Goal: Information Seeking & Learning: Learn about a topic

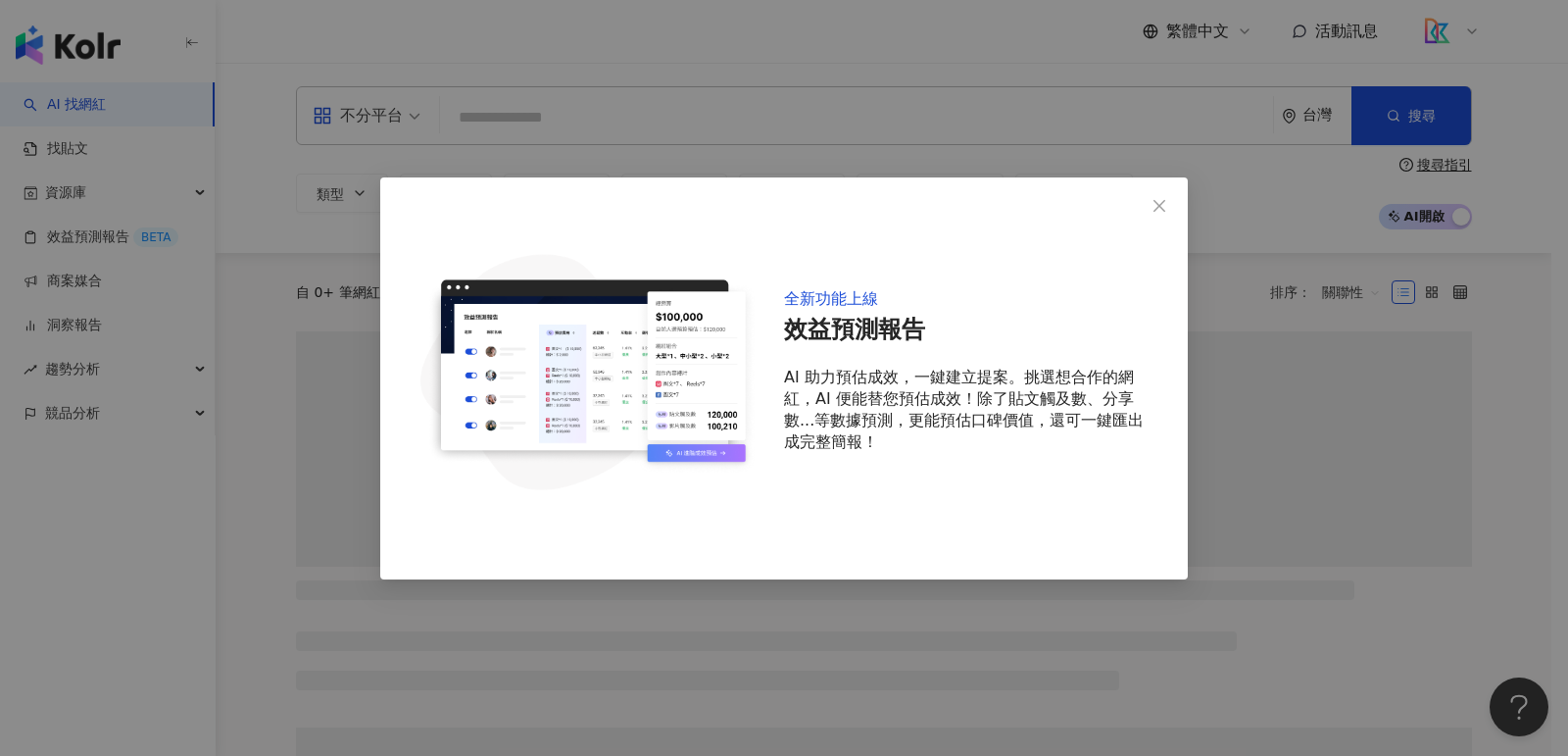
click at [411, 112] on div "全新功能上線 效益預測報告 AI 助力預估成效，一鍵建立提案。挑選想合作的網紅，AI 便能替您預估成效！除了貼文觸及數、分享數...等數據預測，更能預估口碑價…" at bounding box center [784, 378] width 1568 height 756
click at [442, 128] on div "全新功能上線 效益預測報告 AI 助力預估成效，一鍵建立提案。挑選想合作的網紅，AI 便能替您預估成效！除了貼文觸及數、分享數...等數據預測，更能預估口碑價…" at bounding box center [784, 378] width 1568 height 756
click at [1170, 206] on span "Close" at bounding box center [1159, 205] width 39 height 16
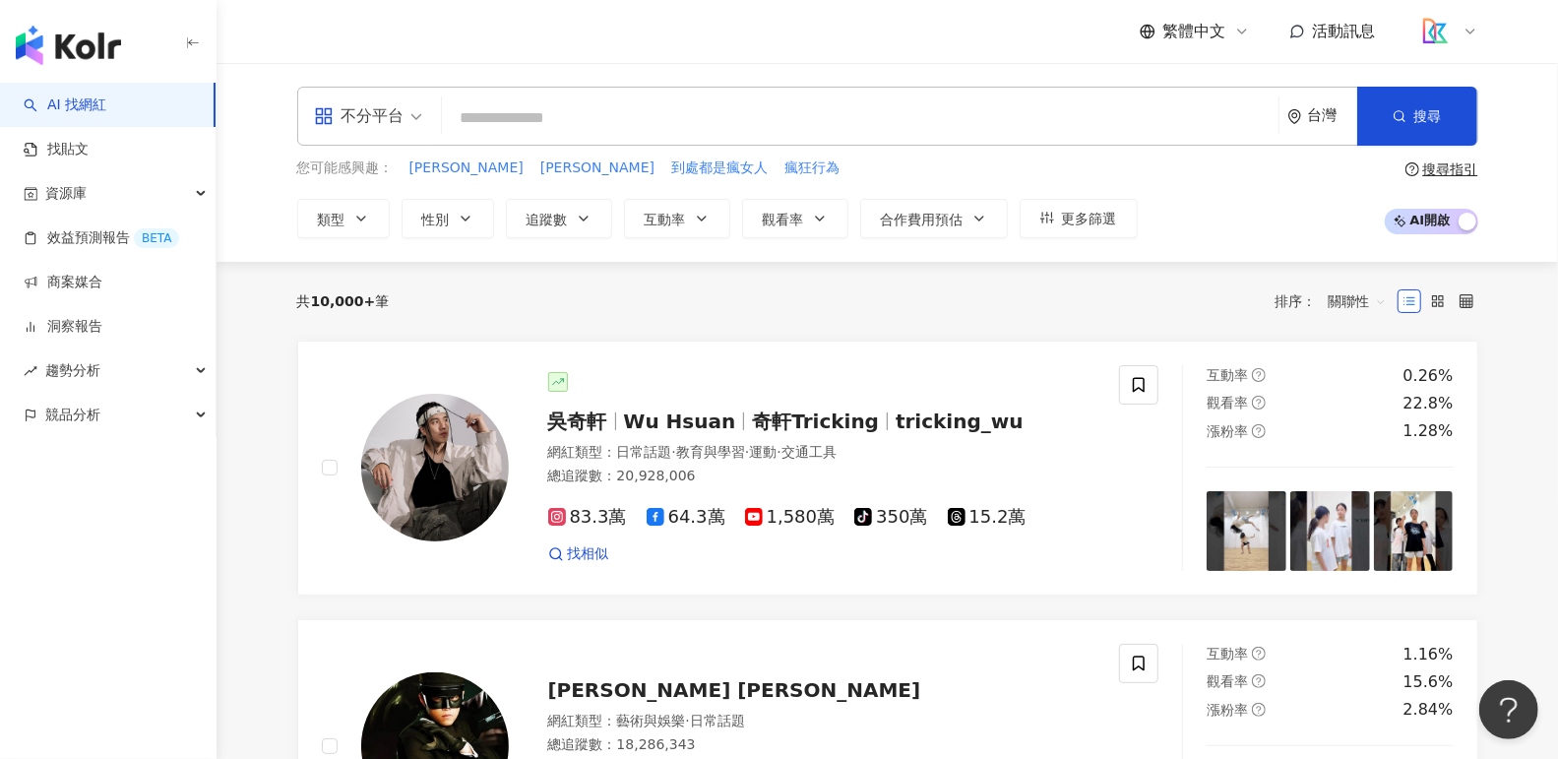
click at [424, 126] on div "不分平台" at bounding box center [368, 116] width 130 height 57
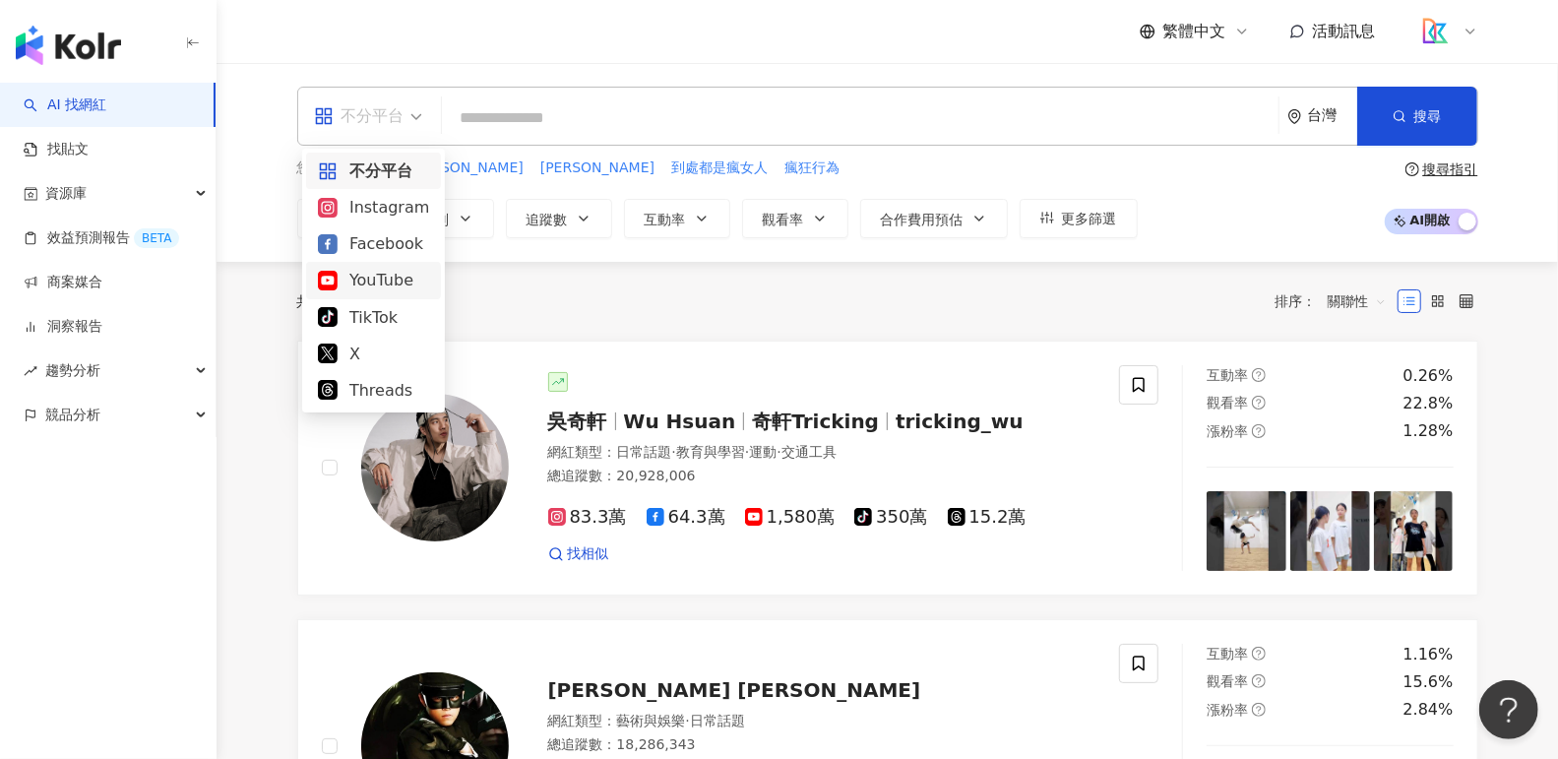
click at [411, 279] on div "YouTube" at bounding box center [373, 280] width 111 height 25
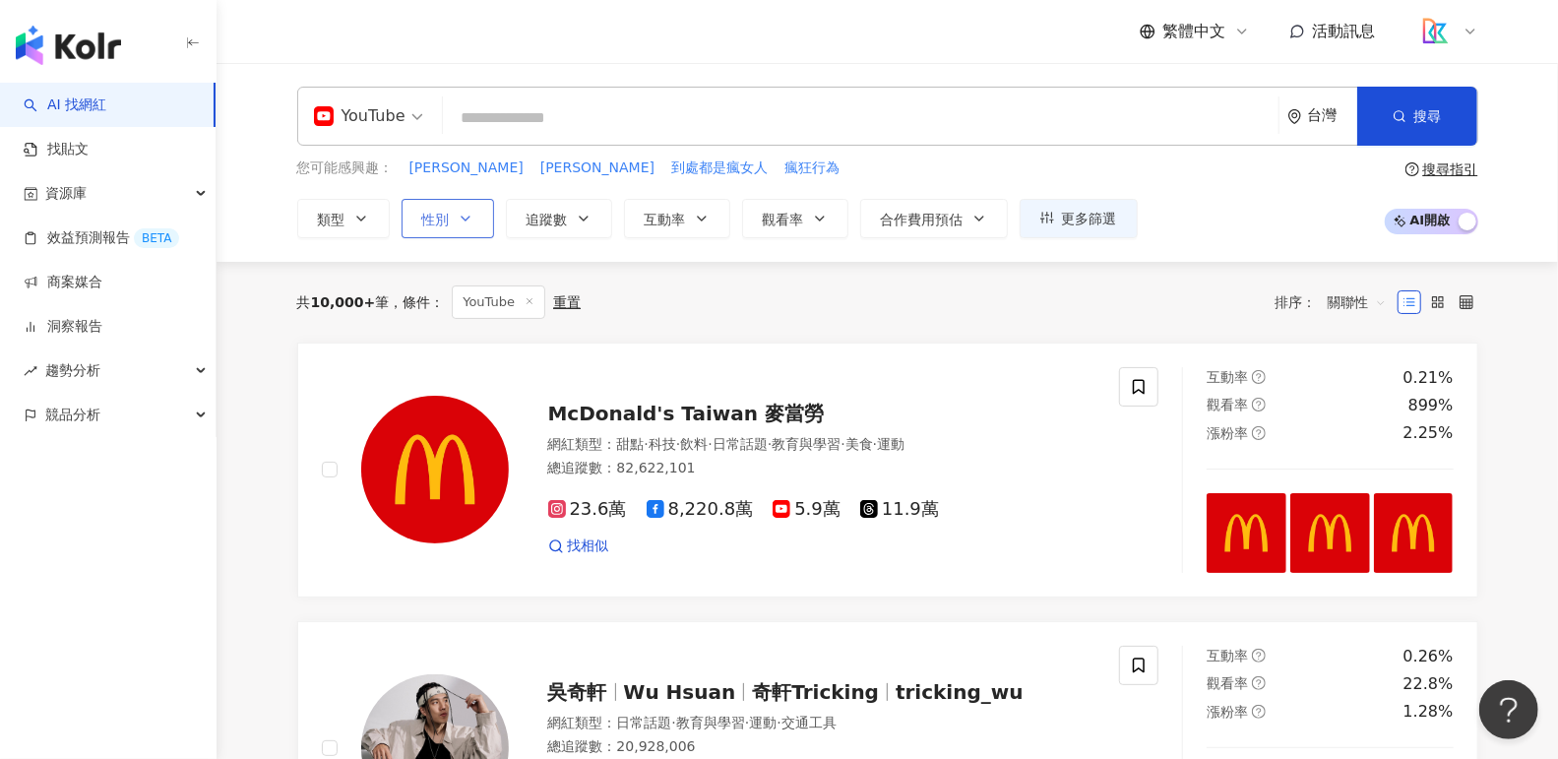
click at [430, 201] on button "性別" at bounding box center [447, 218] width 93 height 39
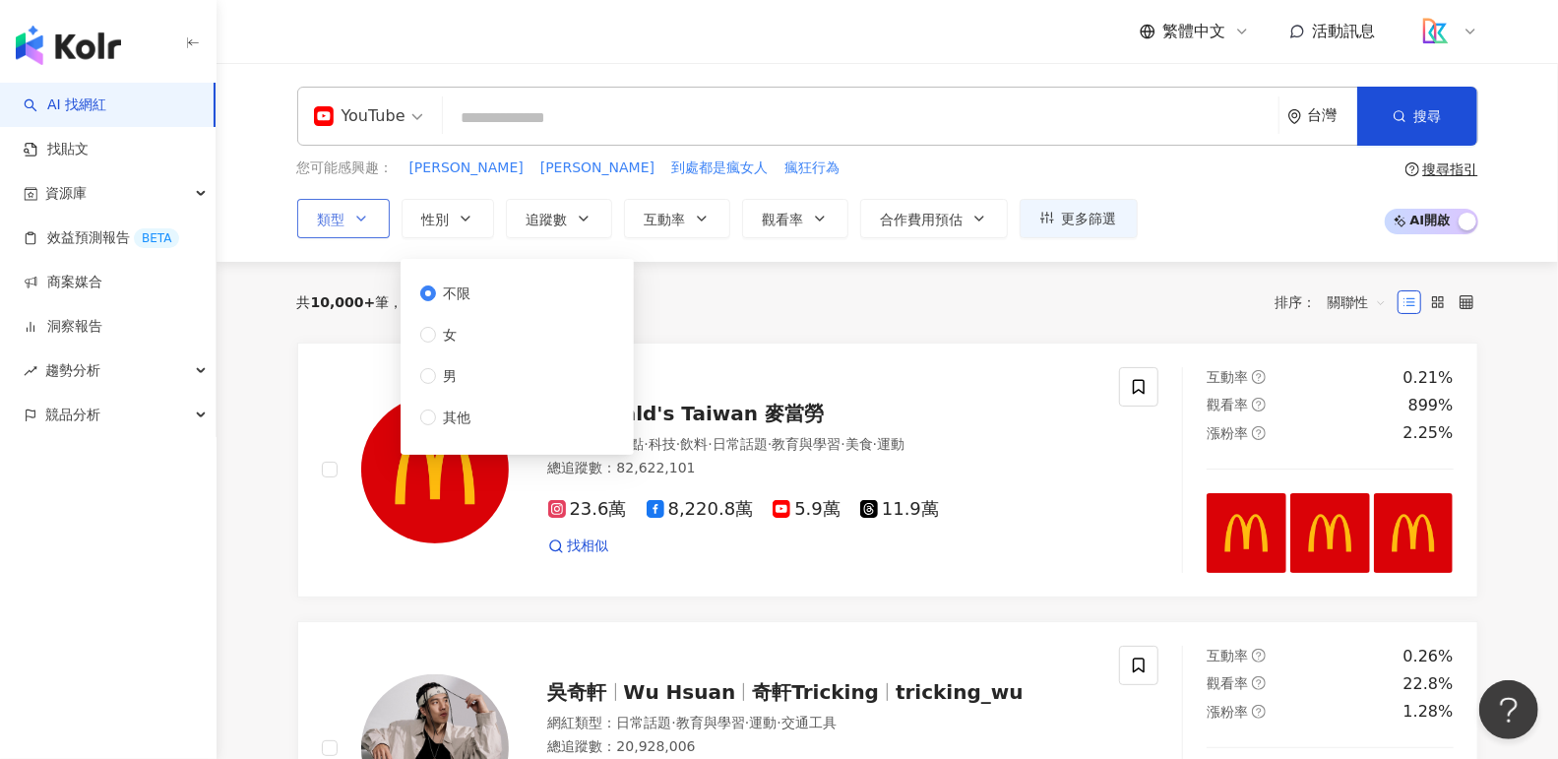
click at [353, 222] on icon "button" at bounding box center [361, 219] width 16 height 16
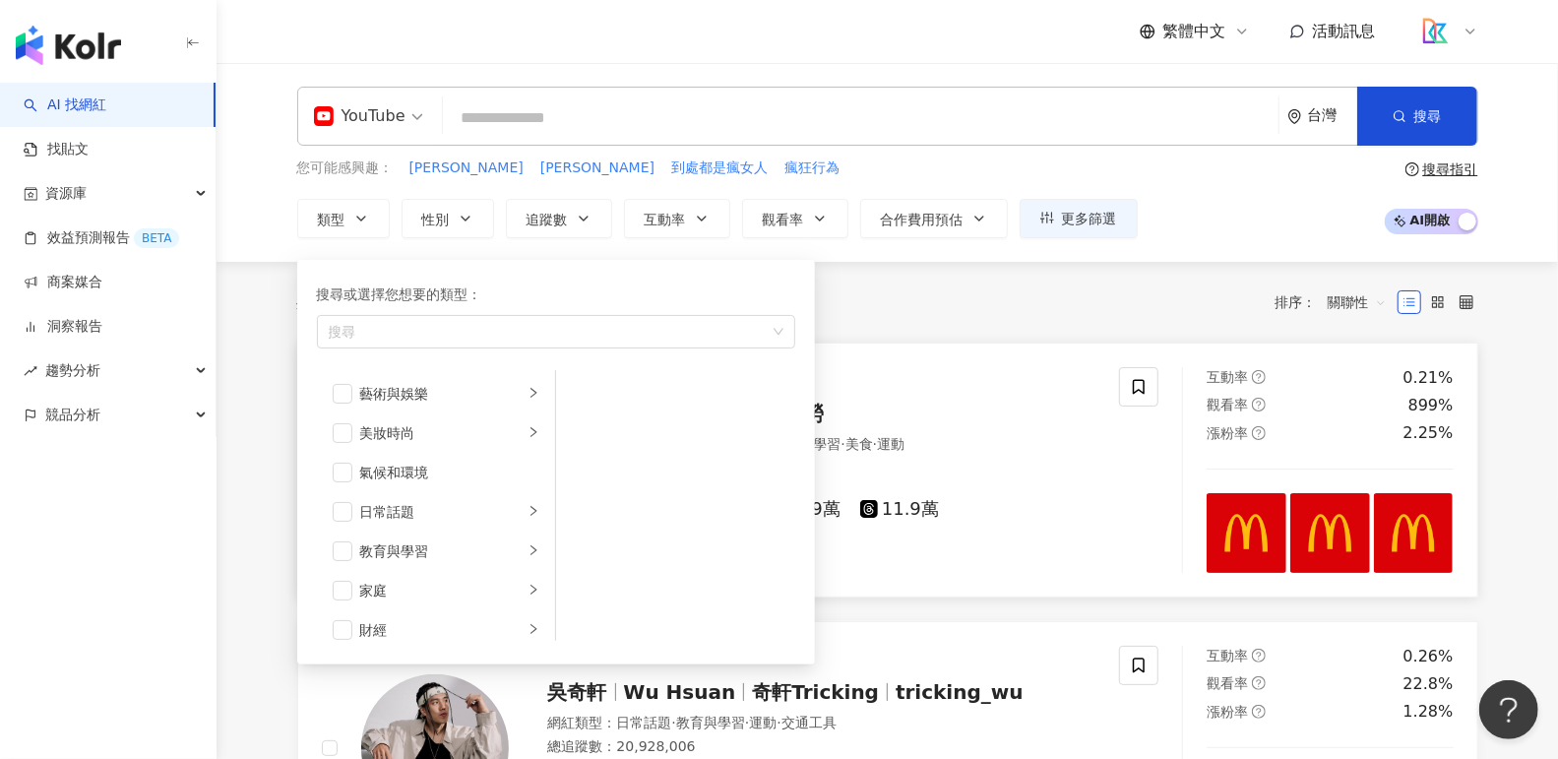
click at [1040, 400] on div "McDonald's Taiwan 麥當勞" at bounding box center [822, 414] width 548 height 28
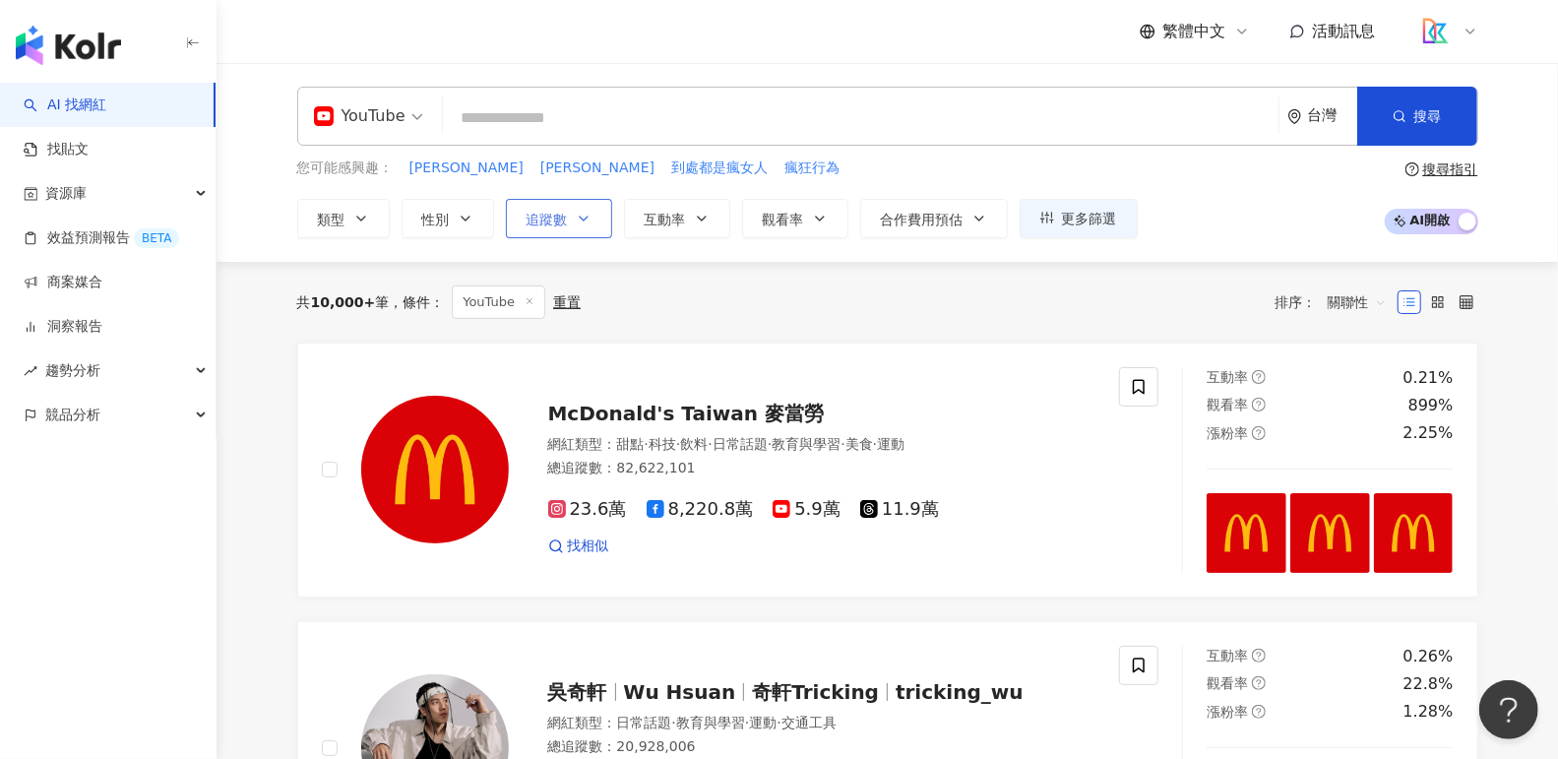
click at [541, 229] on button "追蹤數" at bounding box center [559, 218] width 106 height 39
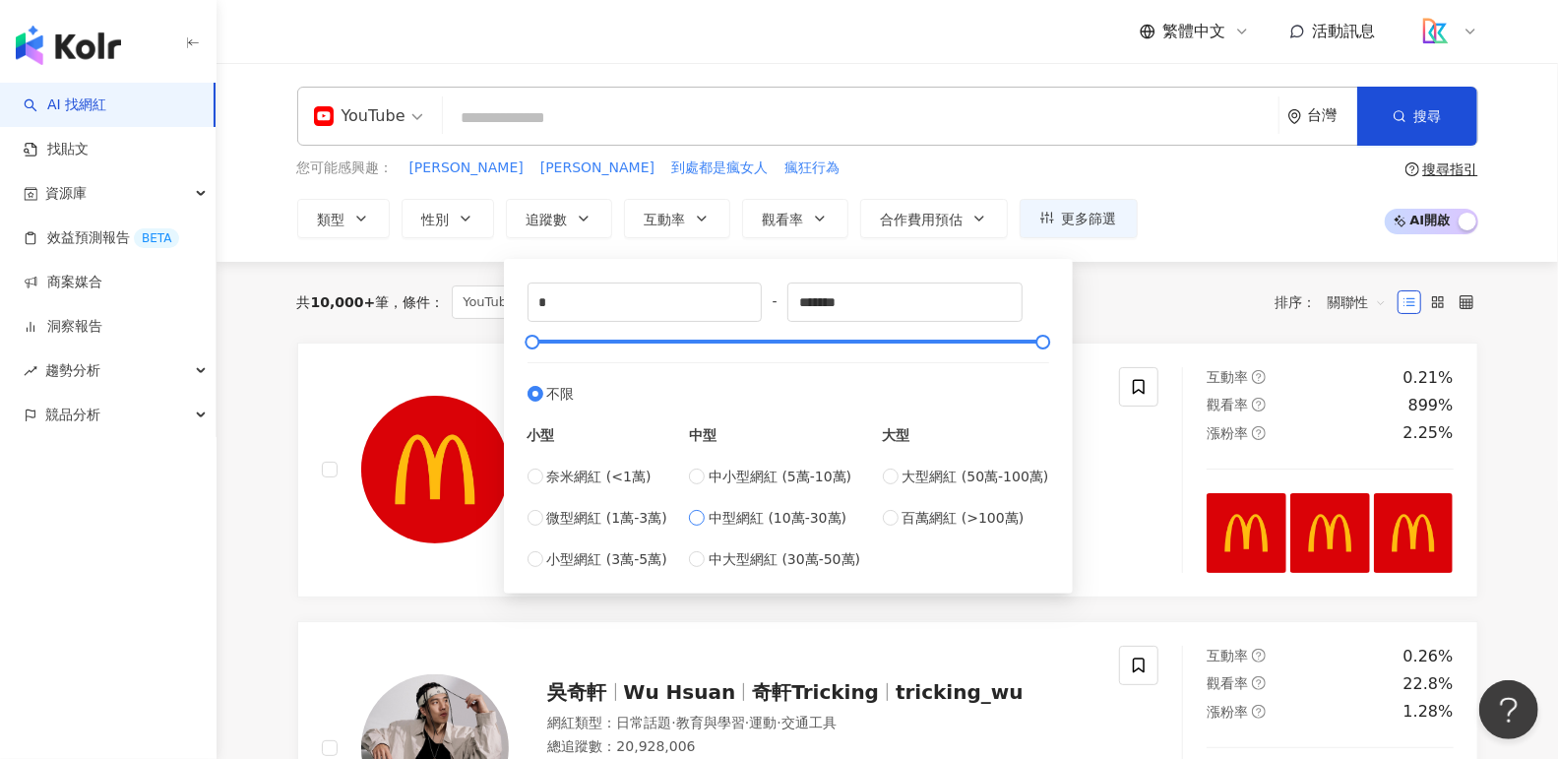
click at [785, 522] on span "中型網紅 (10萬-30萬)" at bounding box center [778, 518] width 138 height 22
type input "******"
click at [1170, 226] on div "您可能感興趣： 陳昭婷 林孟宗 到處都是瘋女人 瘋狂行為 類型 性別 追蹤數 互動率 觀看率 合作費用預估 更多篩選 不限 女 男 其他 ****** - *…" at bounding box center [887, 197] width 1181 height 81
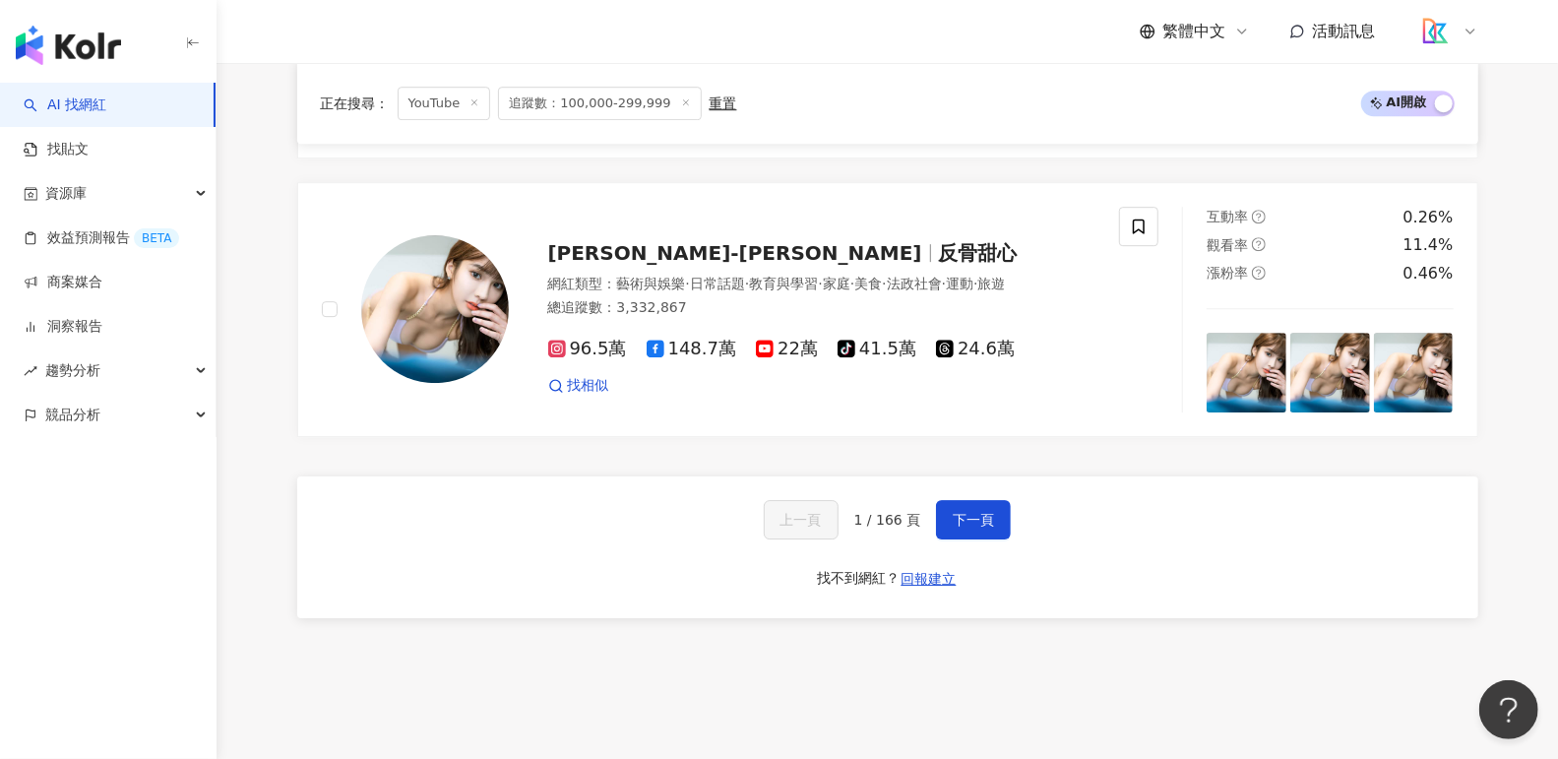
scroll to position [3803, 0]
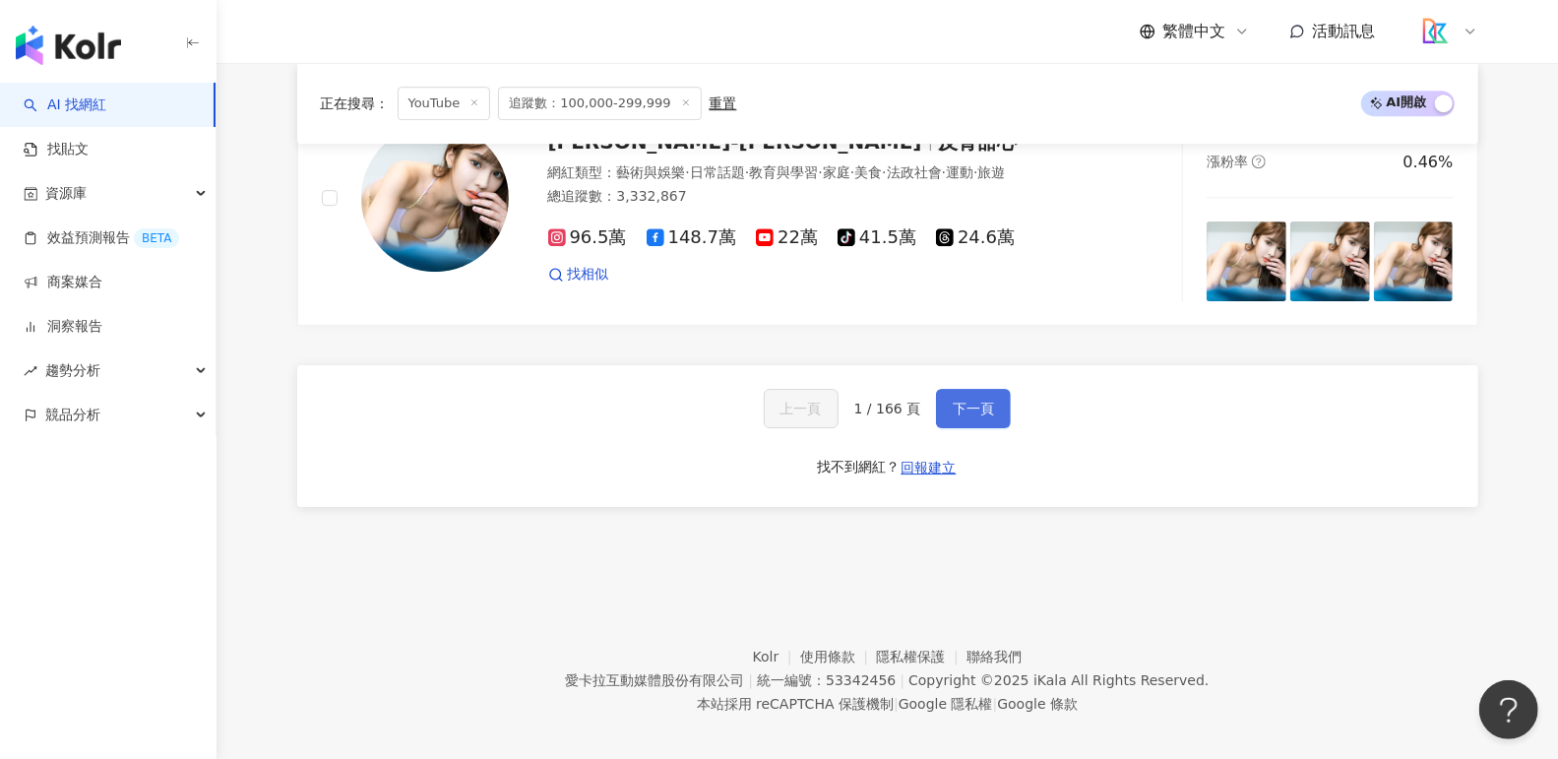
click at [993, 395] on button "下一頁" at bounding box center [973, 408] width 75 height 39
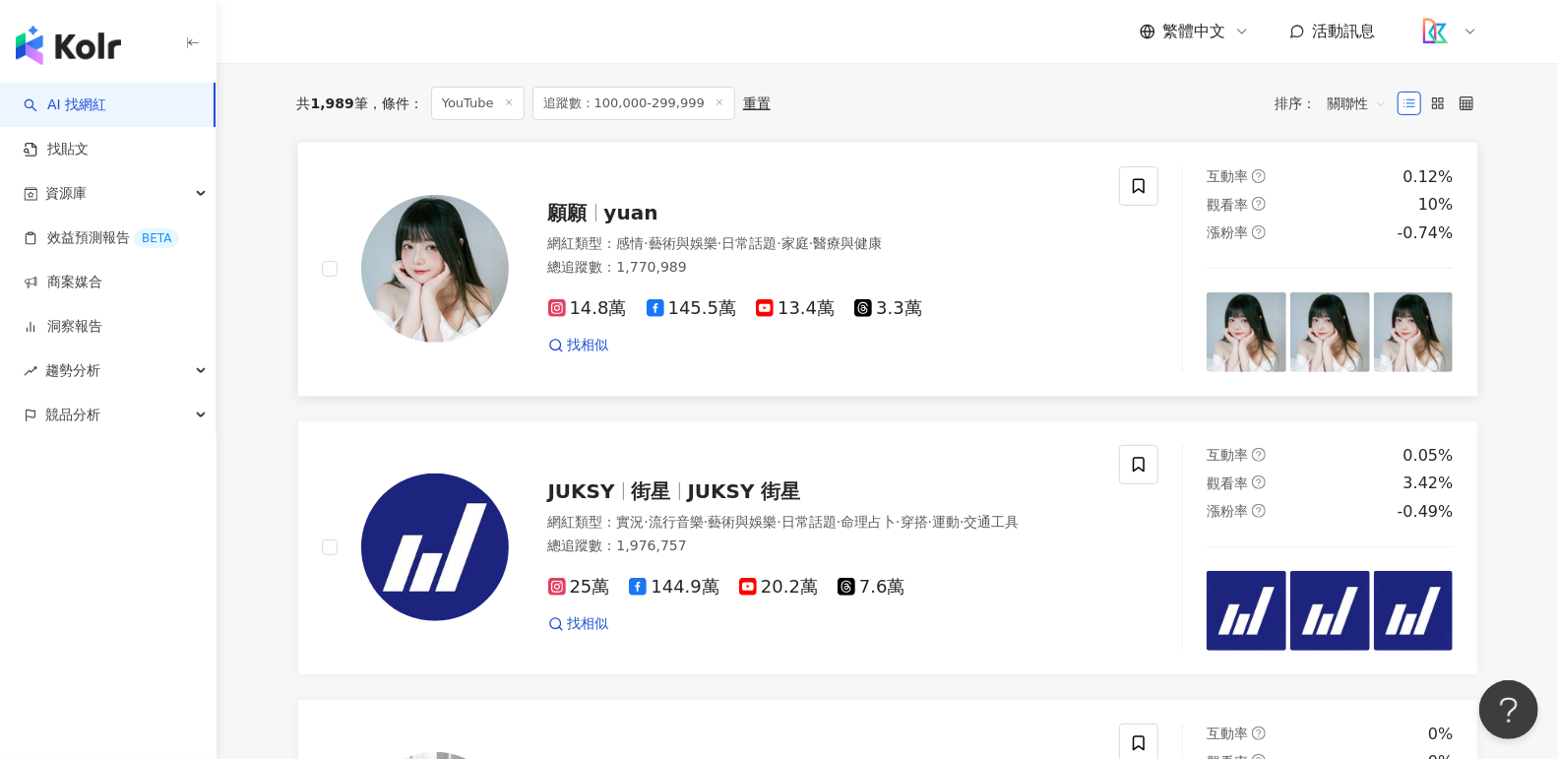
scroll to position [0, 0]
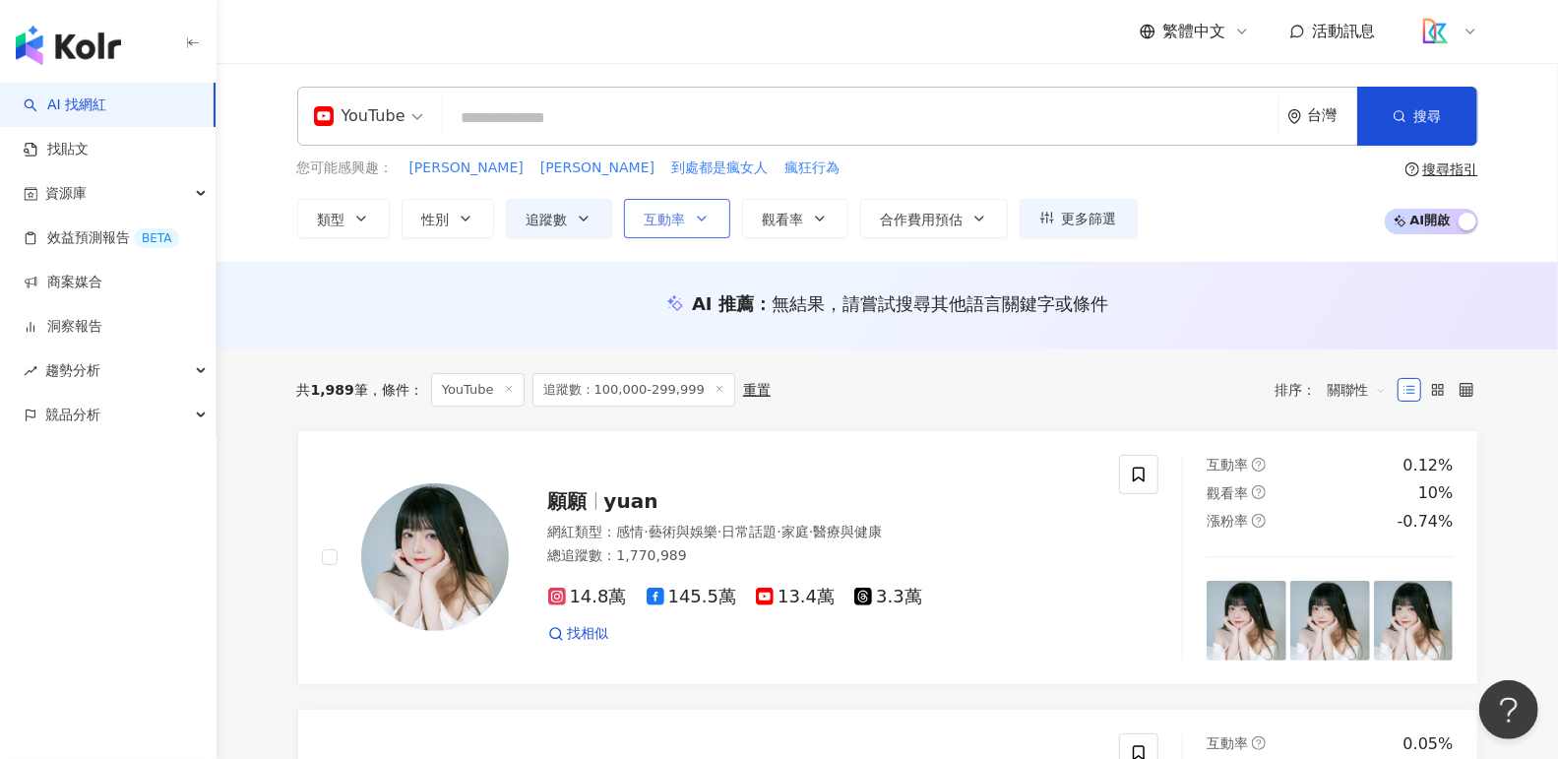
click at [670, 216] on span "互動率" at bounding box center [665, 220] width 41 height 16
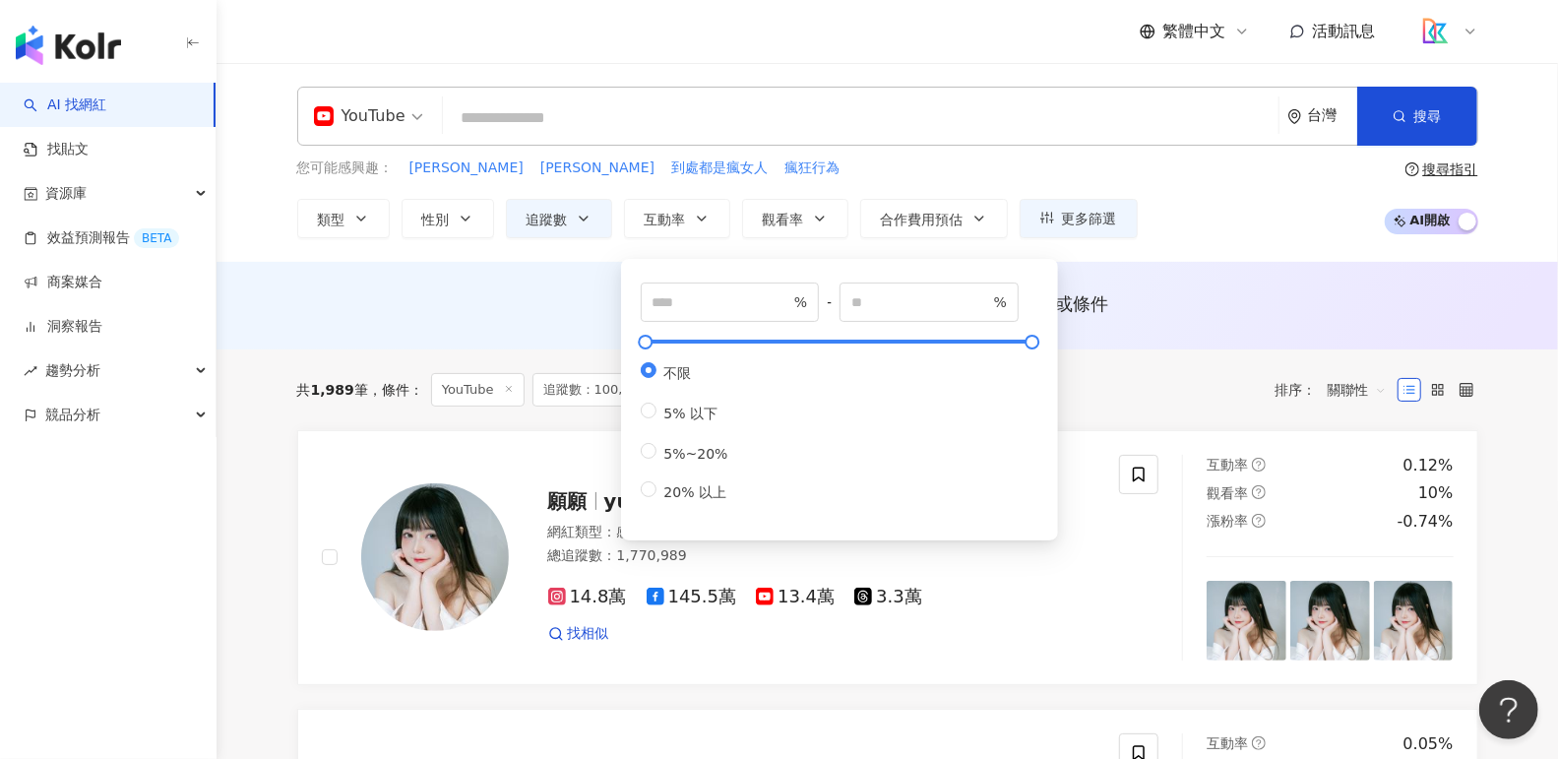
click at [499, 323] on div "AI 推薦 ： 無結果，請嘗試搜尋其他語言關鍵字或條件" at bounding box center [888, 309] width 1260 height 36
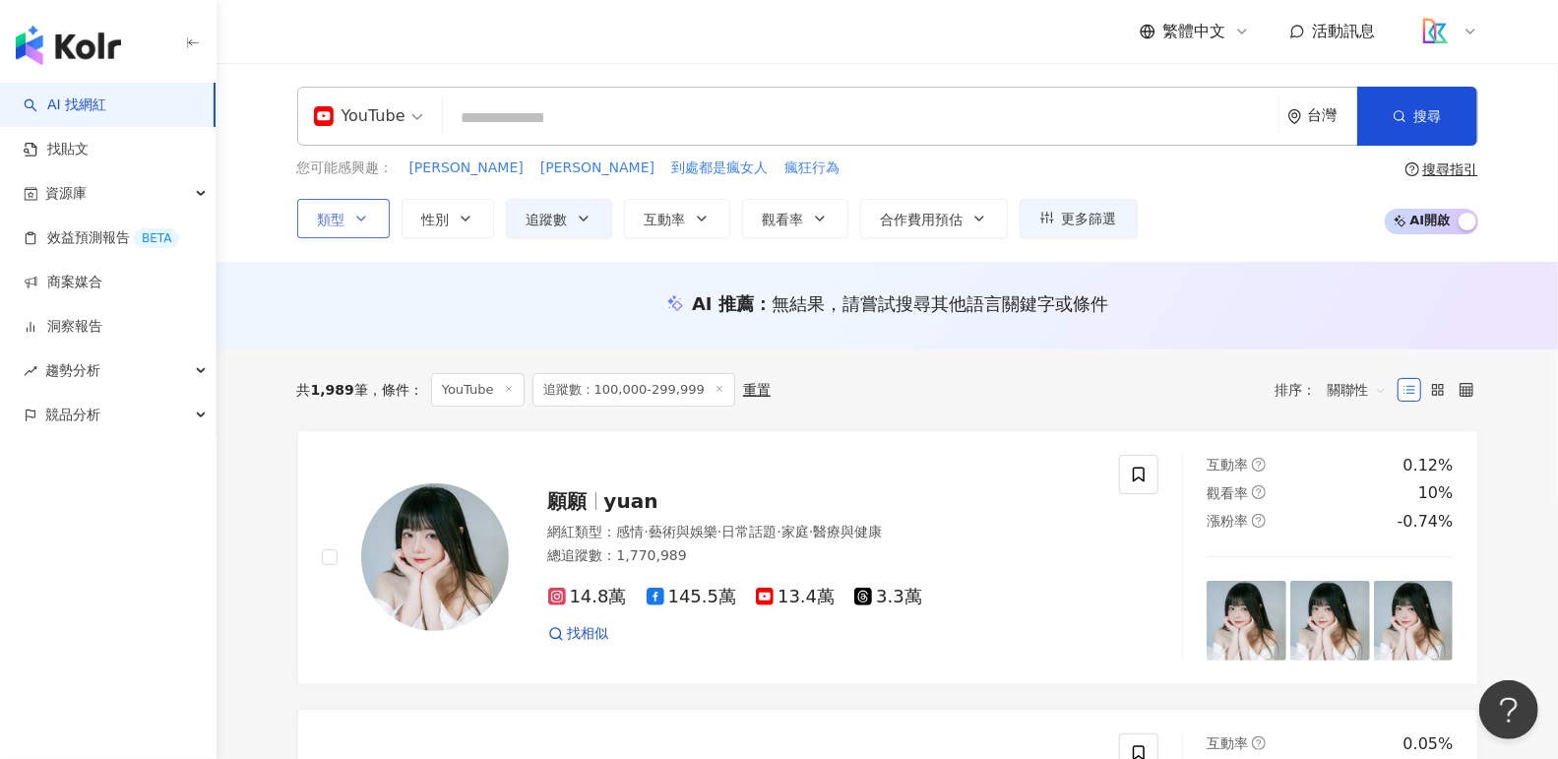
click at [365, 227] on button "類型" at bounding box center [343, 218] width 93 height 39
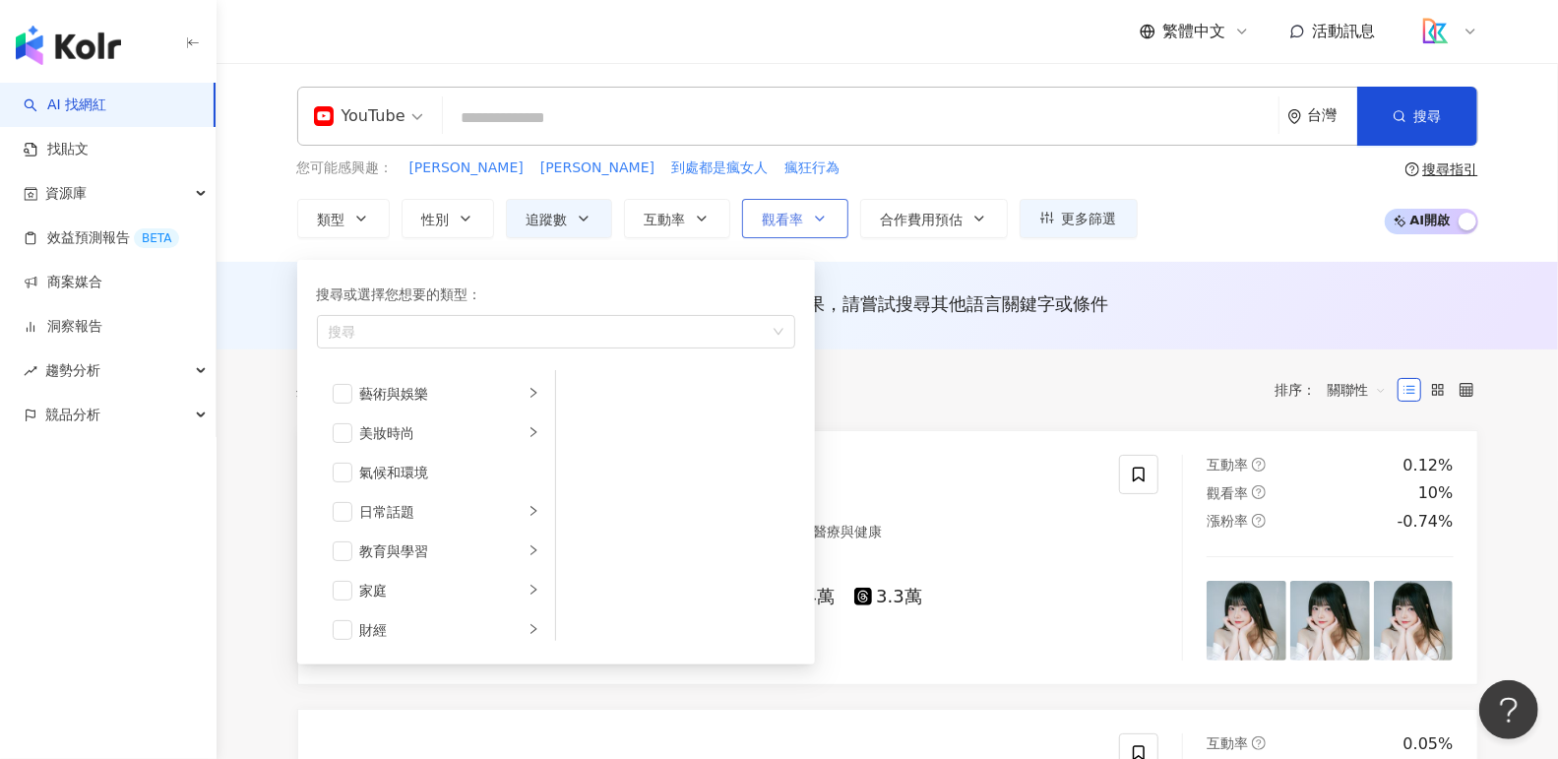
click at [773, 227] on button "觀看率" at bounding box center [795, 218] width 106 height 39
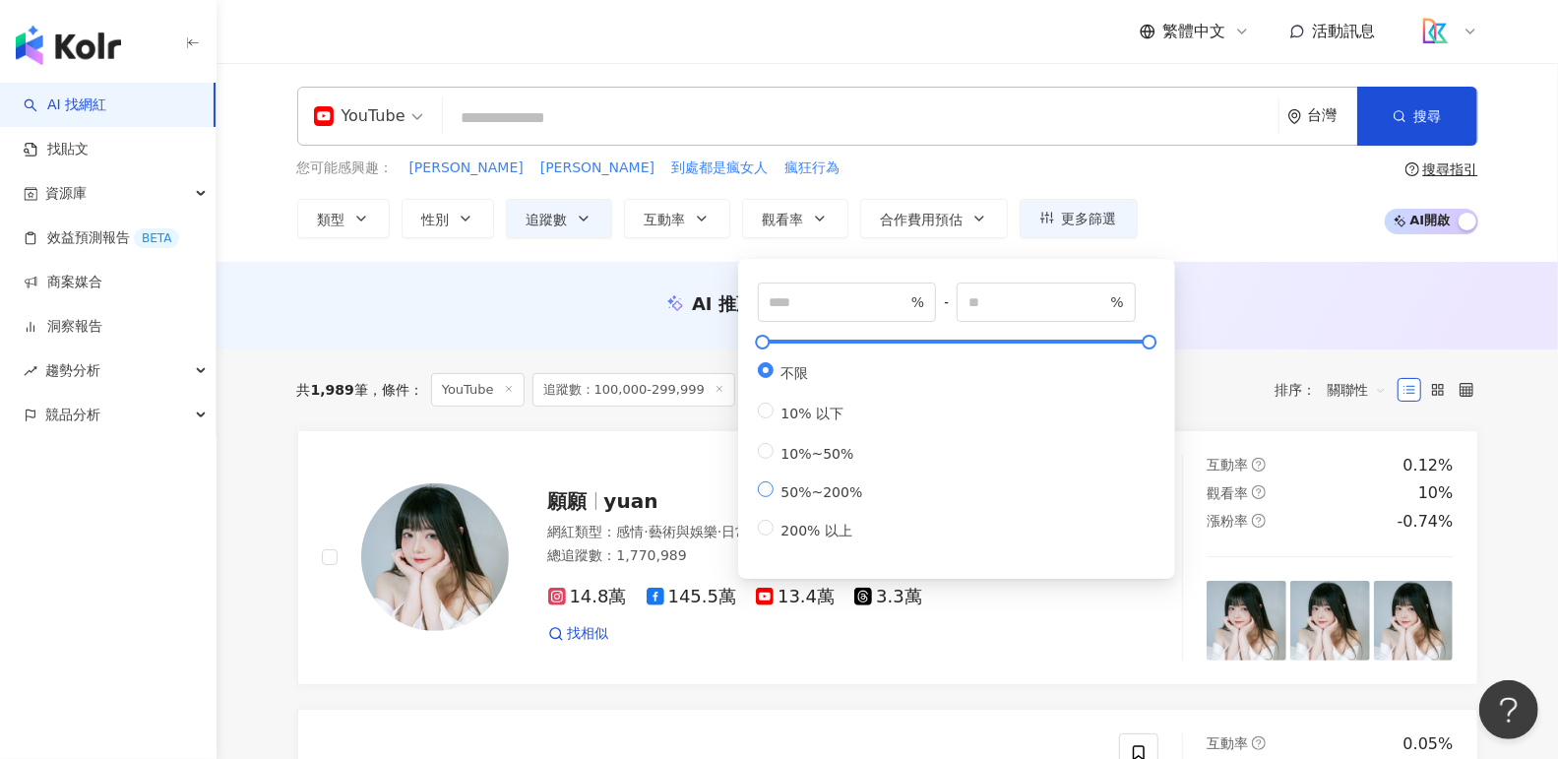
click at [809, 490] on span "50%~200%" at bounding box center [821, 492] width 97 height 16
type input "**"
type input "***"
click at [616, 353] on div "共 1,989 筆 條件 ： YouTube 追蹤數：100,000-299,999 重置 排序： 關聯性" at bounding box center [887, 389] width 1181 height 81
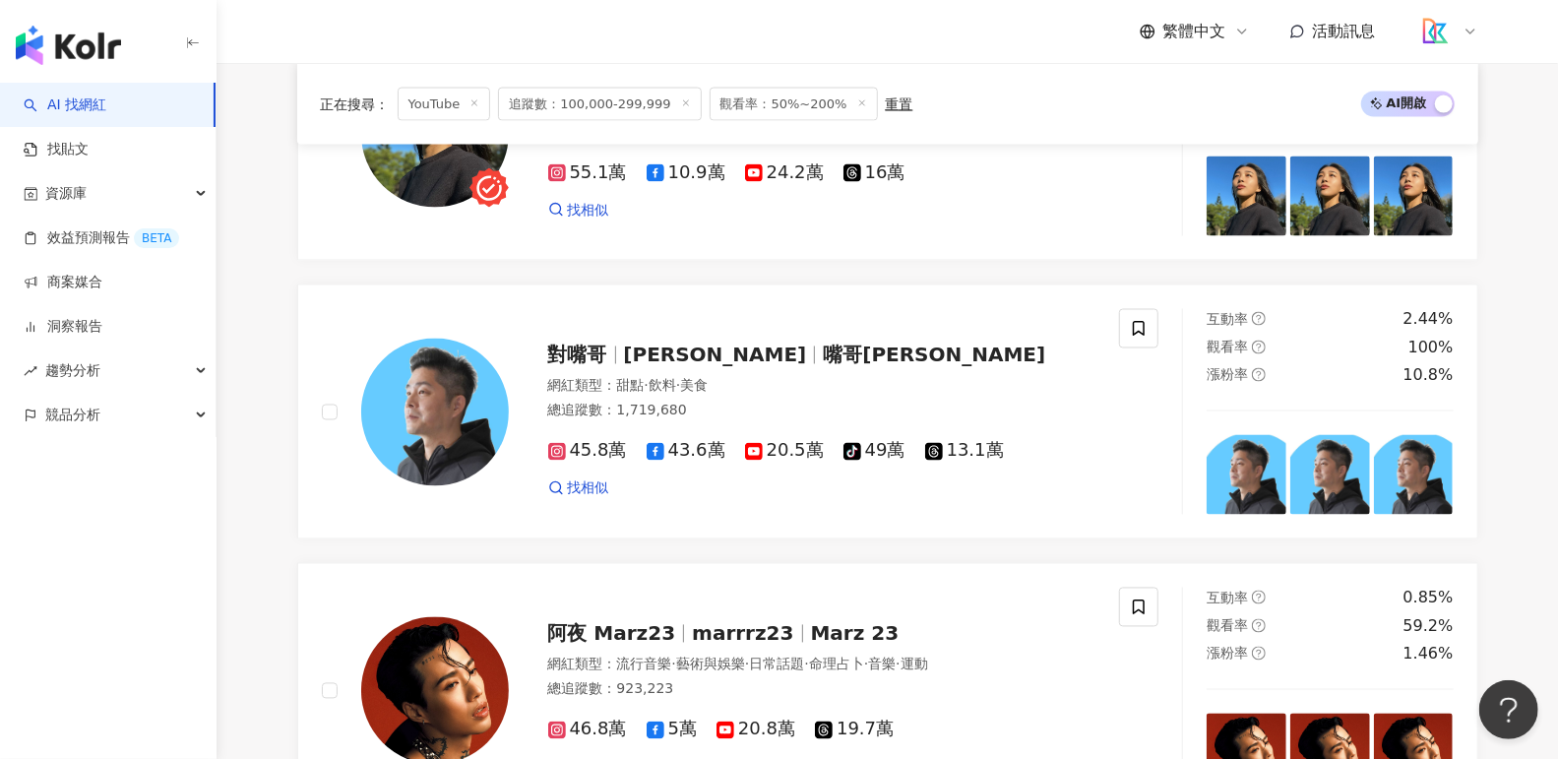
scroll to position [1903, 0]
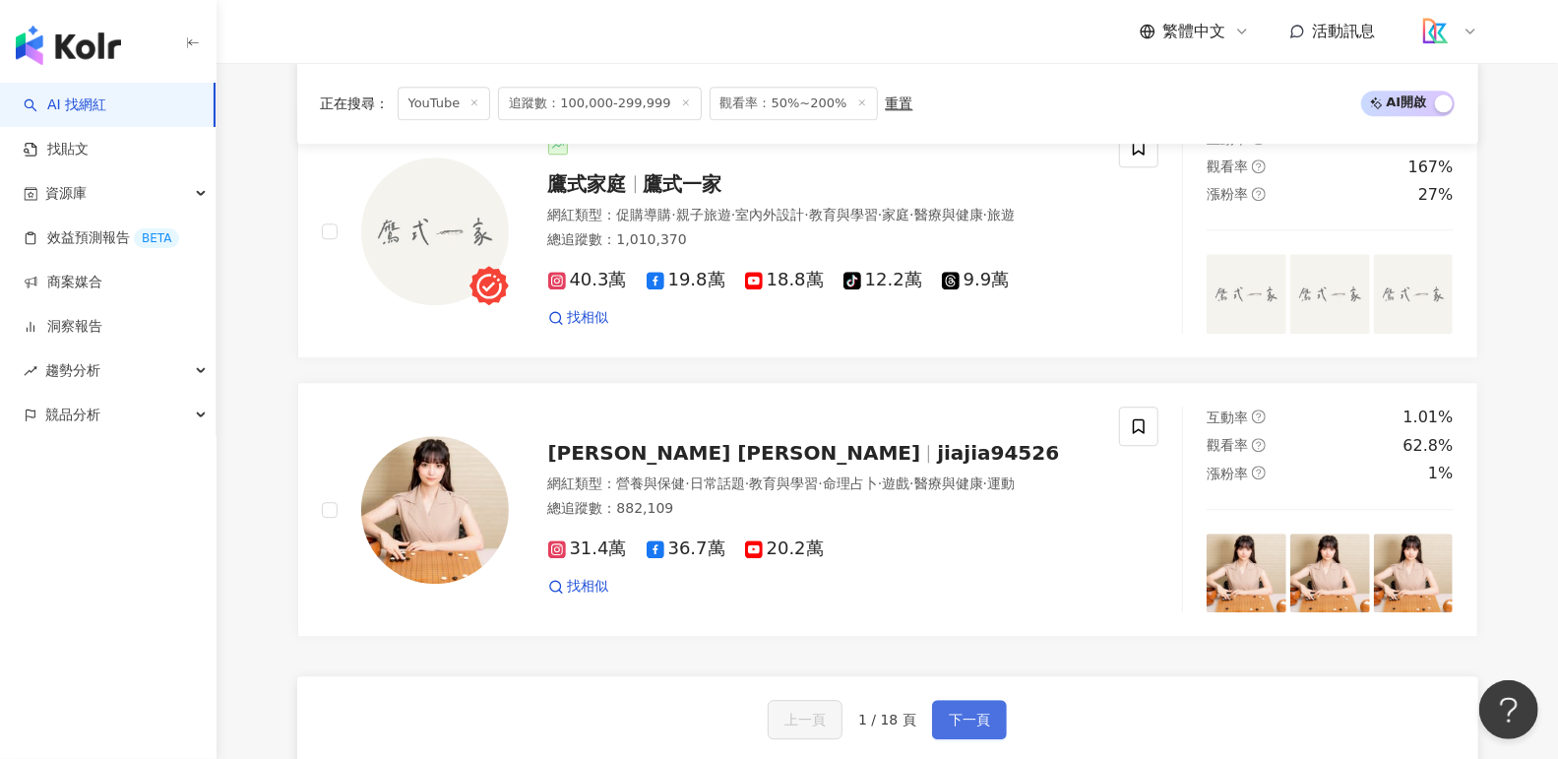
click at [972, 711] on span "下一頁" at bounding box center [969, 719] width 41 height 16
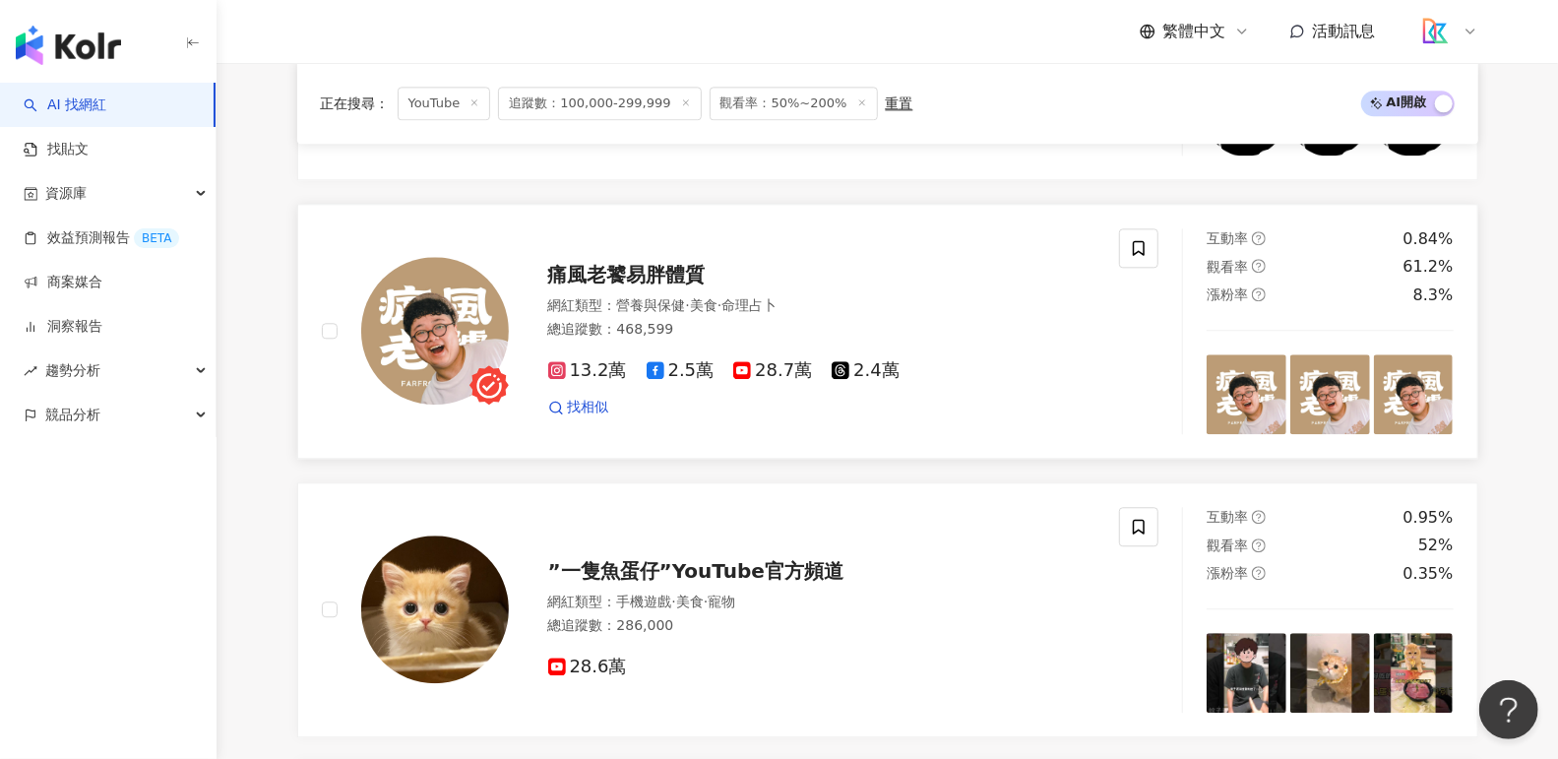
scroll to position [2854, 0]
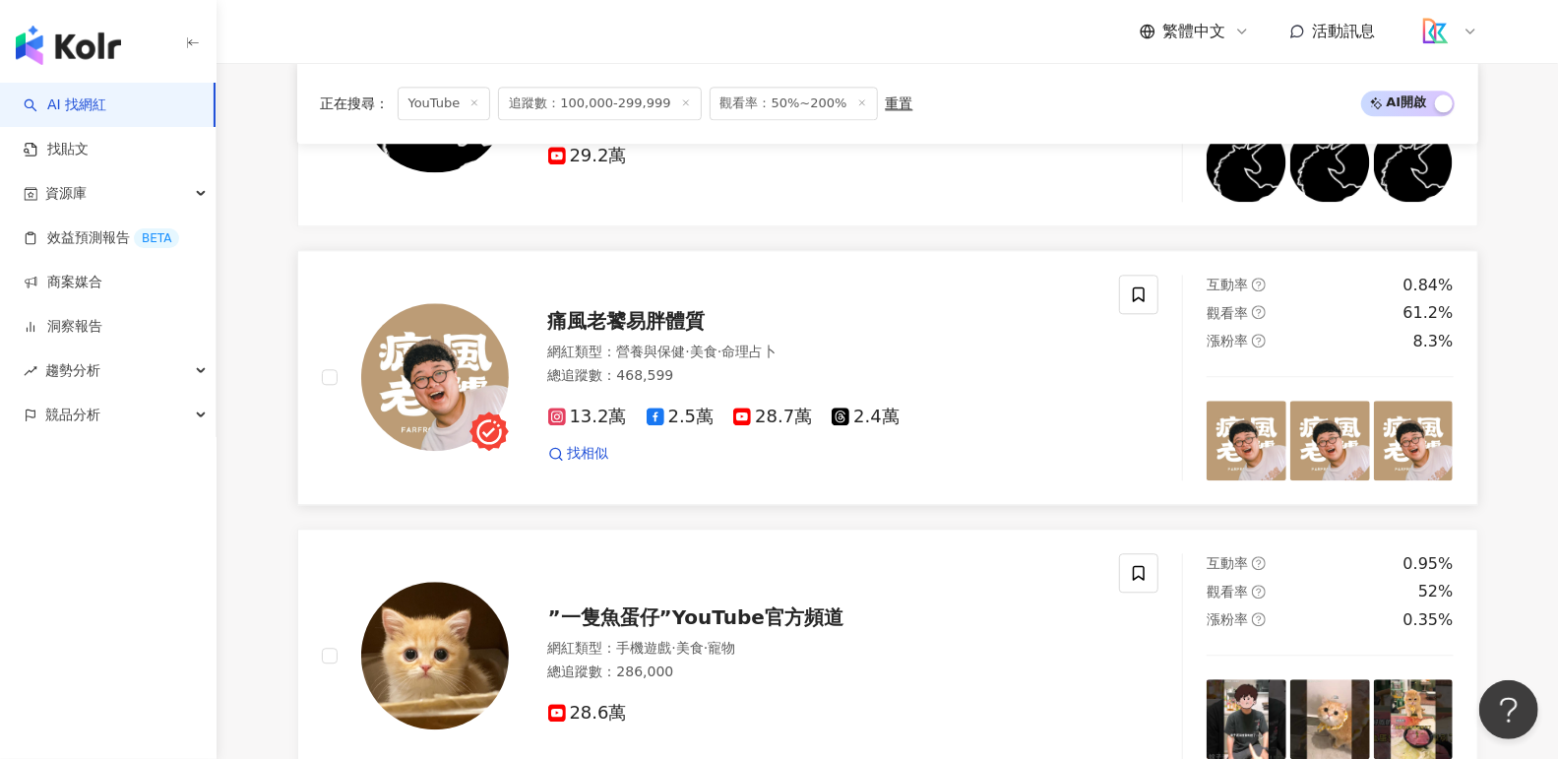
click at [656, 309] on span "痛風老饕易胖體質" at bounding box center [626, 321] width 157 height 24
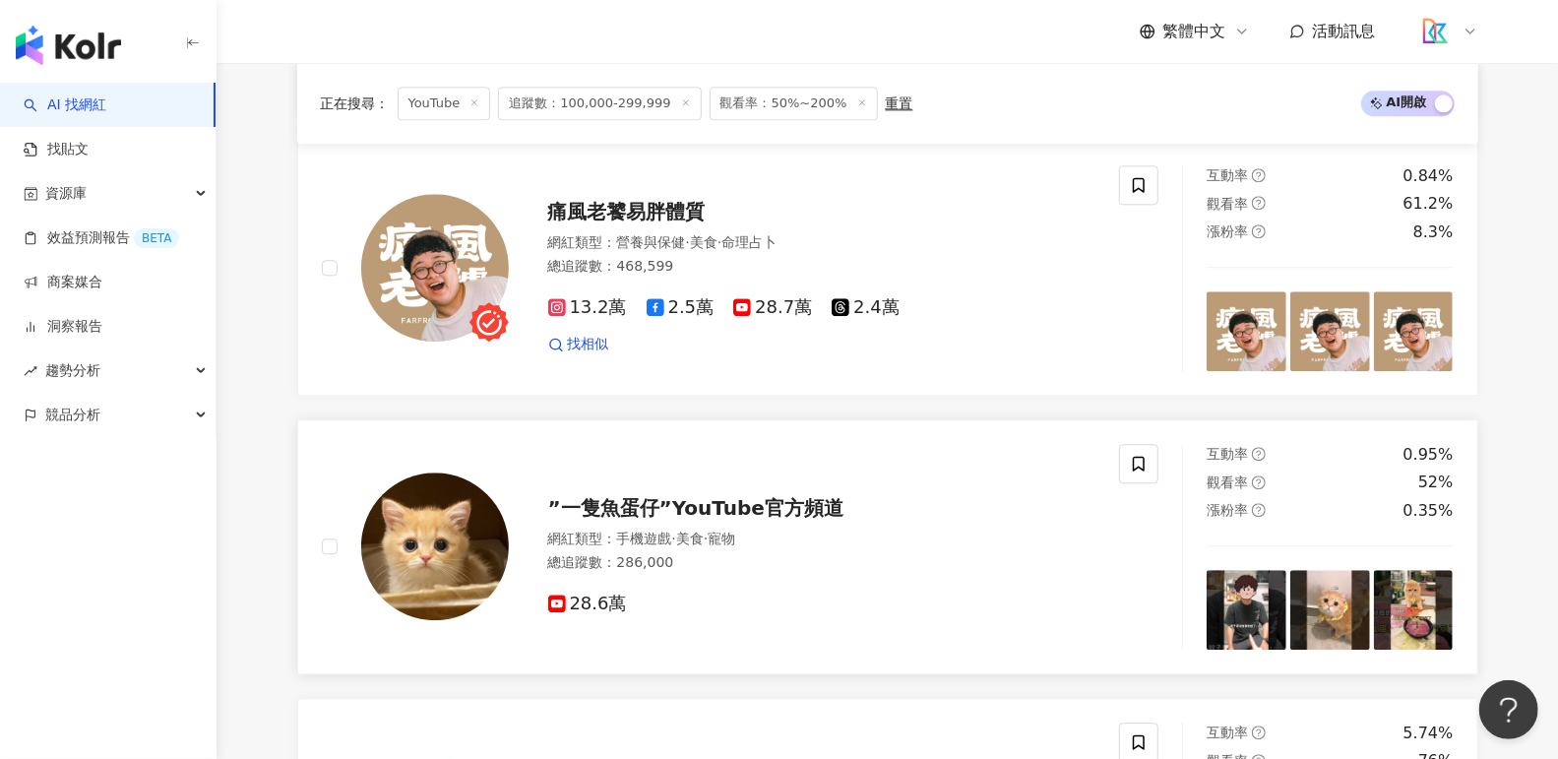
scroll to position [3299, 0]
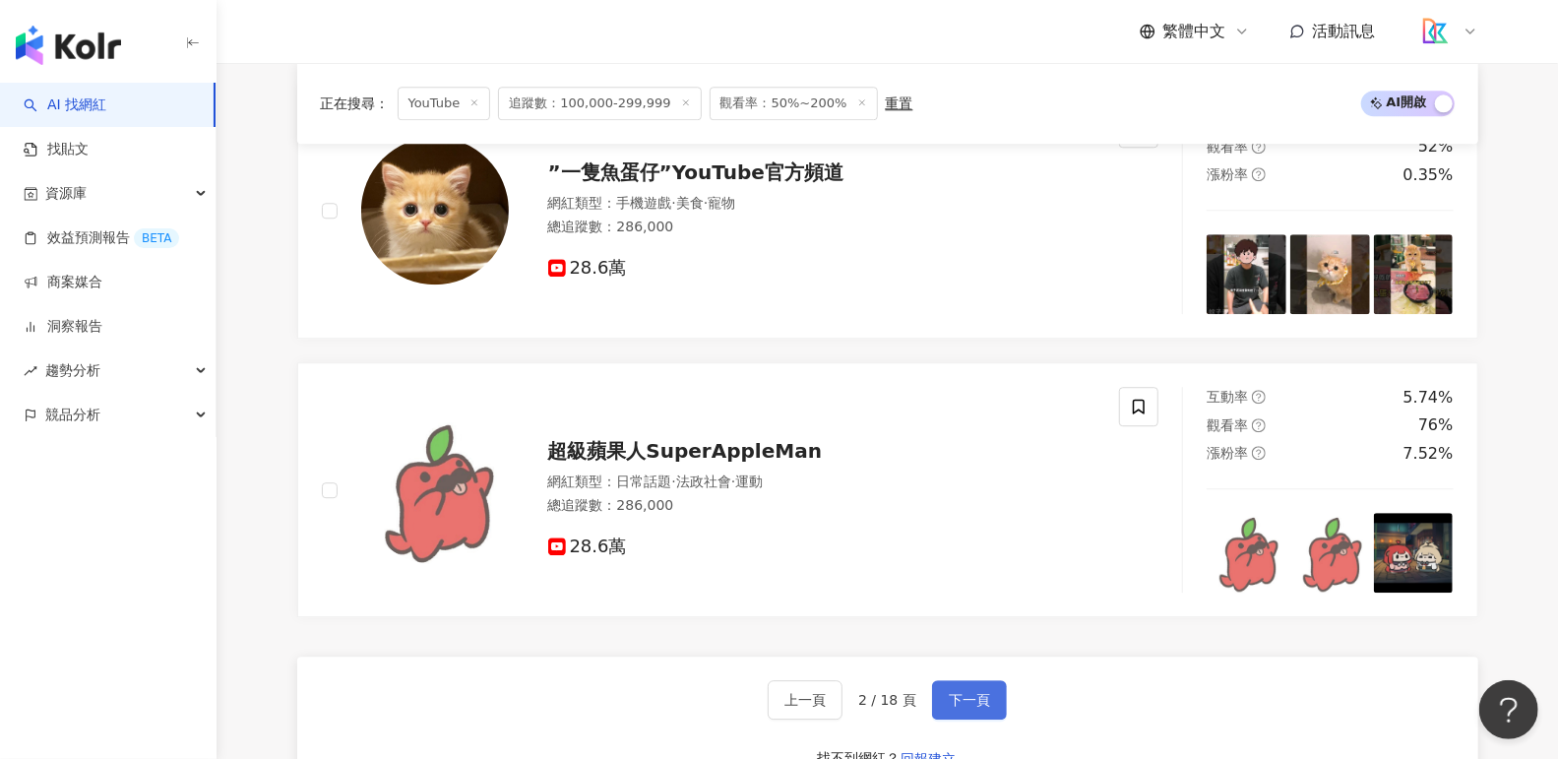
click at [967, 695] on button "下一頁" at bounding box center [969, 699] width 75 height 39
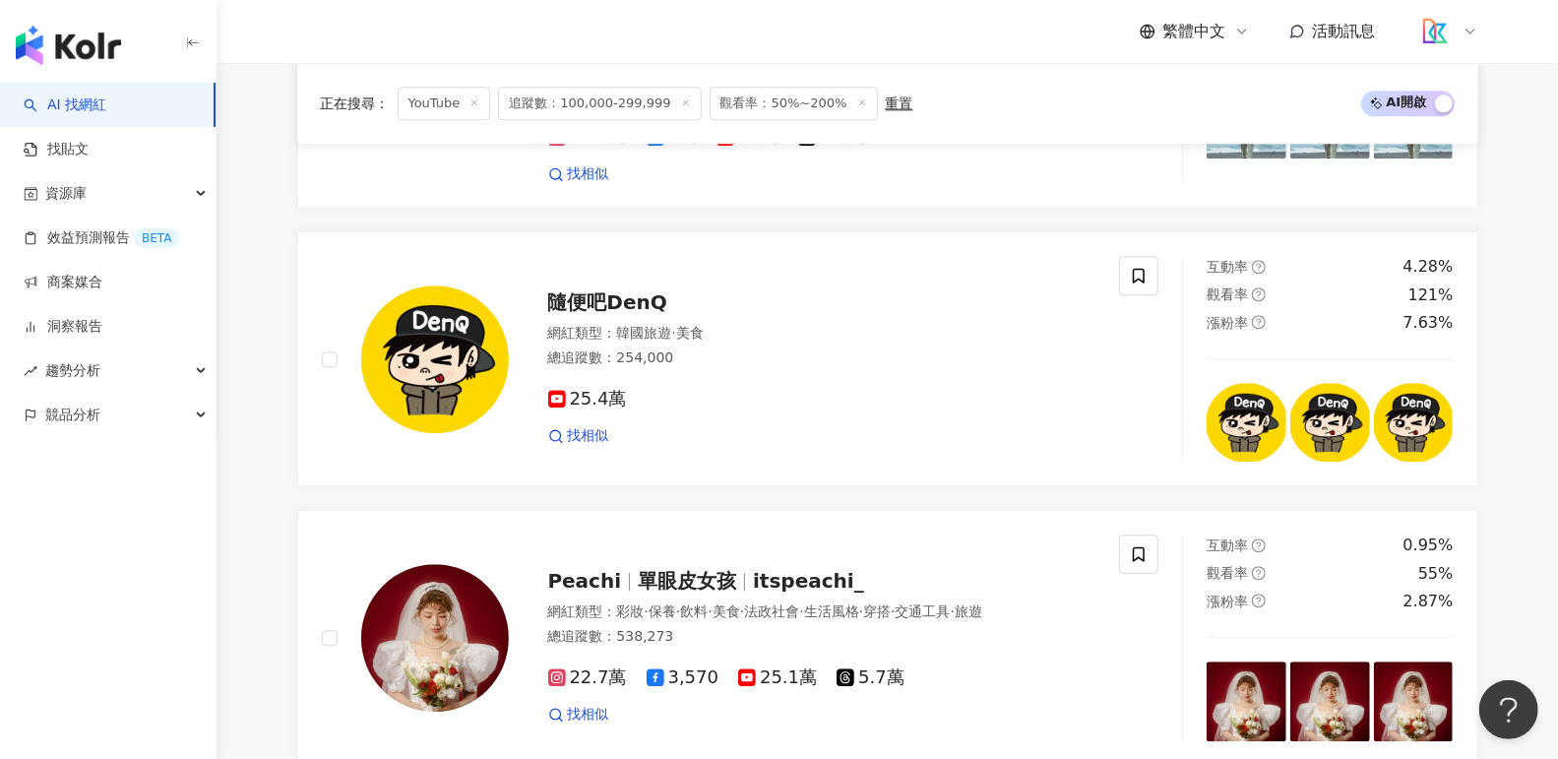
scroll to position [3445, 0]
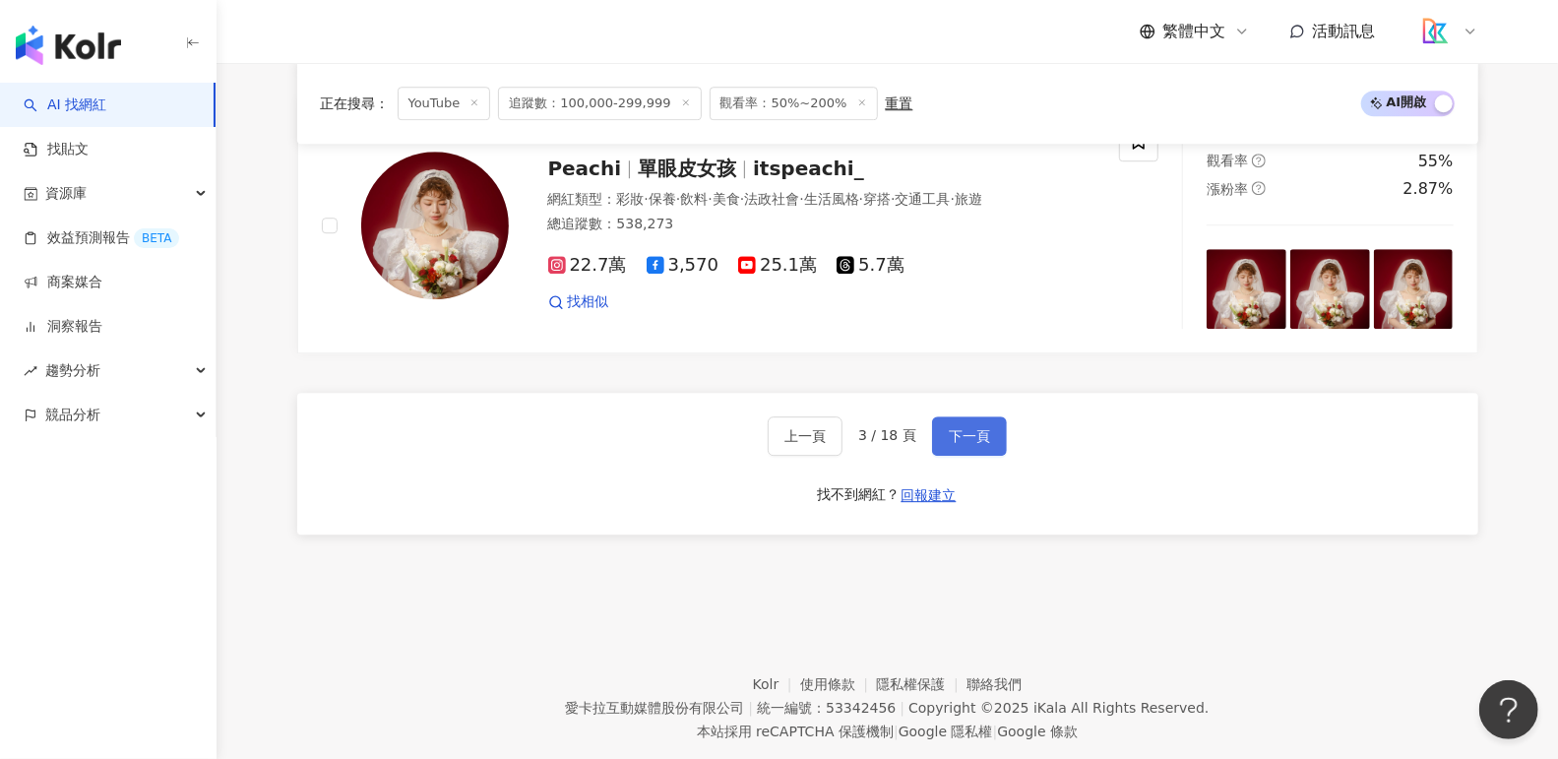
click at [981, 428] on span "下一頁" at bounding box center [969, 436] width 41 height 16
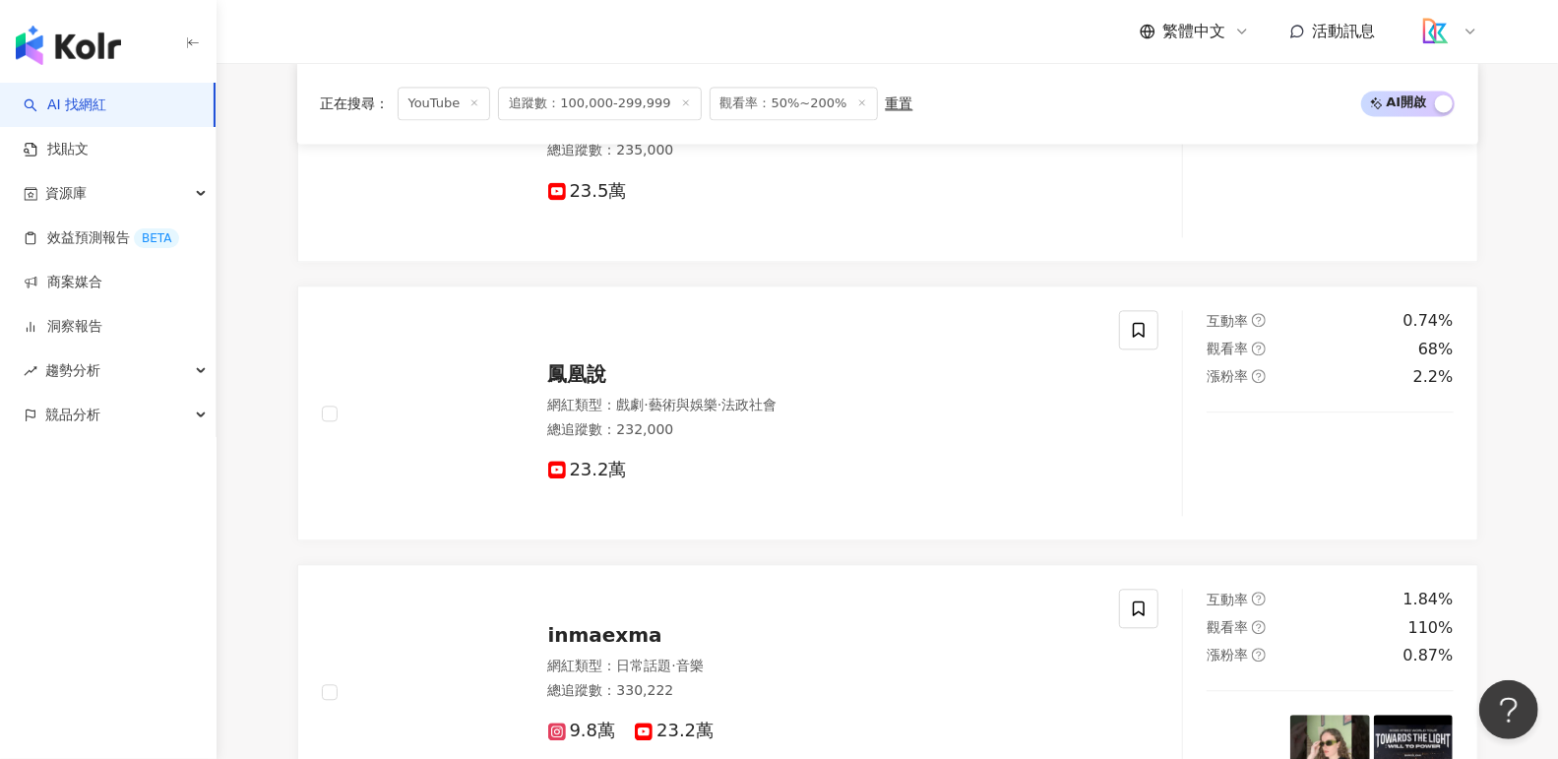
scroll to position [3377, 0]
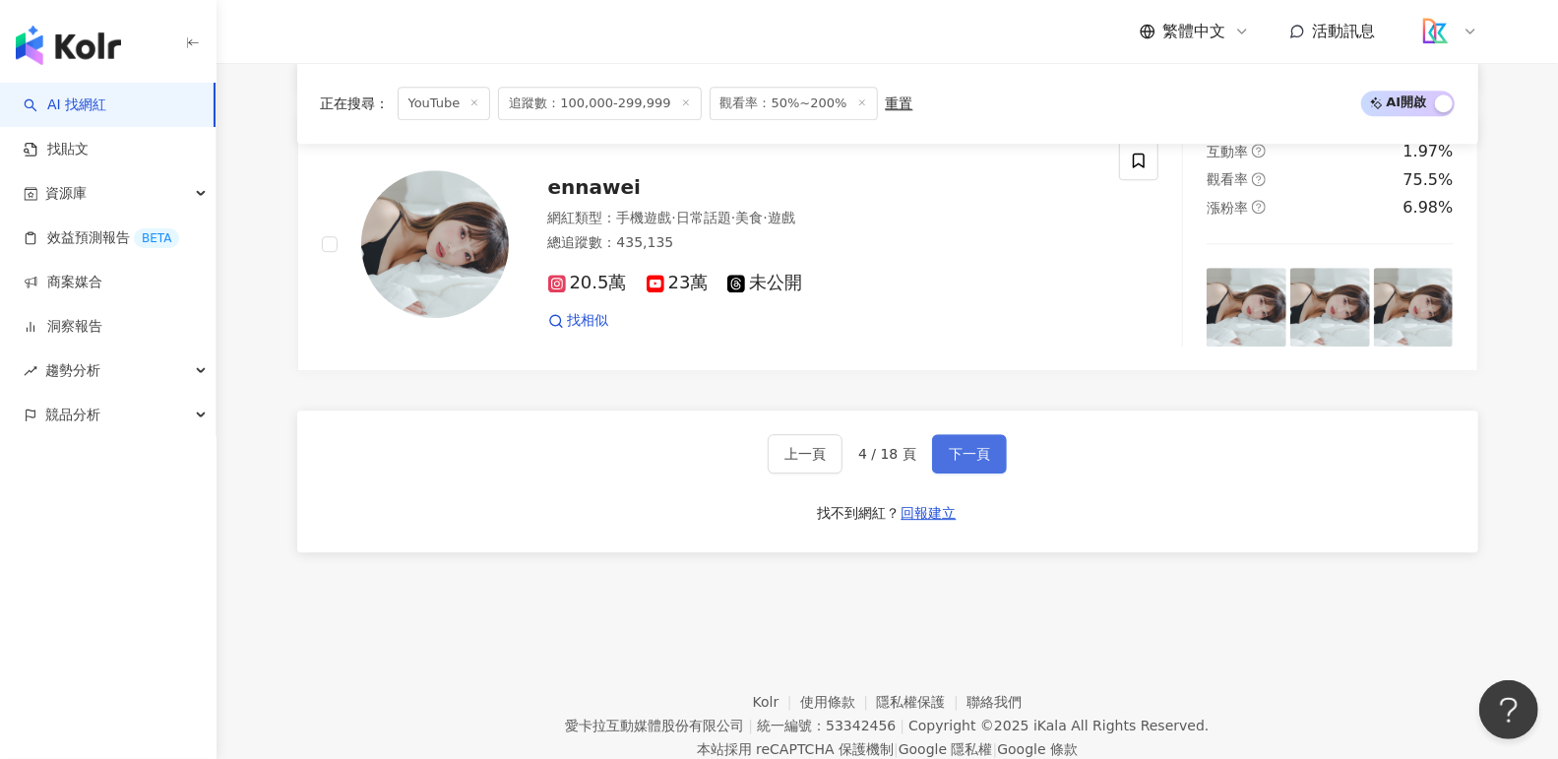
click at [962, 446] on span "下一頁" at bounding box center [969, 454] width 41 height 16
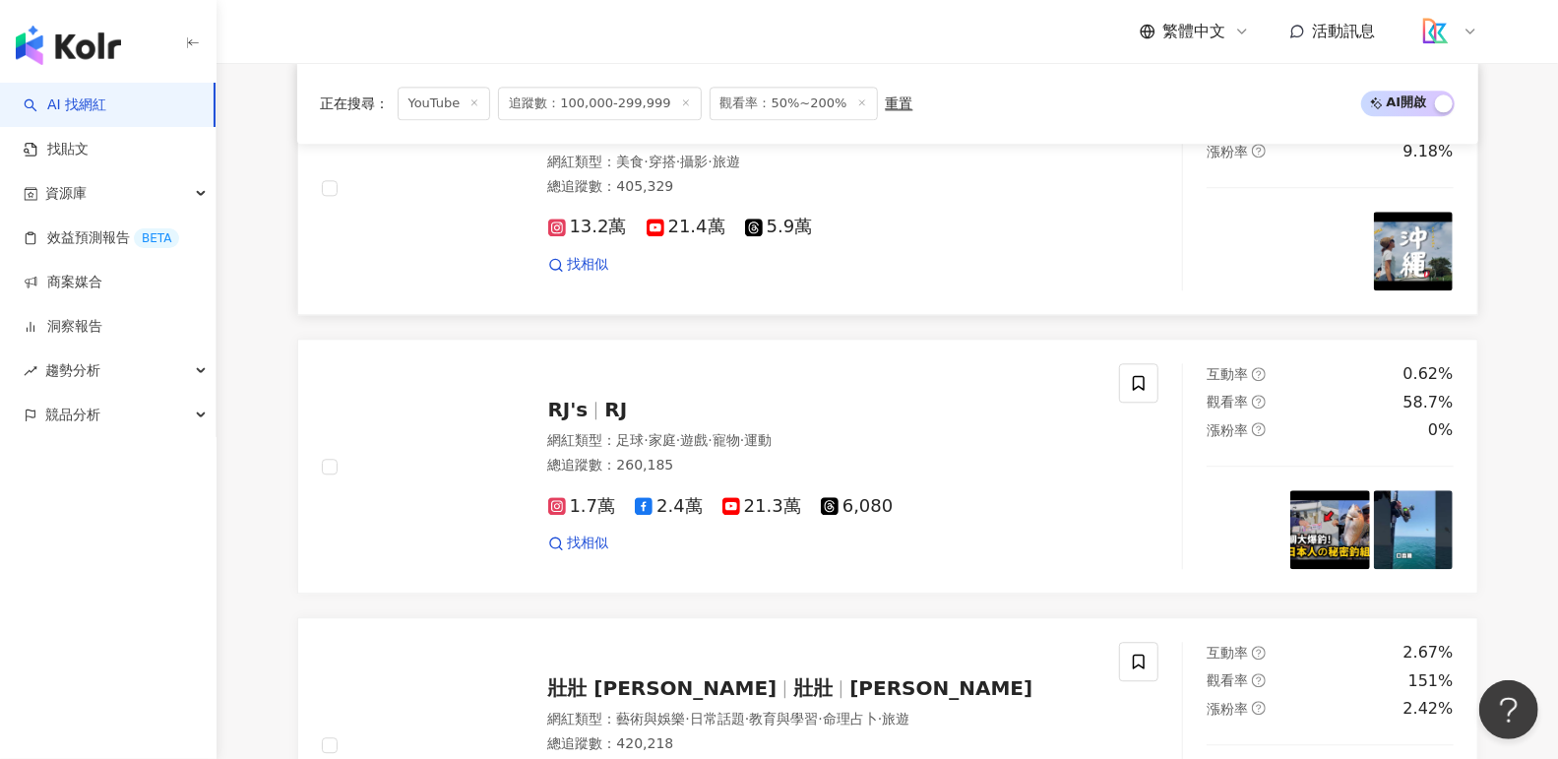
scroll to position [3136, 0]
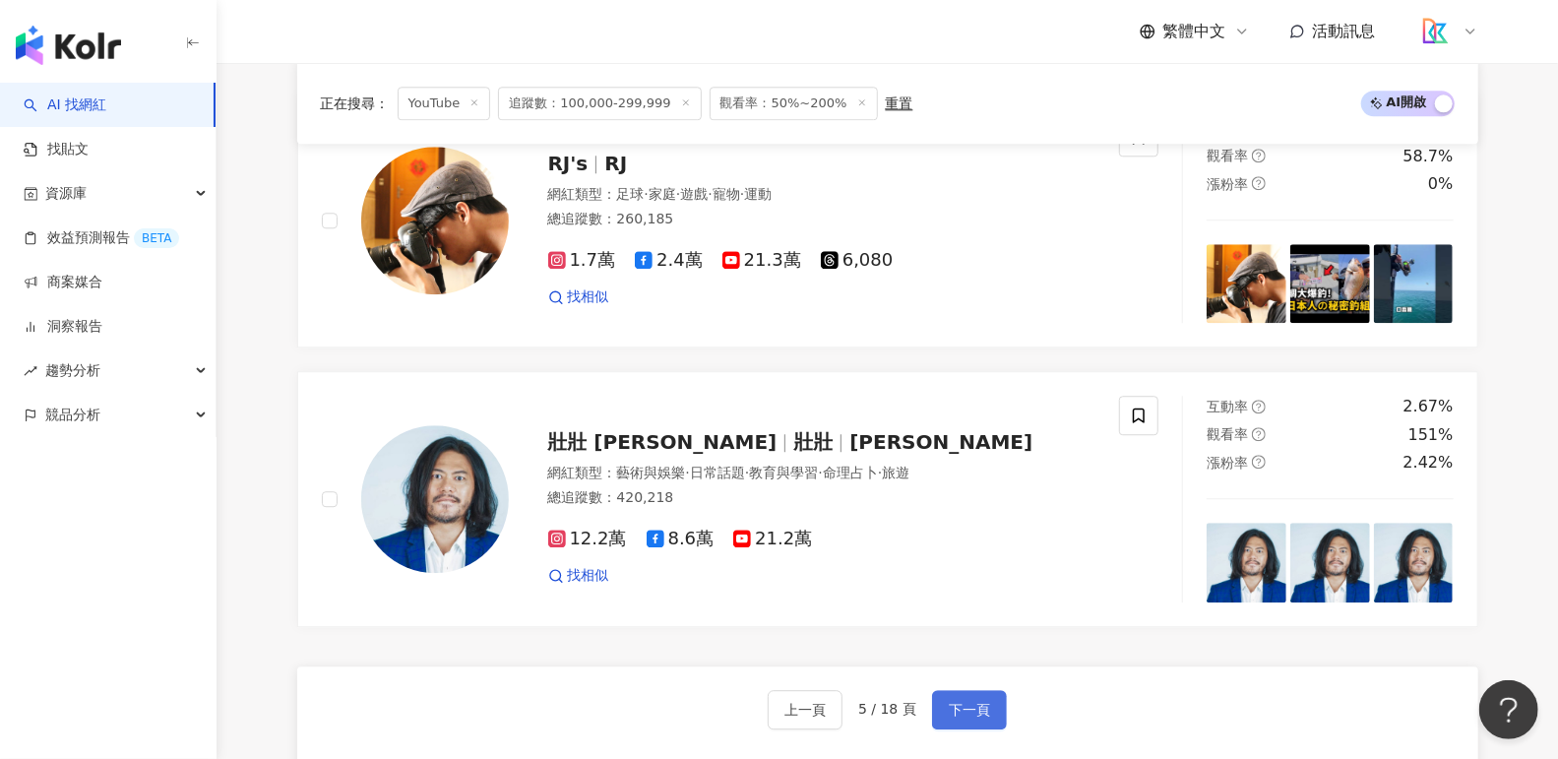
drag, startPoint x: 966, startPoint y: 668, endPoint x: 996, endPoint y: 689, distance: 36.0
click at [966, 690] on button "下一頁" at bounding box center [969, 709] width 75 height 39
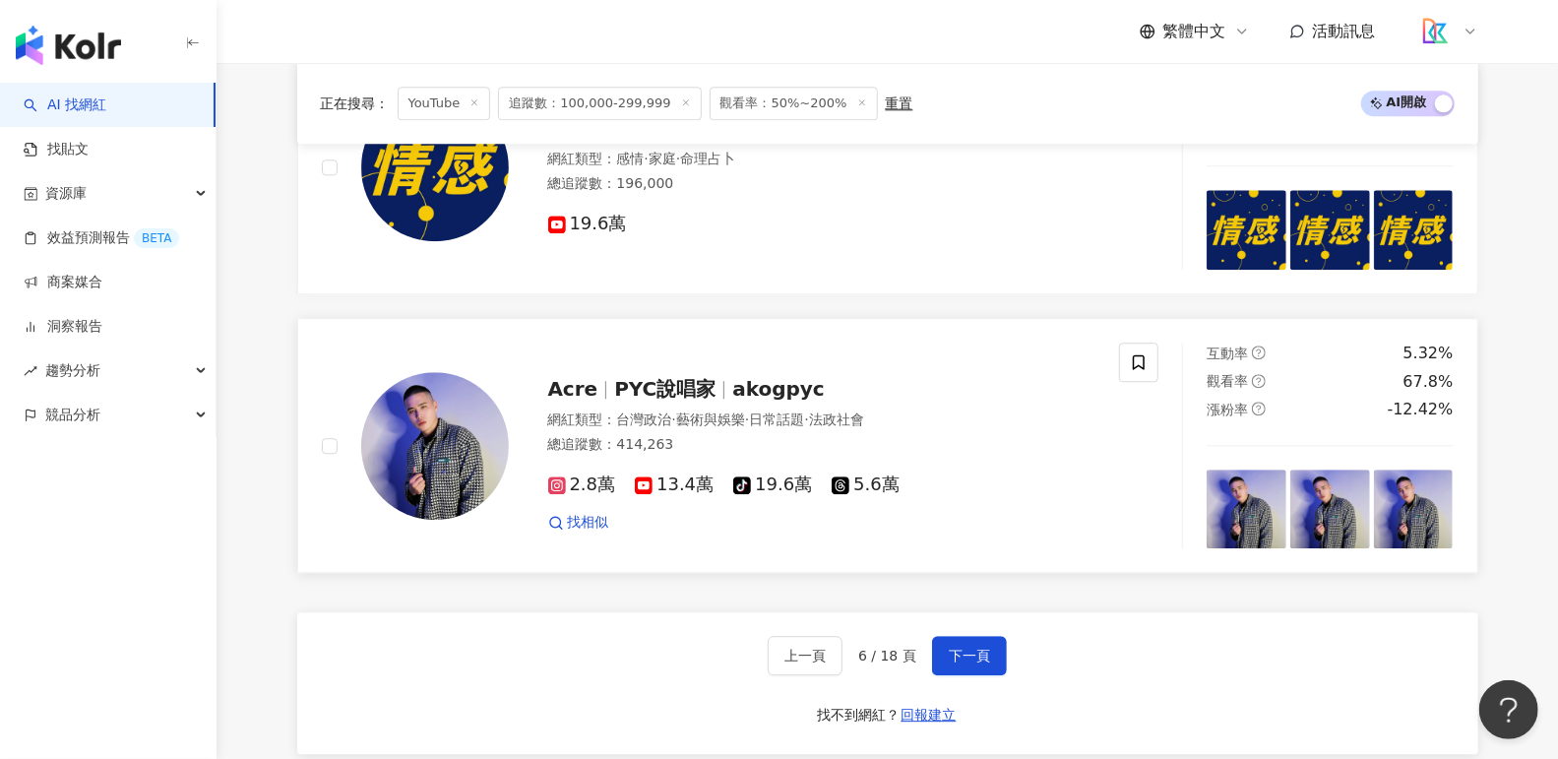
scroll to position [3423, 0]
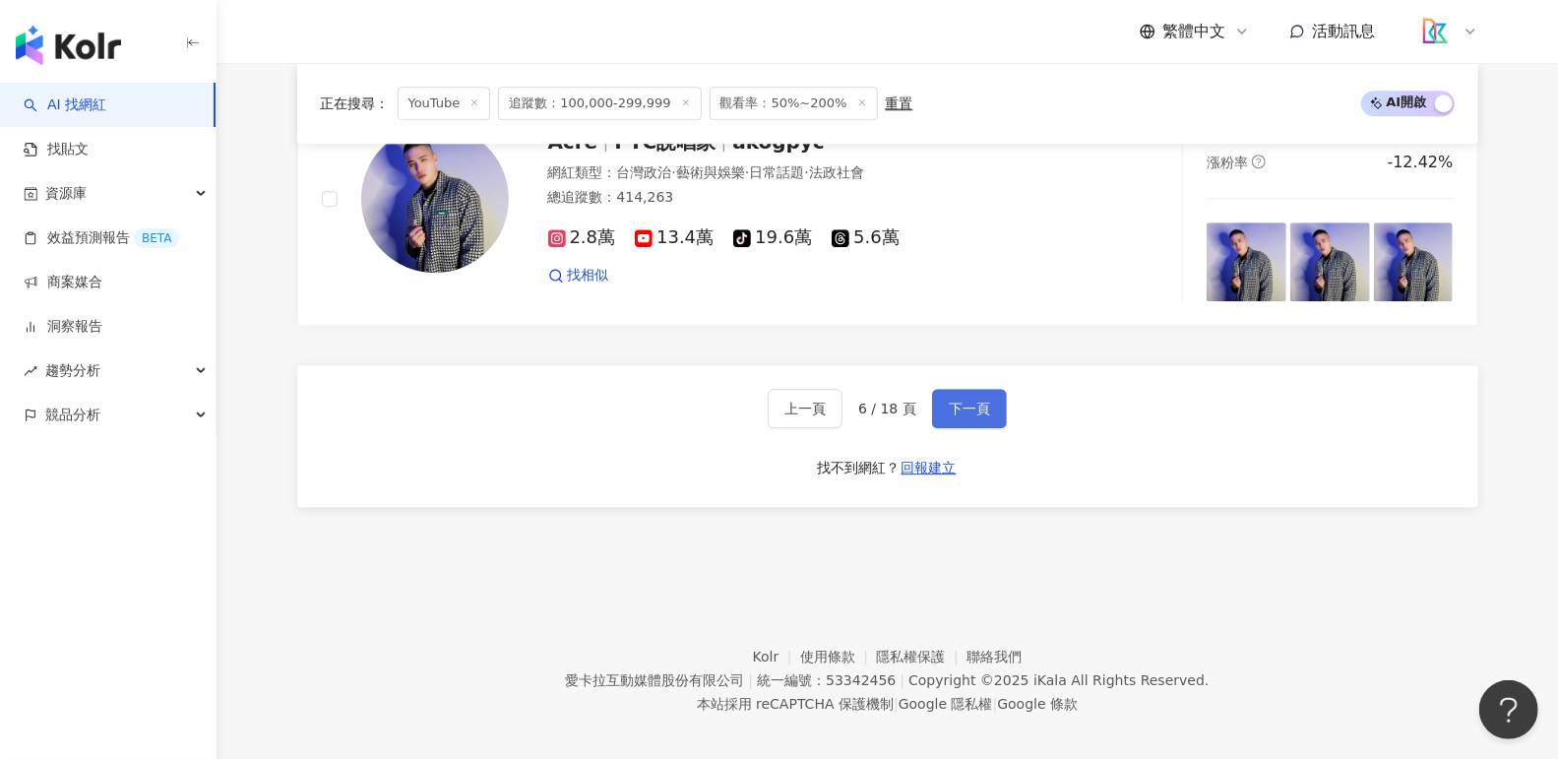
click at [965, 401] on button "下一頁" at bounding box center [969, 408] width 75 height 39
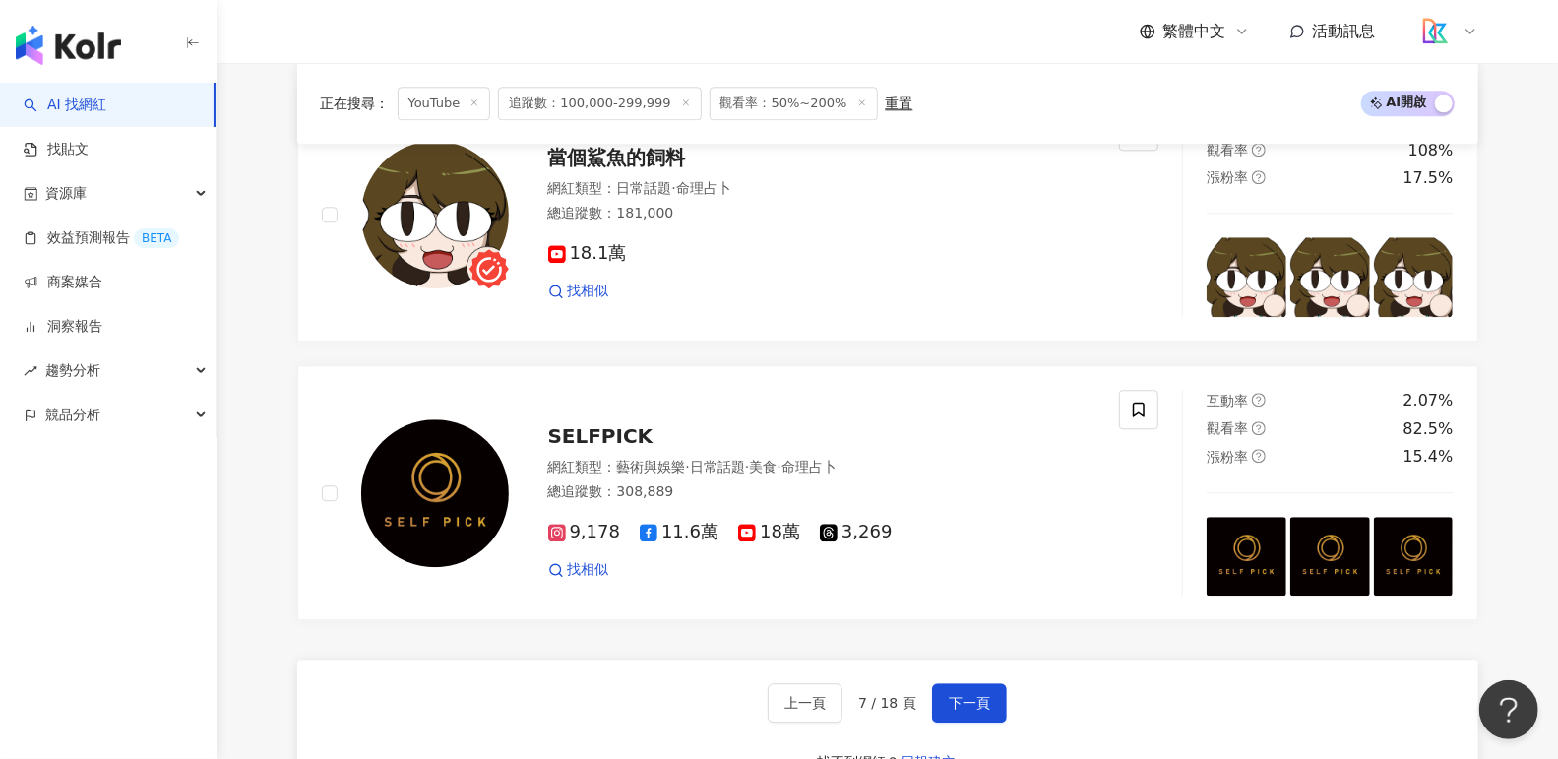
scroll to position [2422, 0]
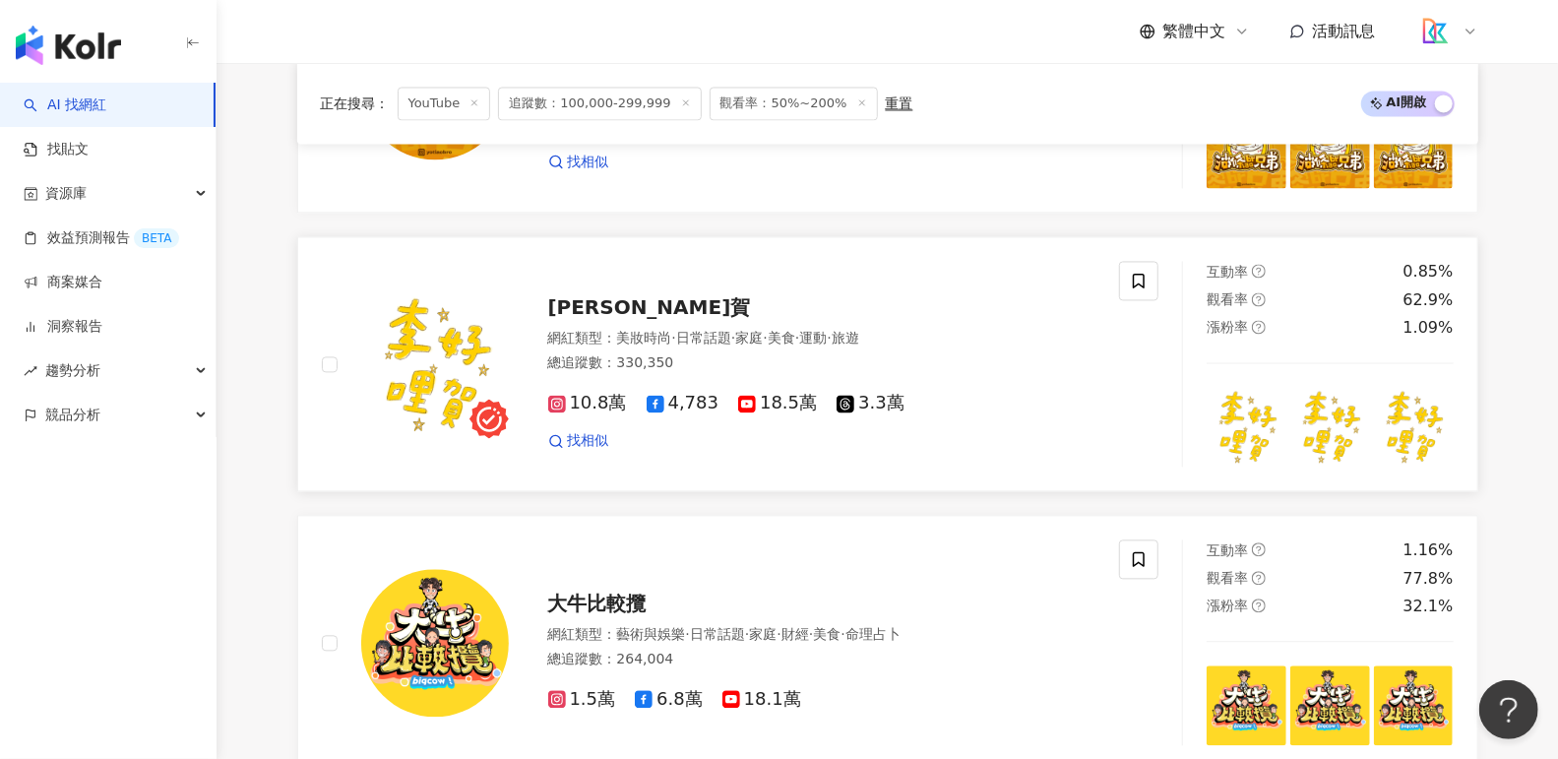
click at [597, 295] on span "李好哩賀" at bounding box center [649, 307] width 203 height 24
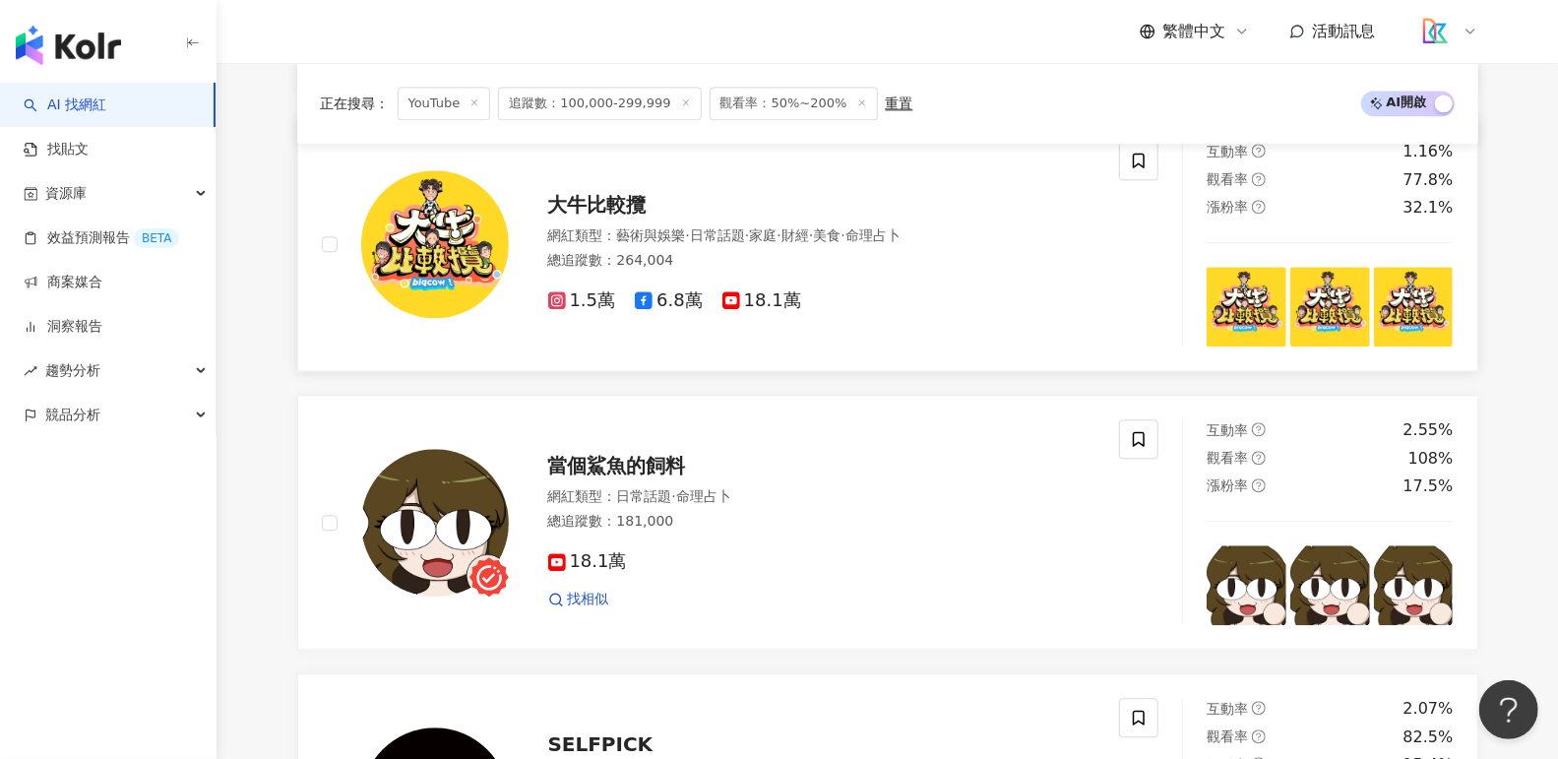
scroll to position [3130, 0]
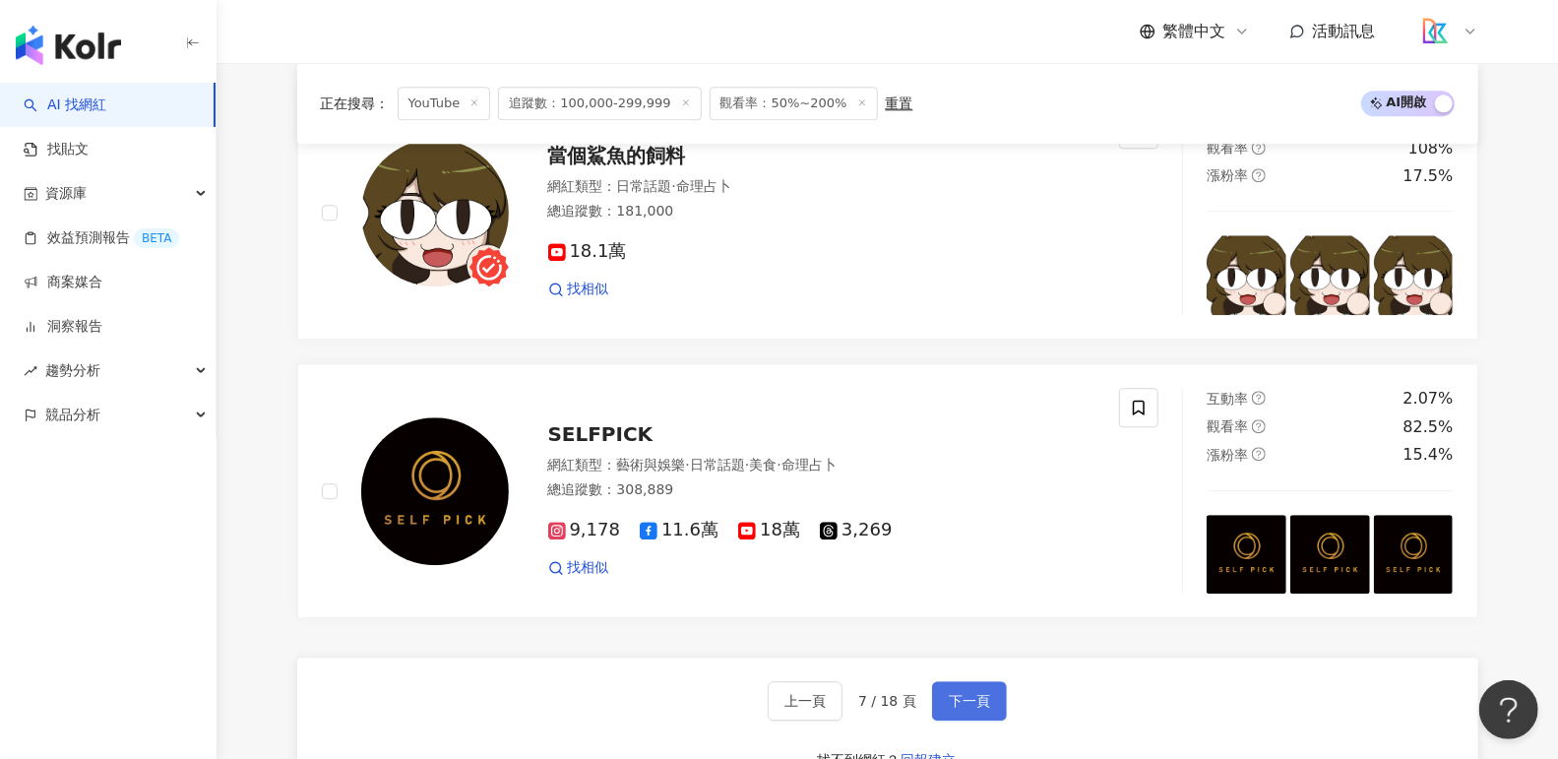
click at [953, 693] on span "下一頁" at bounding box center [969, 701] width 41 height 16
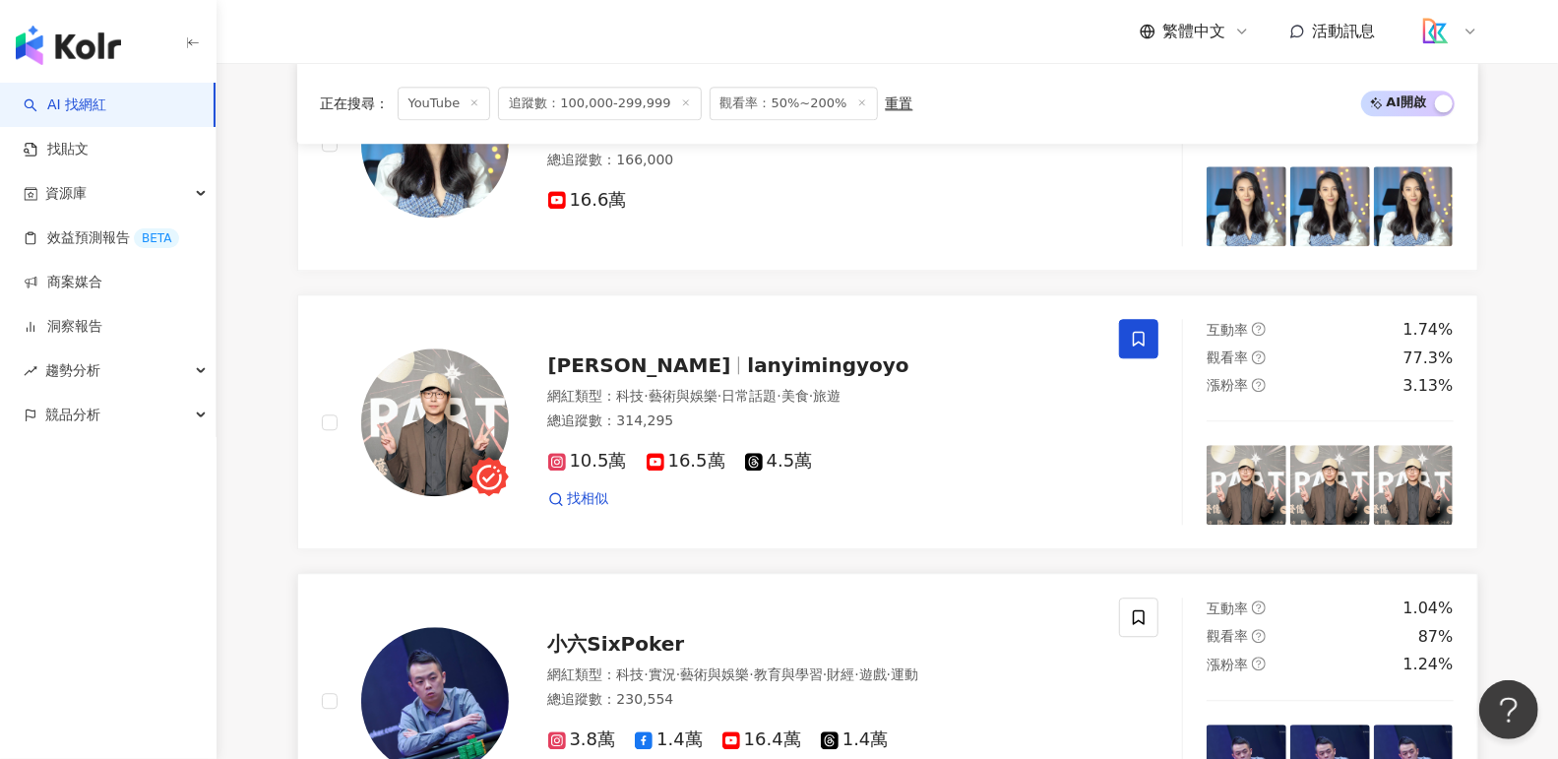
scroll to position [3423, 0]
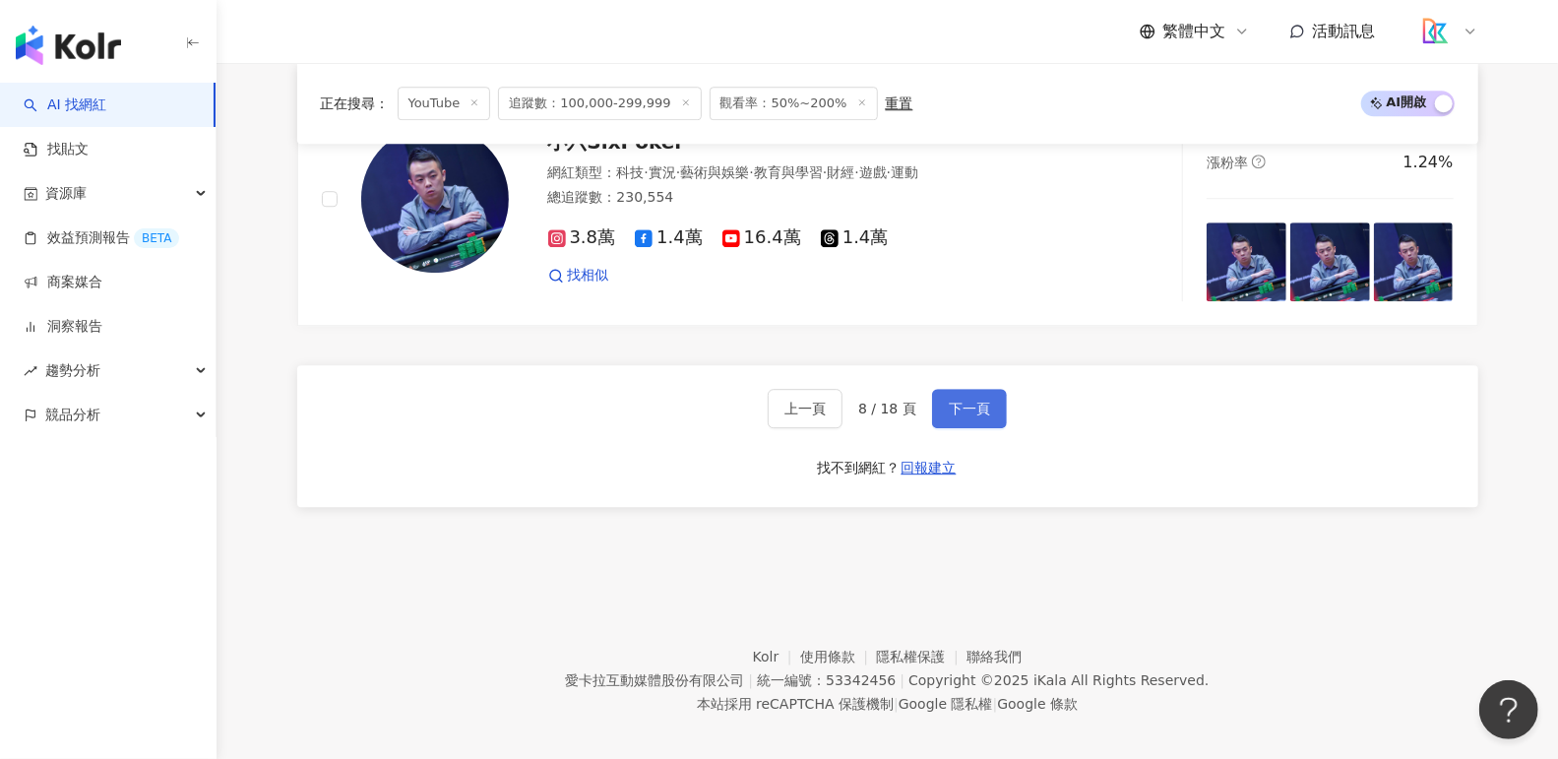
click at [988, 411] on button "下一頁" at bounding box center [969, 408] width 75 height 39
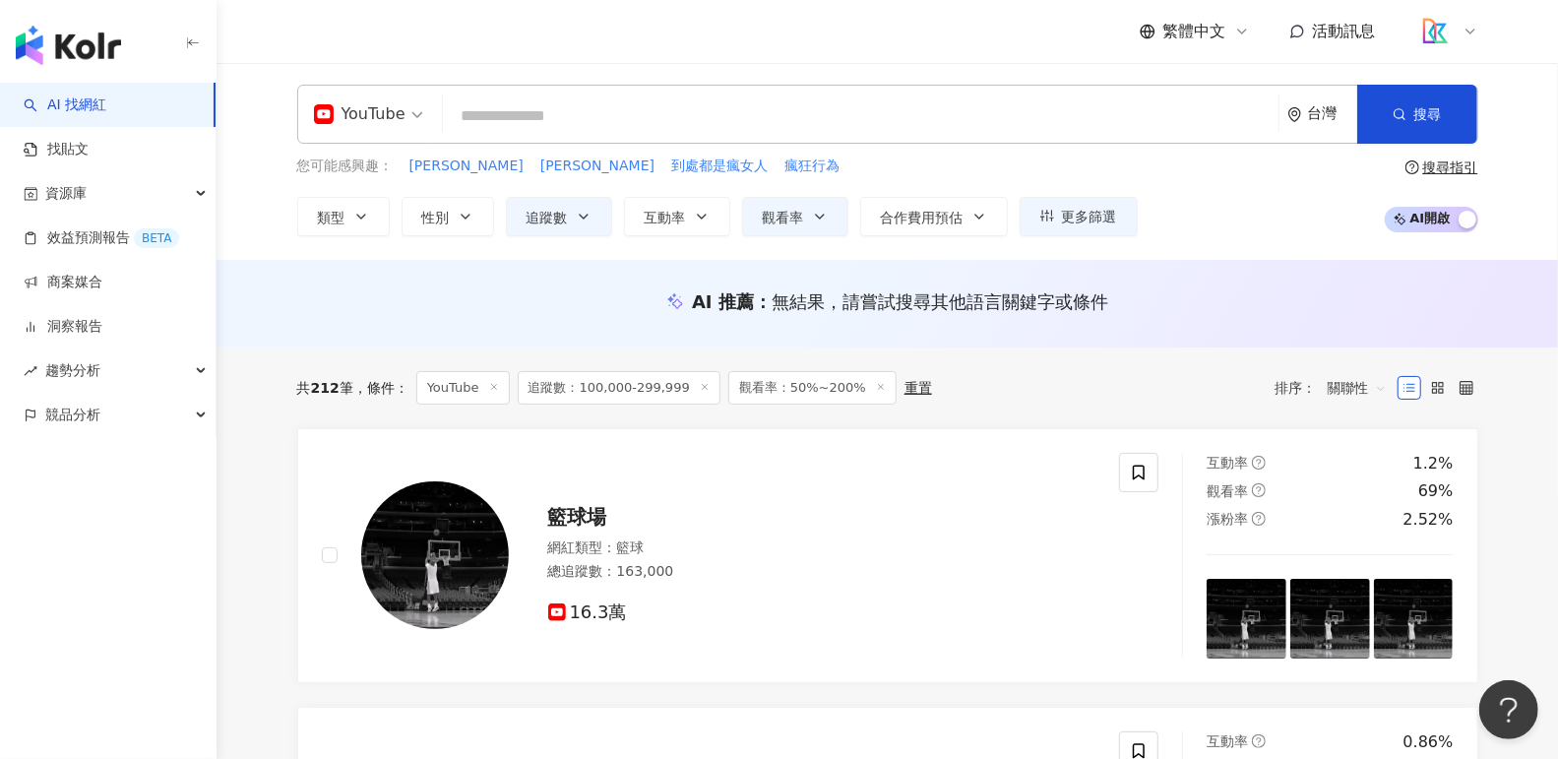
scroll to position [0, 0]
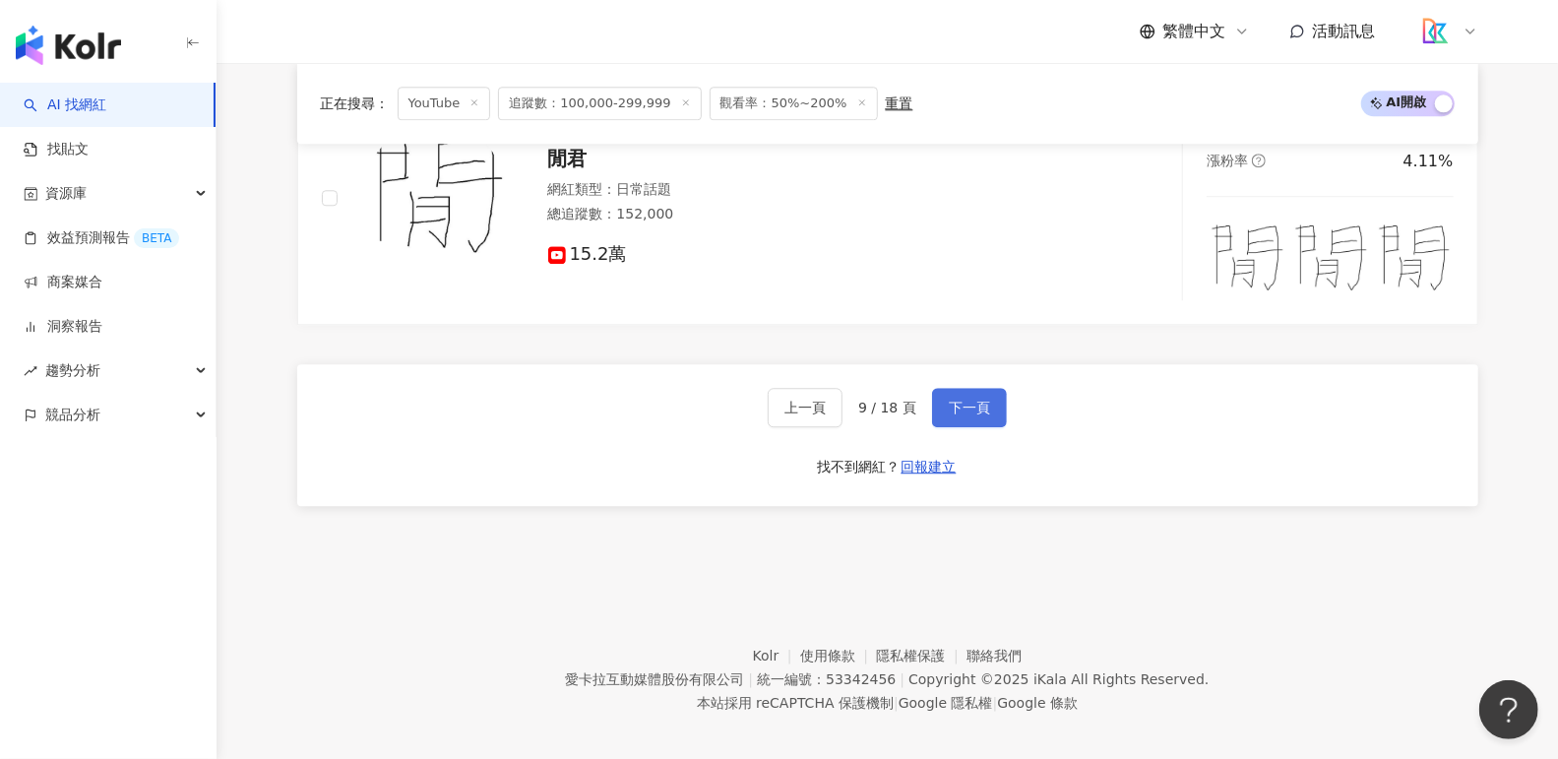
click at [964, 400] on span "下一頁" at bounding box center [969, 408] width 41 height 16
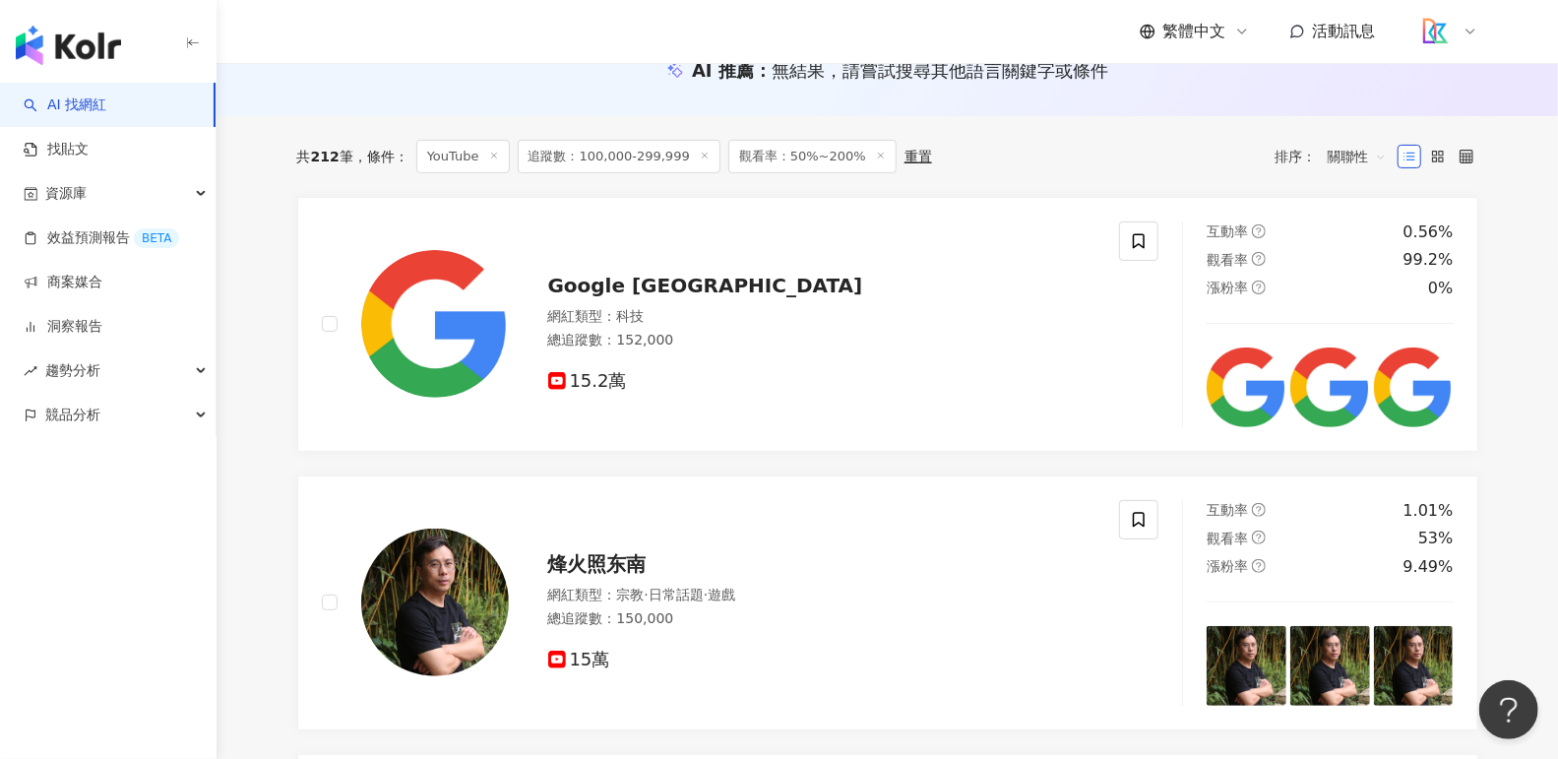
scroll to position [40, 0]
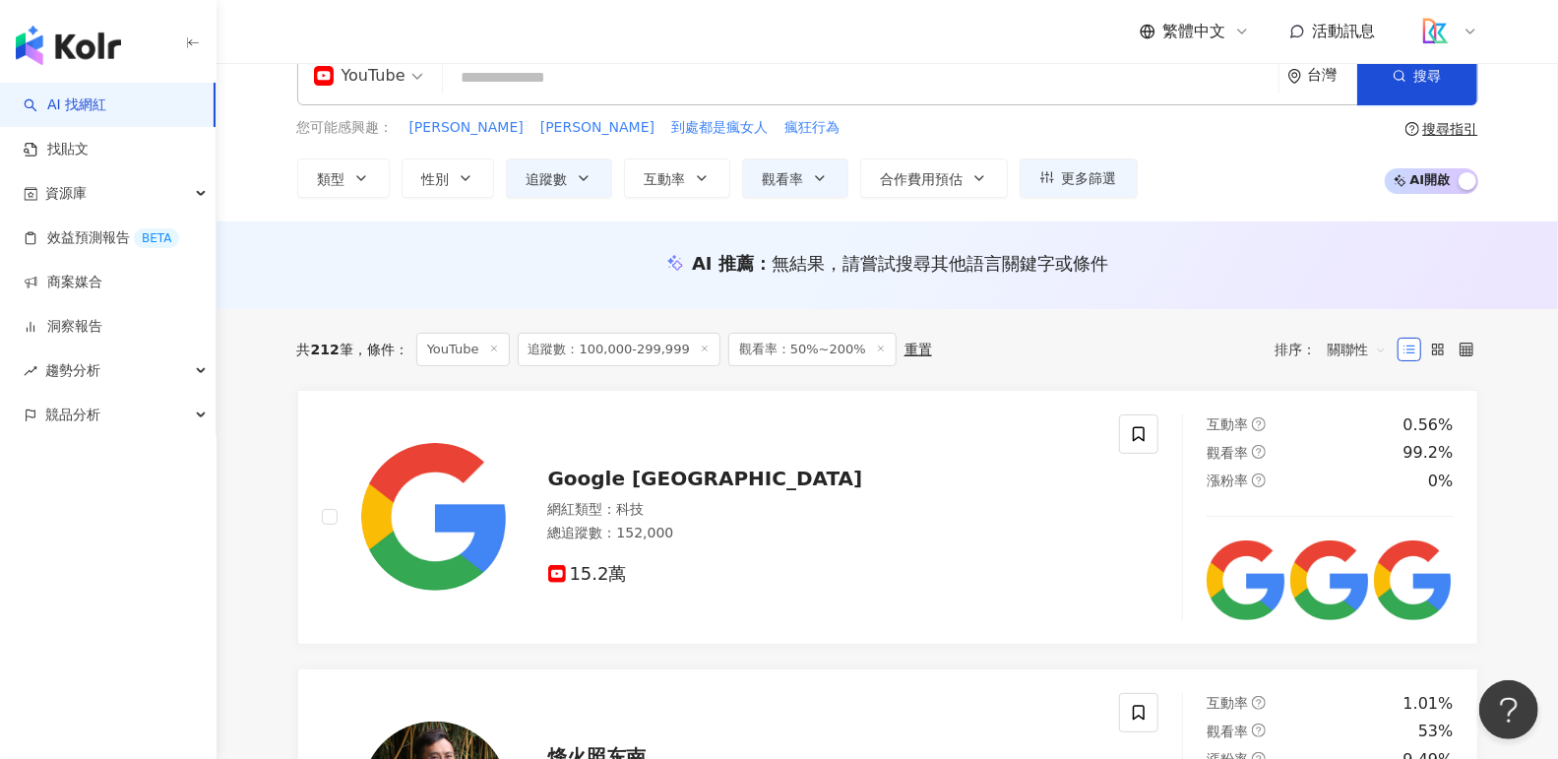
click at [745, 85] on input "search" at bounding box center [861, 77] width 820 height 37
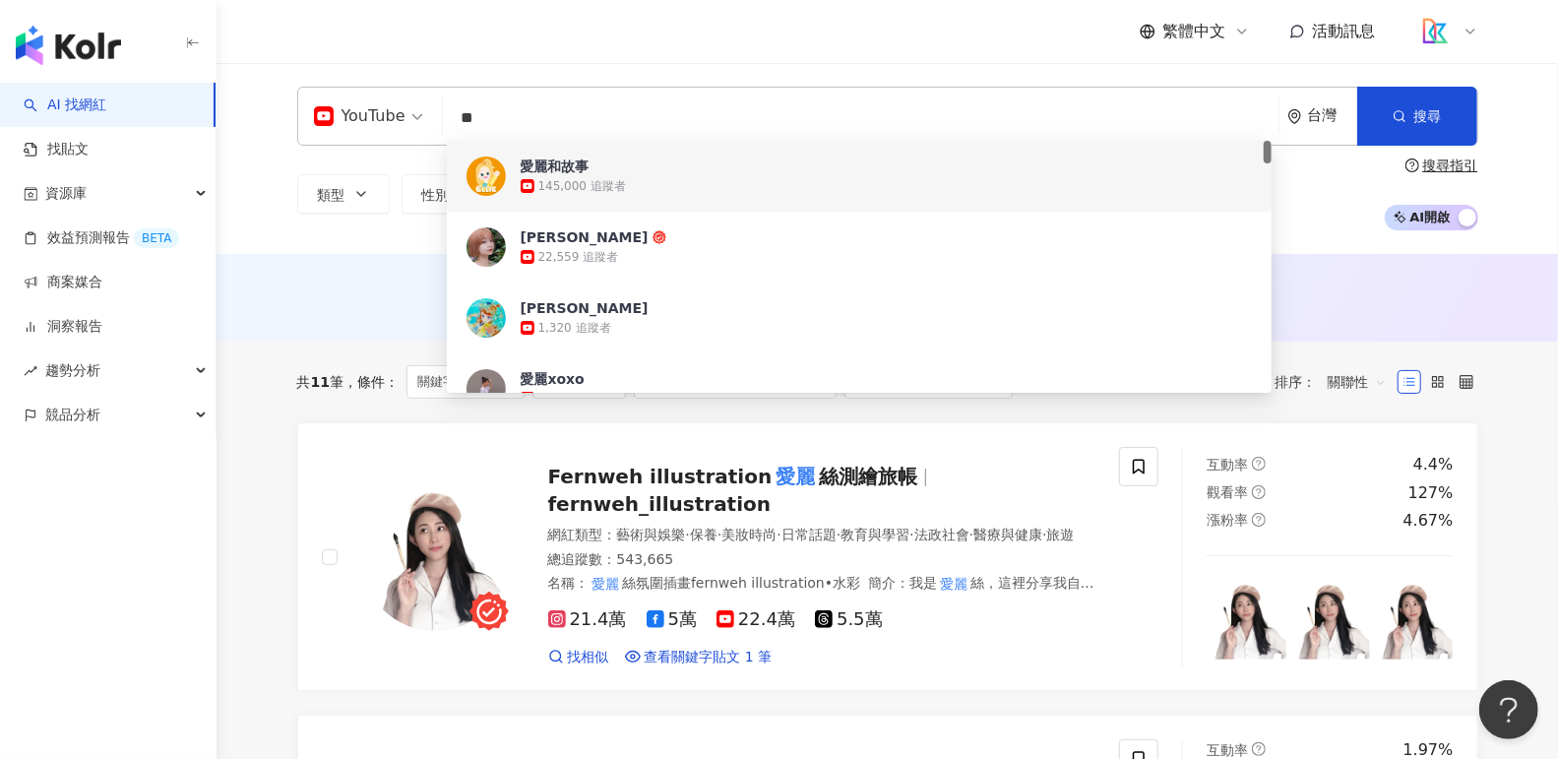
click at [571, 114] on input "**" at bounding box center [861, 117] width 820 height 37
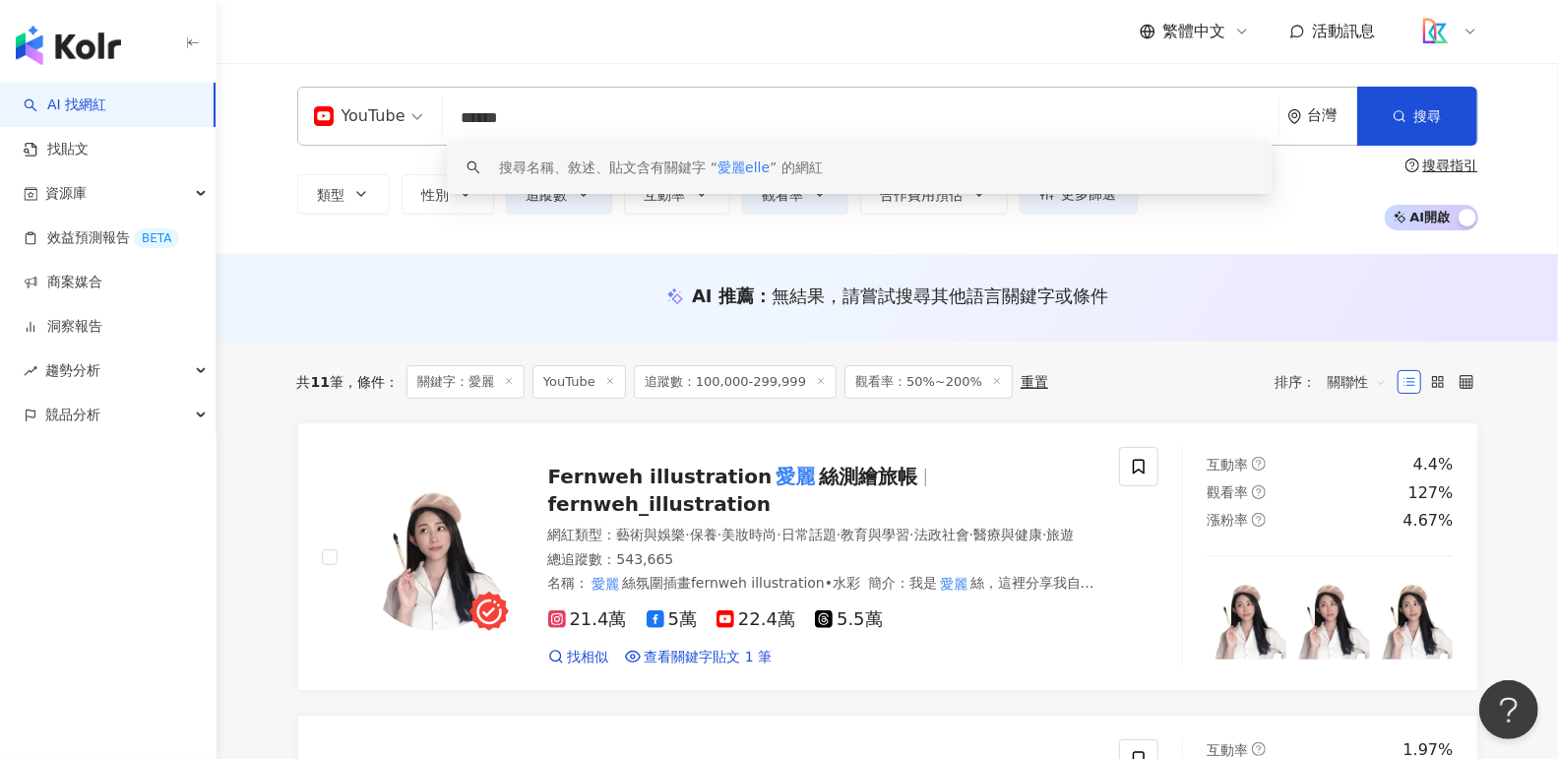
type input "******"
click at [80, 54] on img "button" at bounding box center [68, 45] width 105 height 39
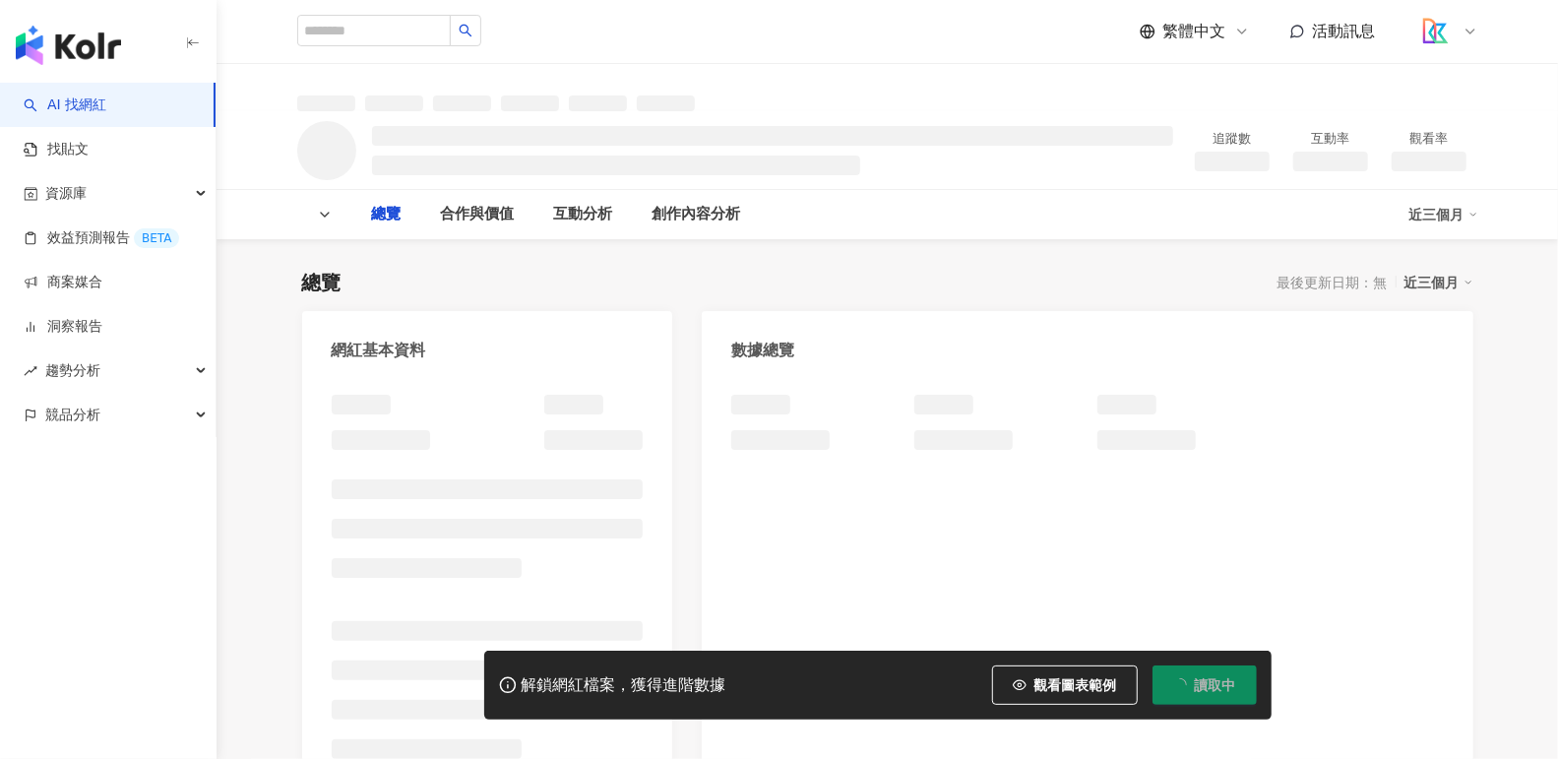
scroll to position [91, 0]
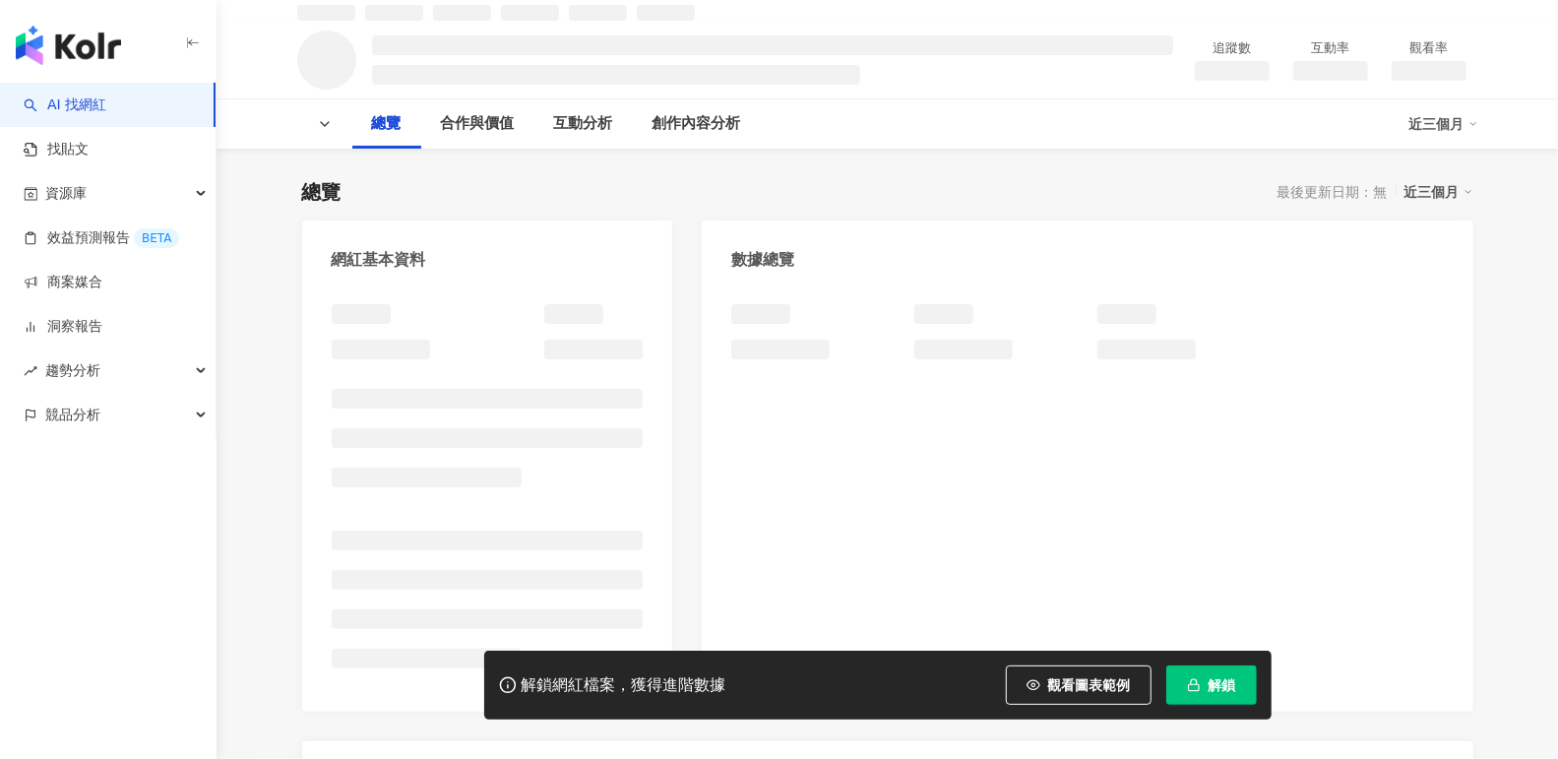
scroll to position [824, 0]
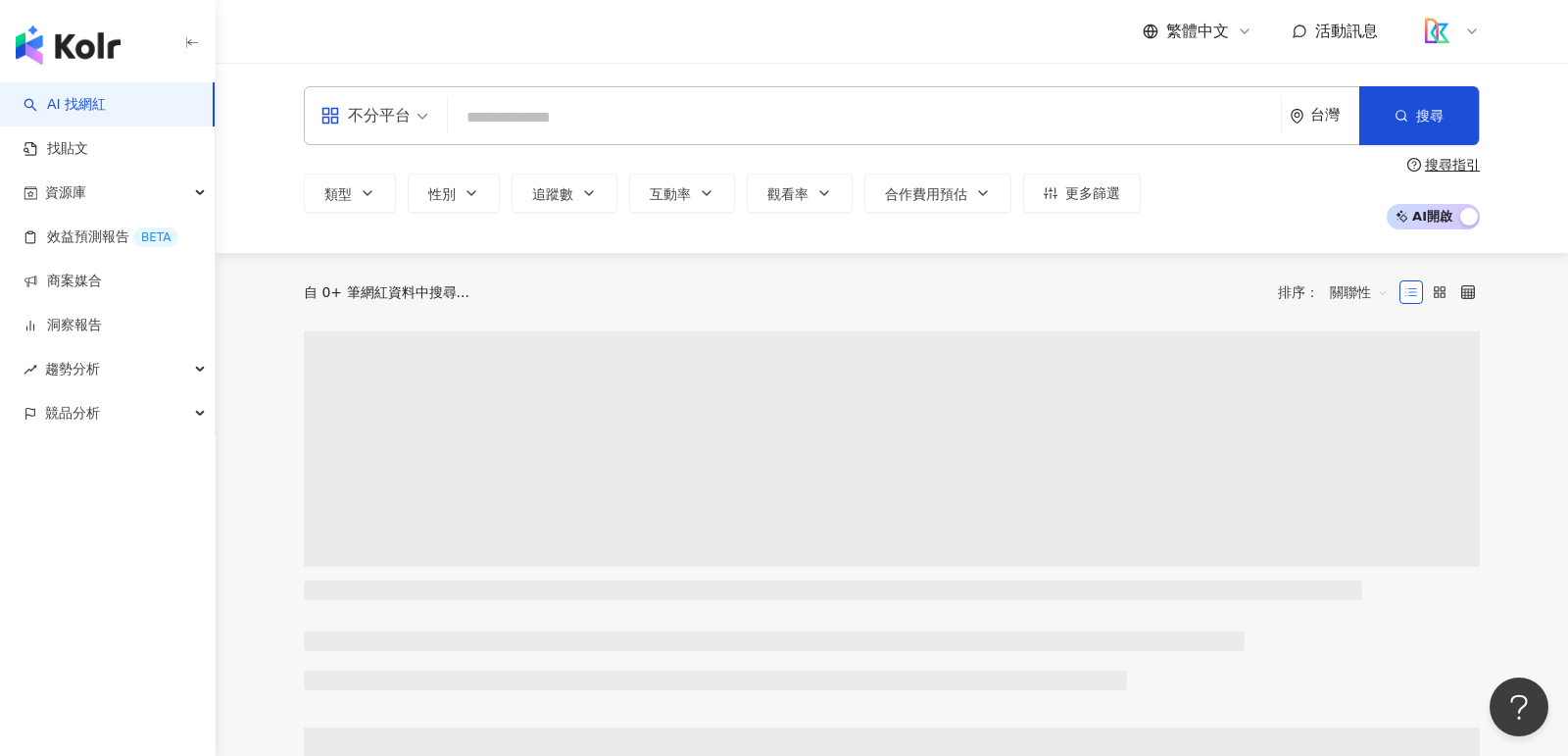
click at [793, 126] on input "search" at bounding box center [865, 117] width 818 height 37
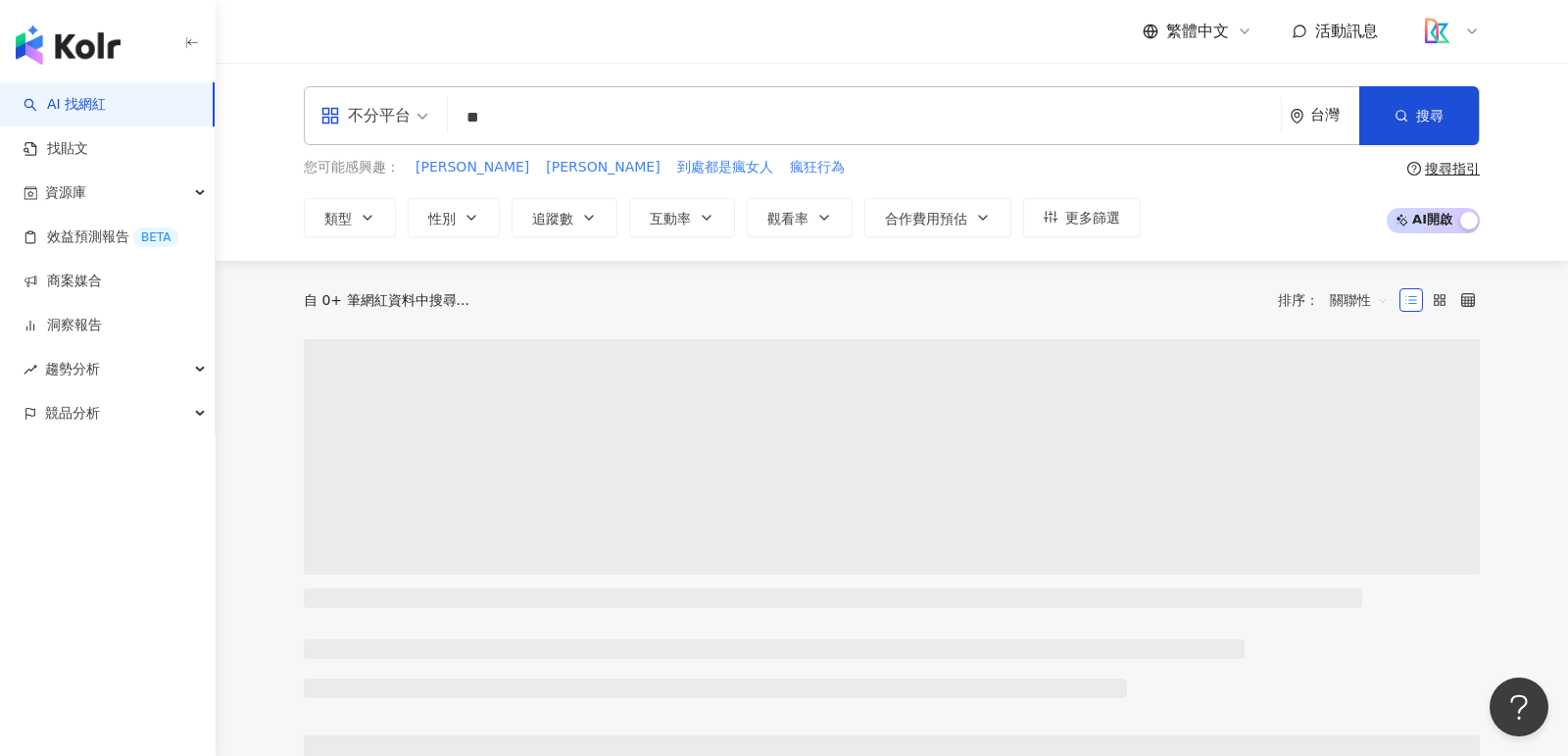
type input "*"
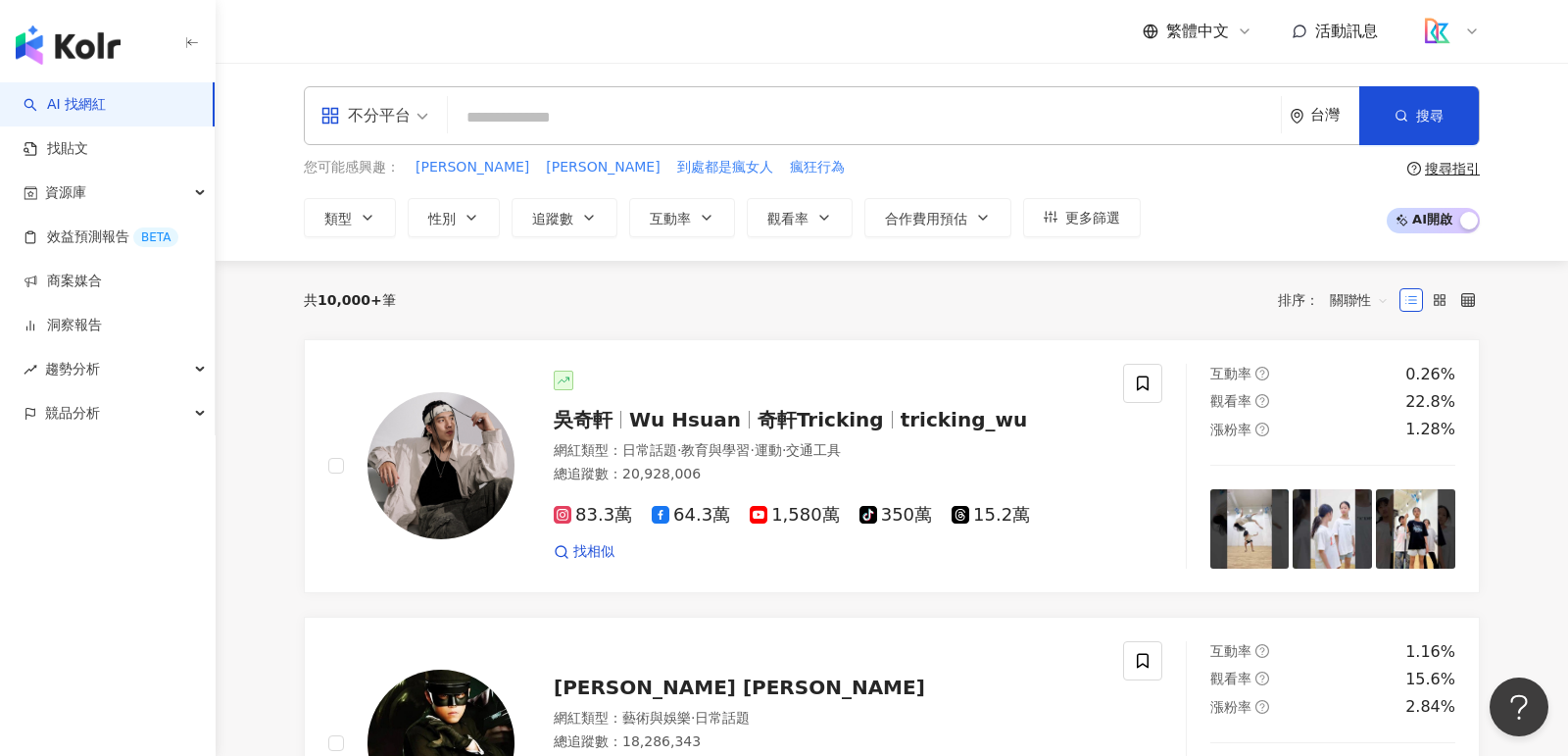
type input "*"
click at [689, 117] on input "**" at bounding box center [865, 117] width 818 height 37
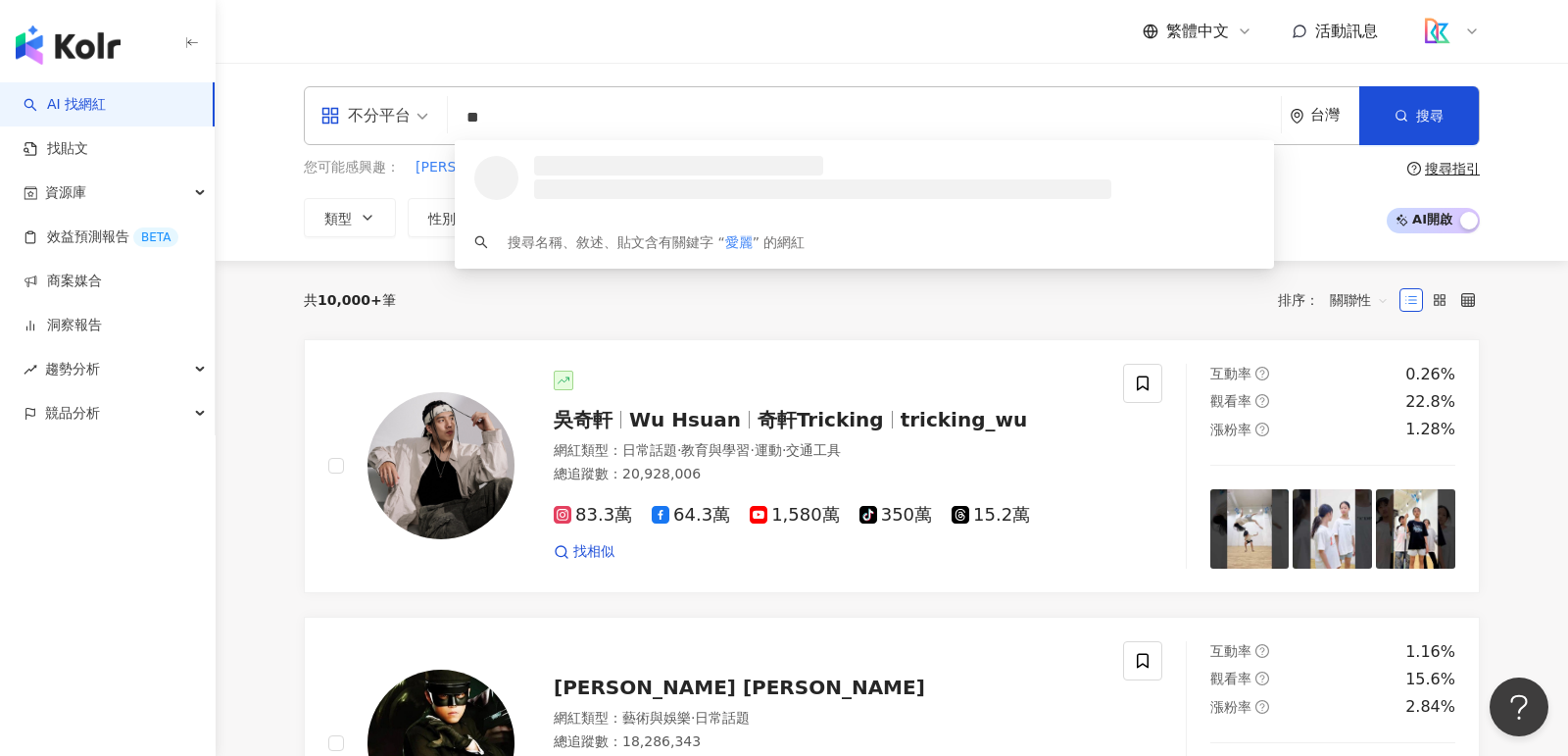
type input "*"
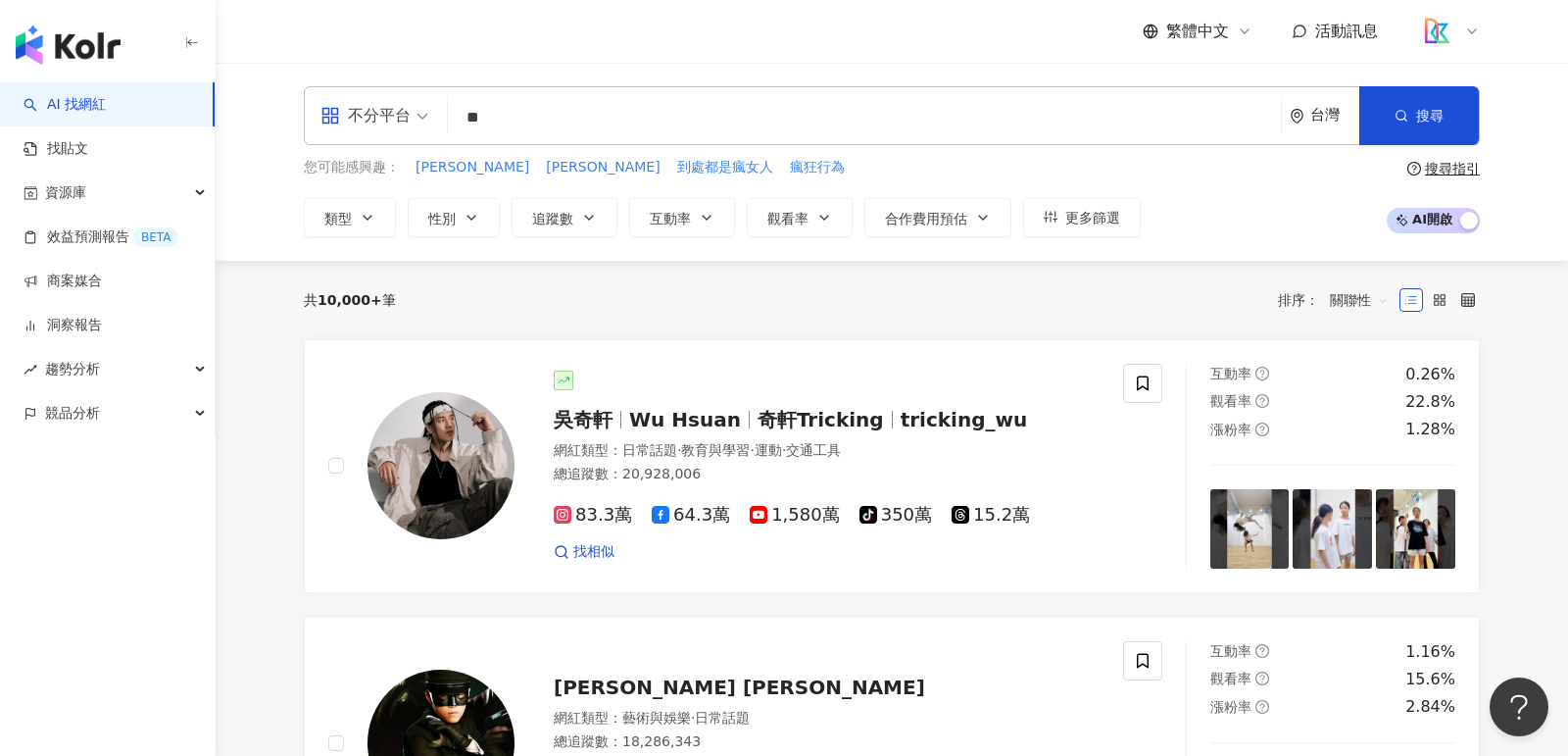
type input "*"
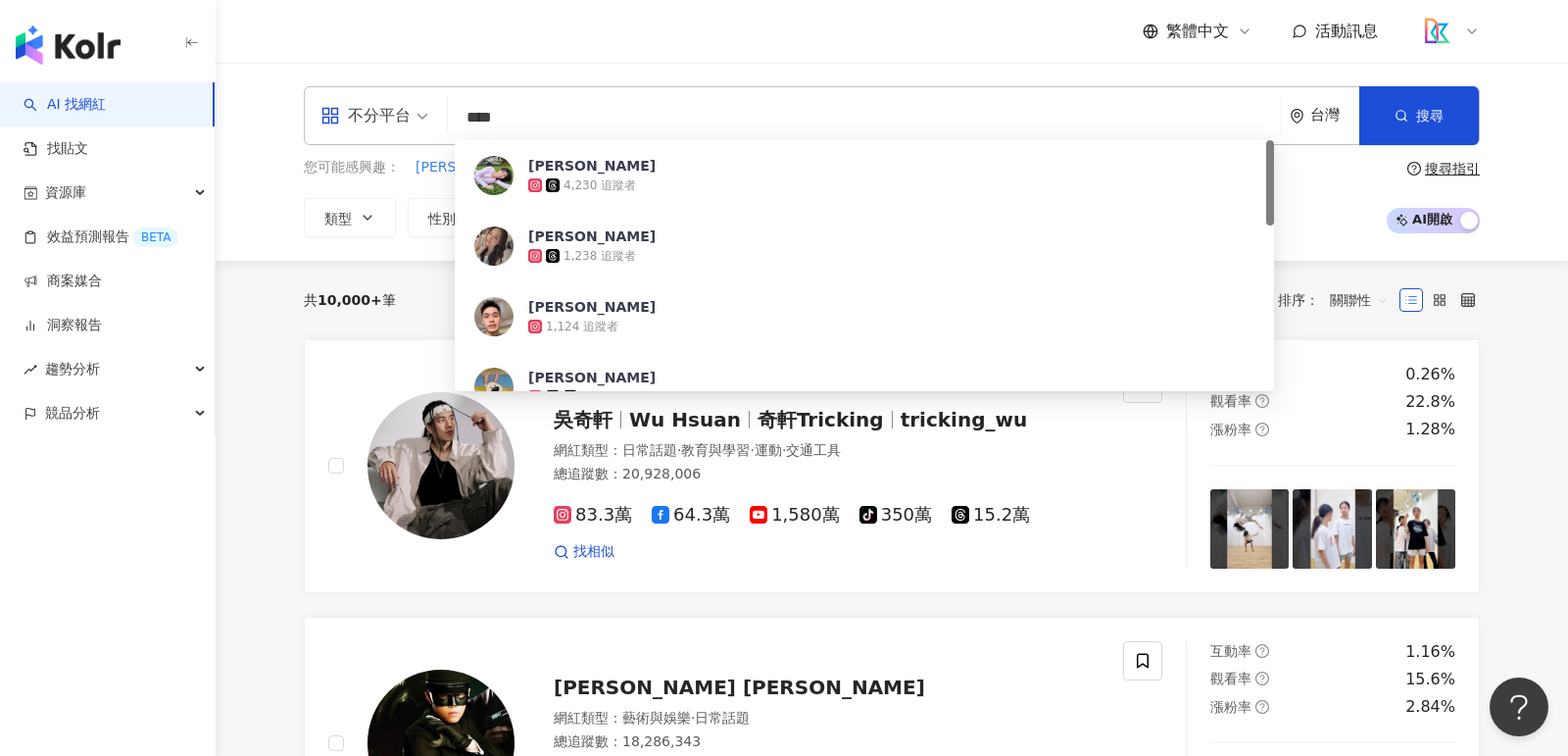
type input "***"
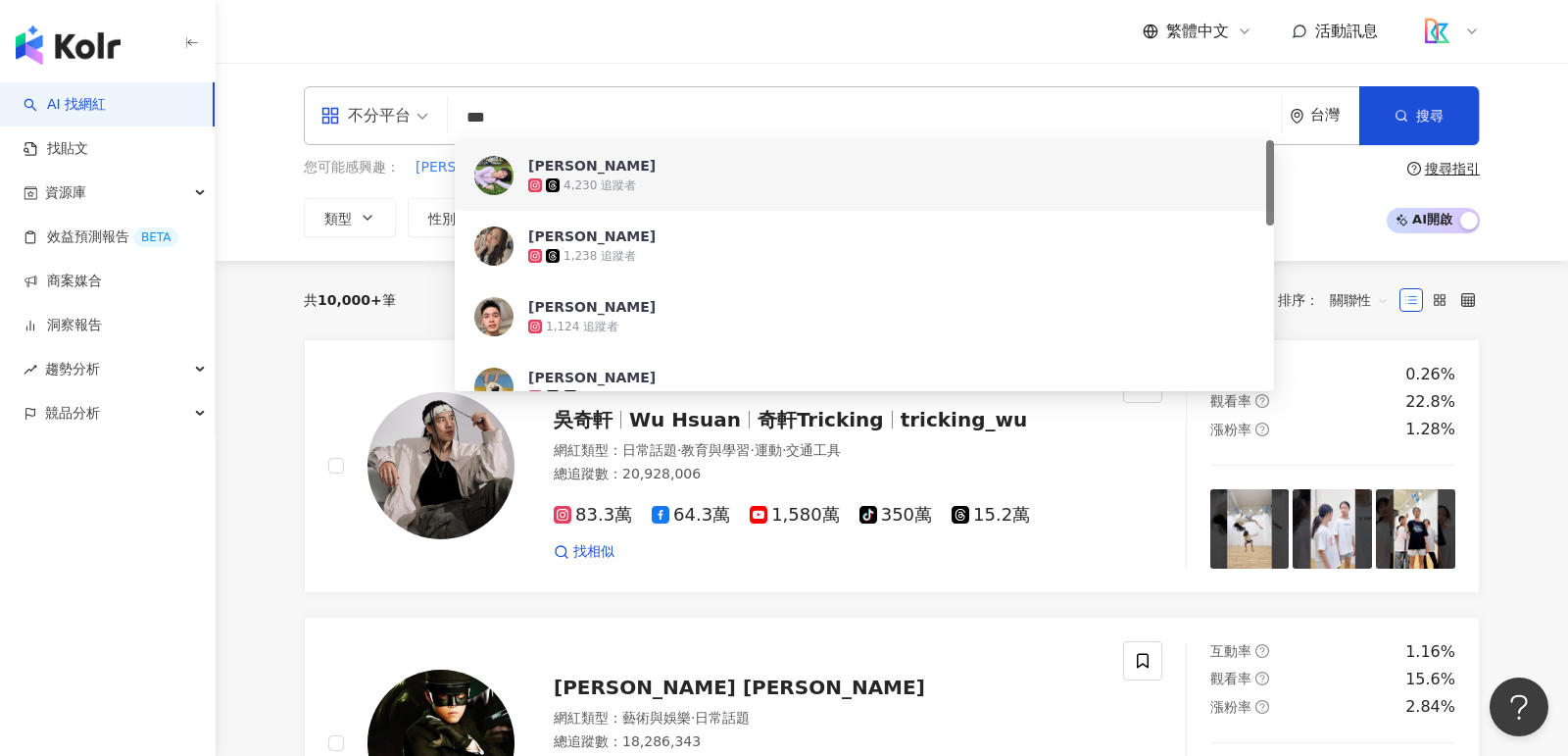
click at [704, 110] on input "***" at bounding box center [865, 117] width 818 height 37
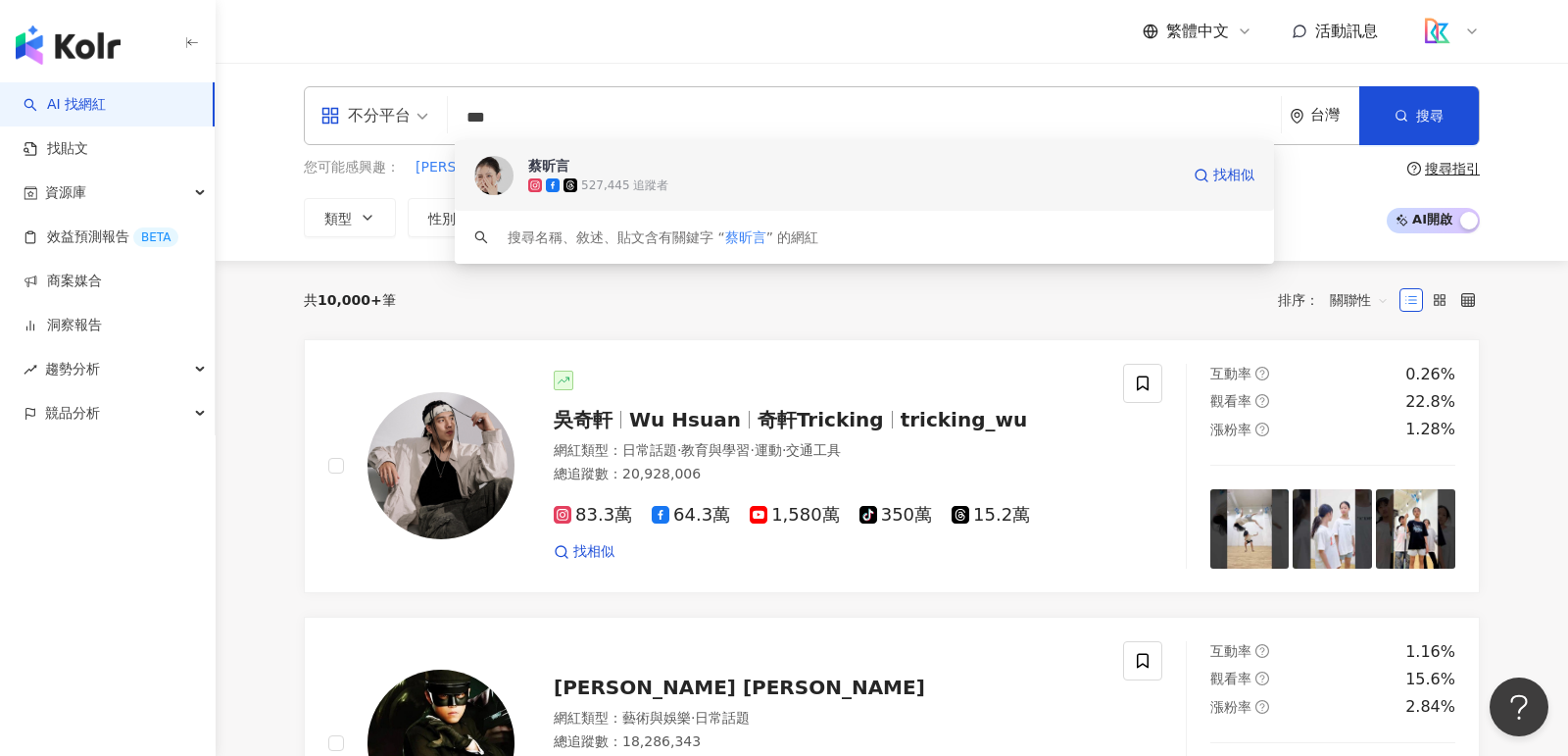
click at [716, 158] on span "蔡昕言" at bounding box center [853, 165] width 651 height 20
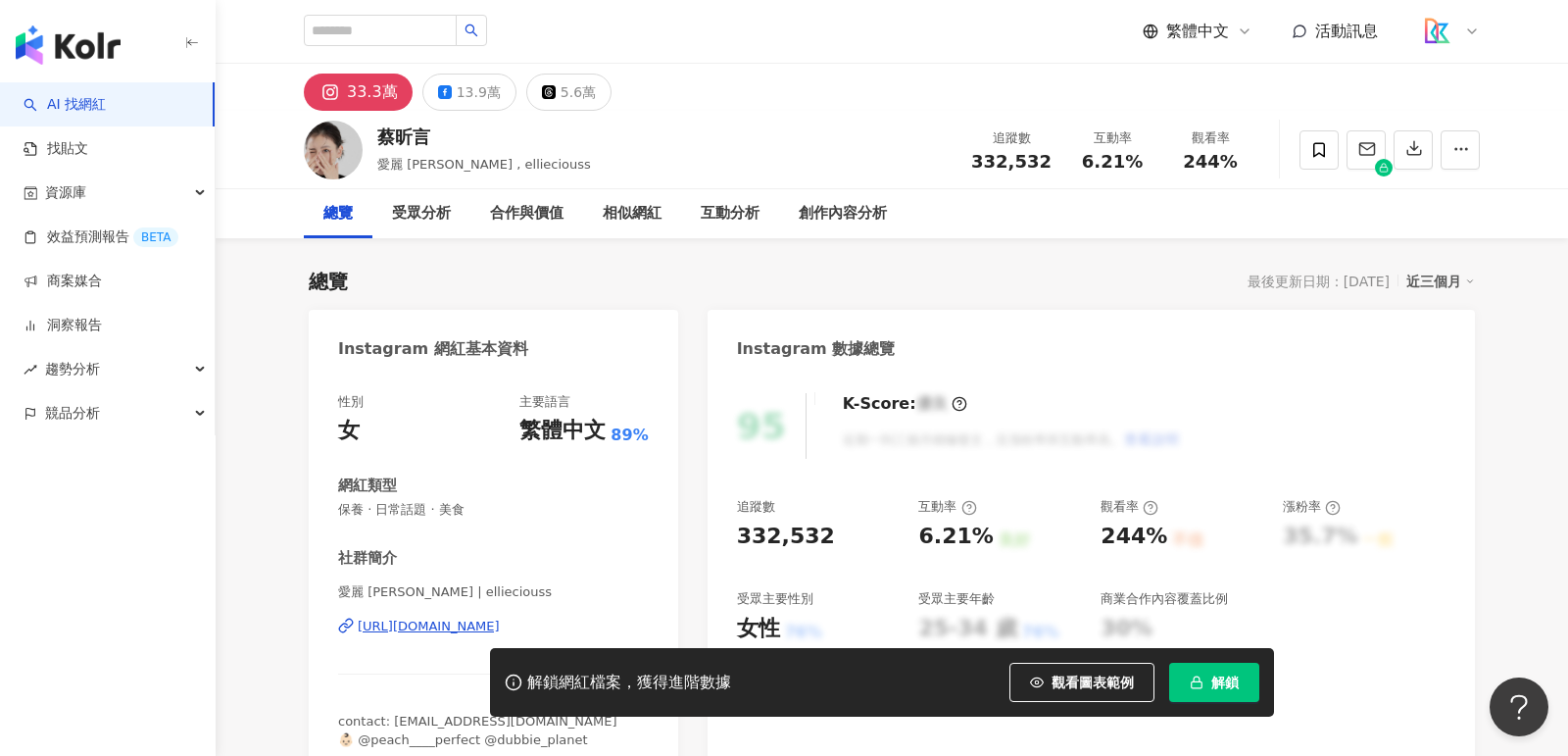
scroll to position [53, 0]
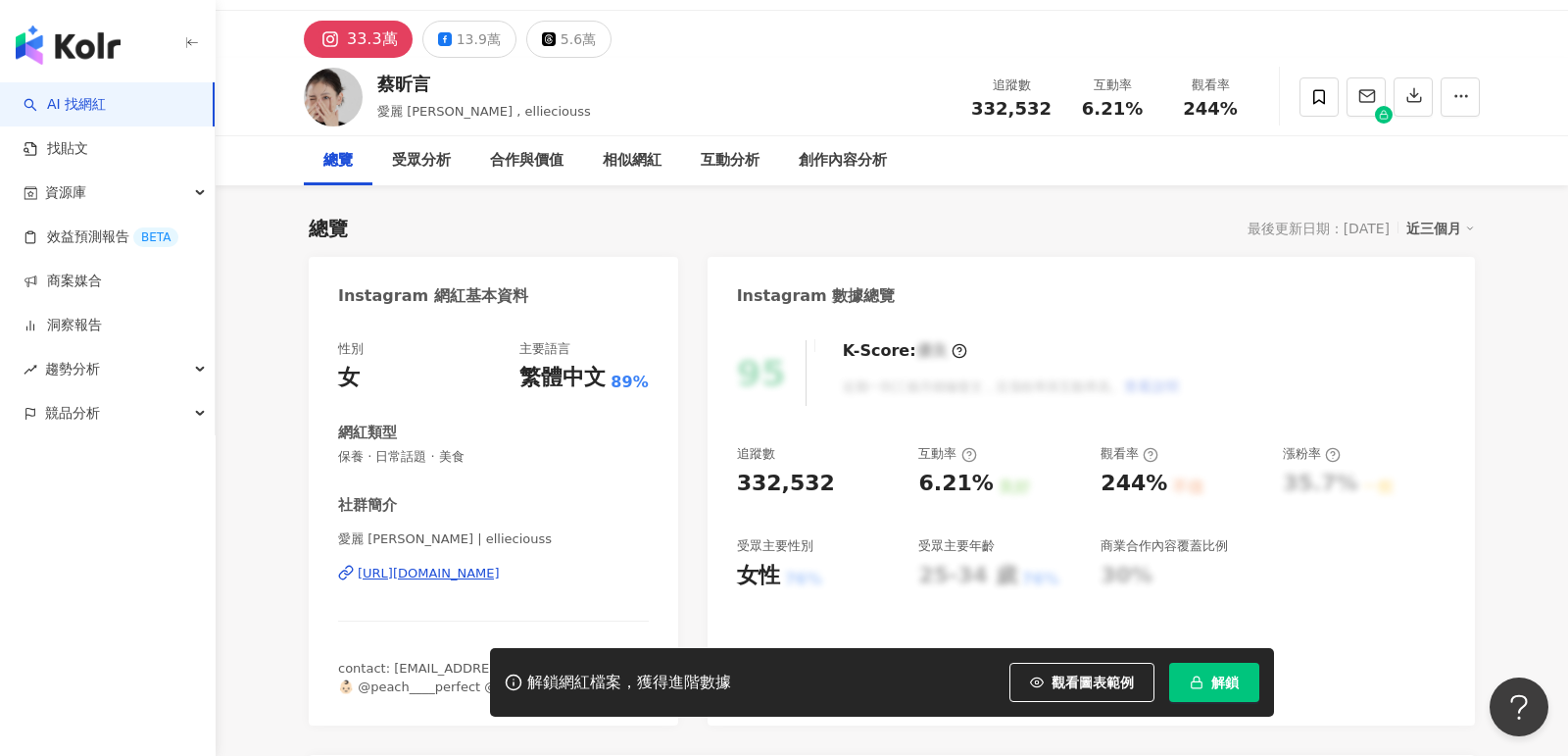
drag, startPoint x: 625, startPoint y: 571, endPoint x: 568, endPoint y: 586, distance: 58.9
drag, startPoint x: 605, startPoint y: 585, endPoint x: 352, endPoint y: 581, distance: 253.0
click at [352, 581] on div "愛麗 [PERSON_NAME] | ellieciouss [URL][DOMAIN_NAME]" at bounding box center [494, 587] width 311 height 115
copy div "[URL][DOMAIN_NAME]"
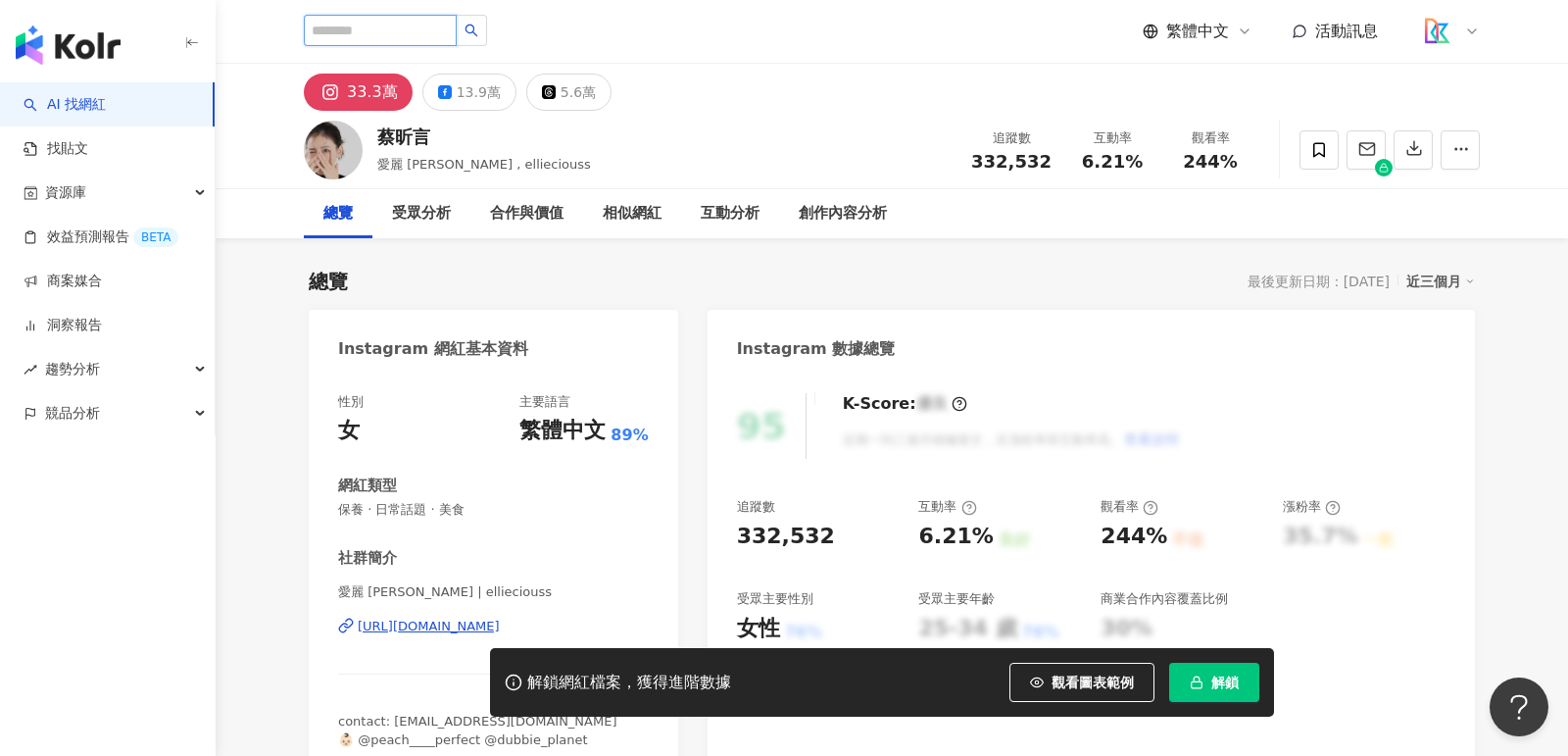
click at [437, 35] on input "search" at bounding box center [381, 30] width 153 height 31
click at [433, 26] on input "****" at bounding box center [381, 30] width 153 height 31
type input "***"
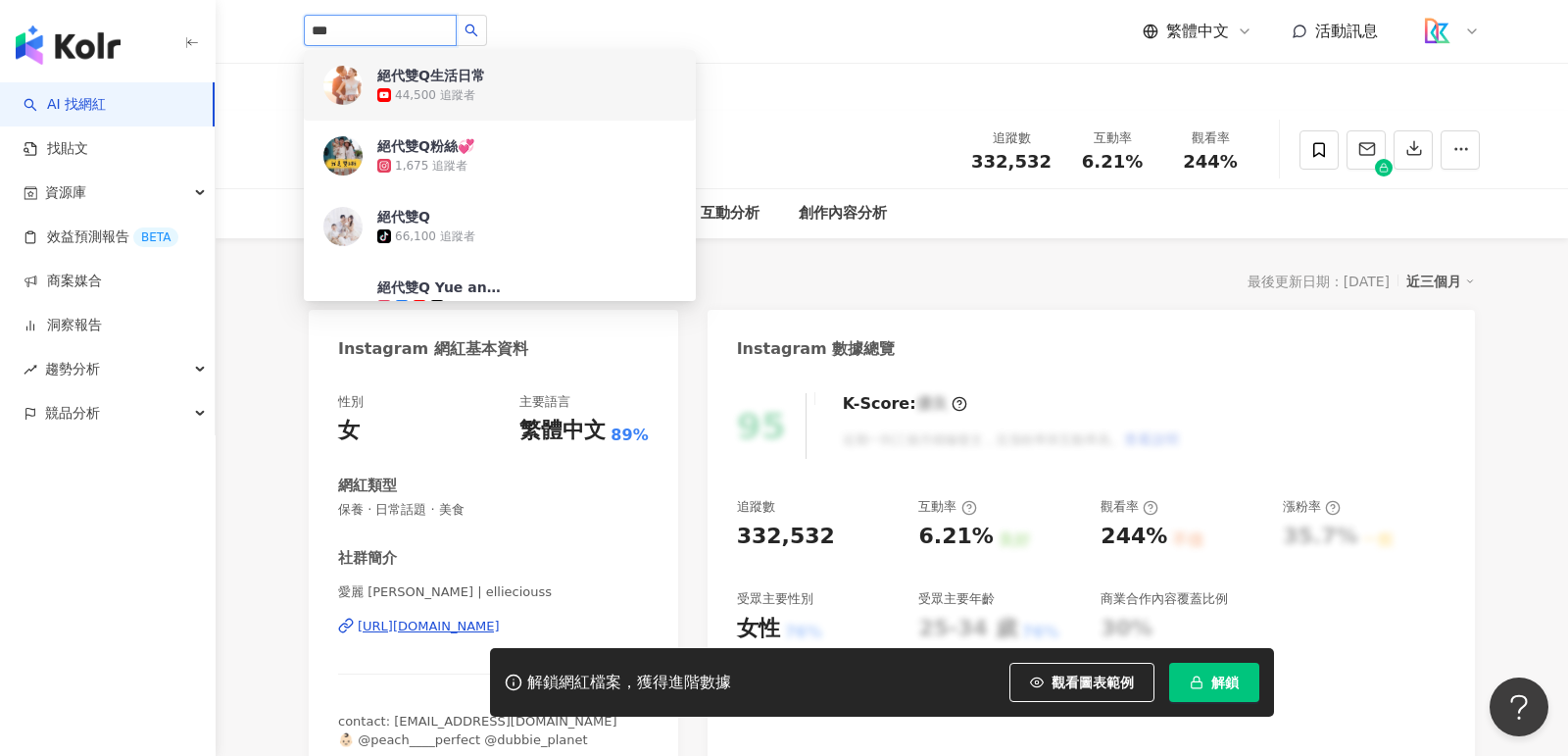
click at [450, 72] on div "絕代雙Q生活日常" at bounding box center [431, 76] width 108 height 20
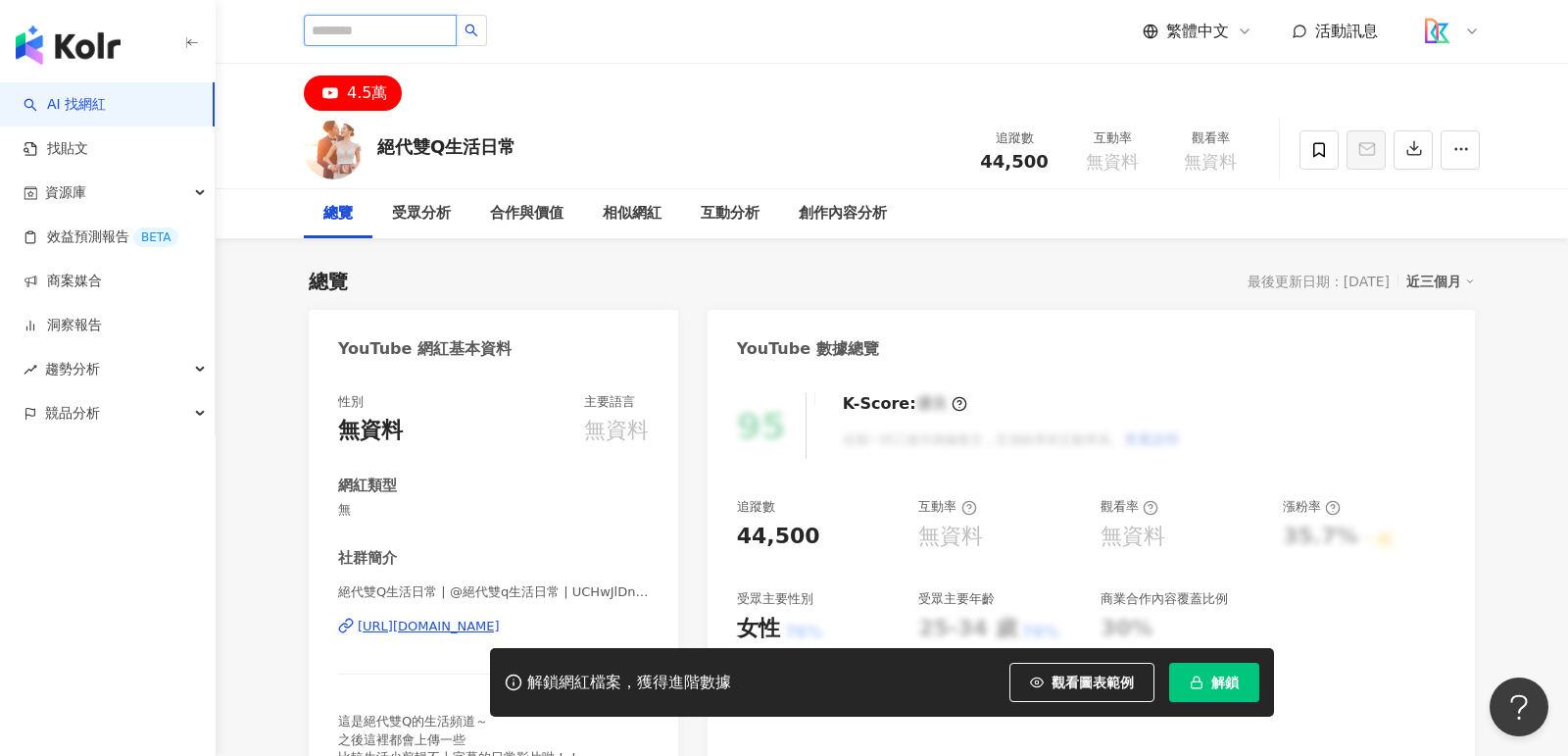
click at [447, 38] on input "search" at bounding box center [381, 30] width 153 height 31
type input "******"
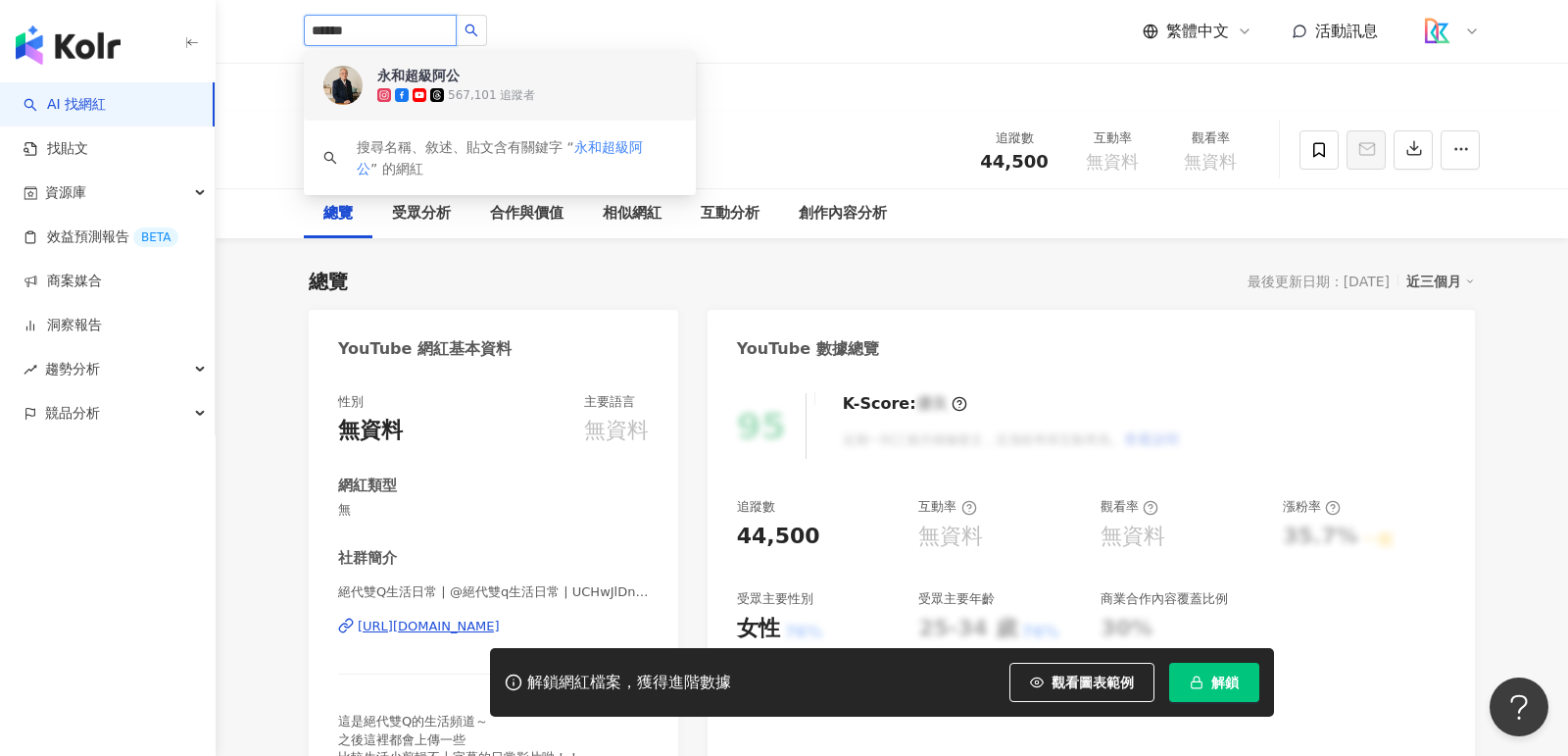
click at [450, 74] on div "永和超級阿公" at bounding box center [418, 76] width 83 height 20
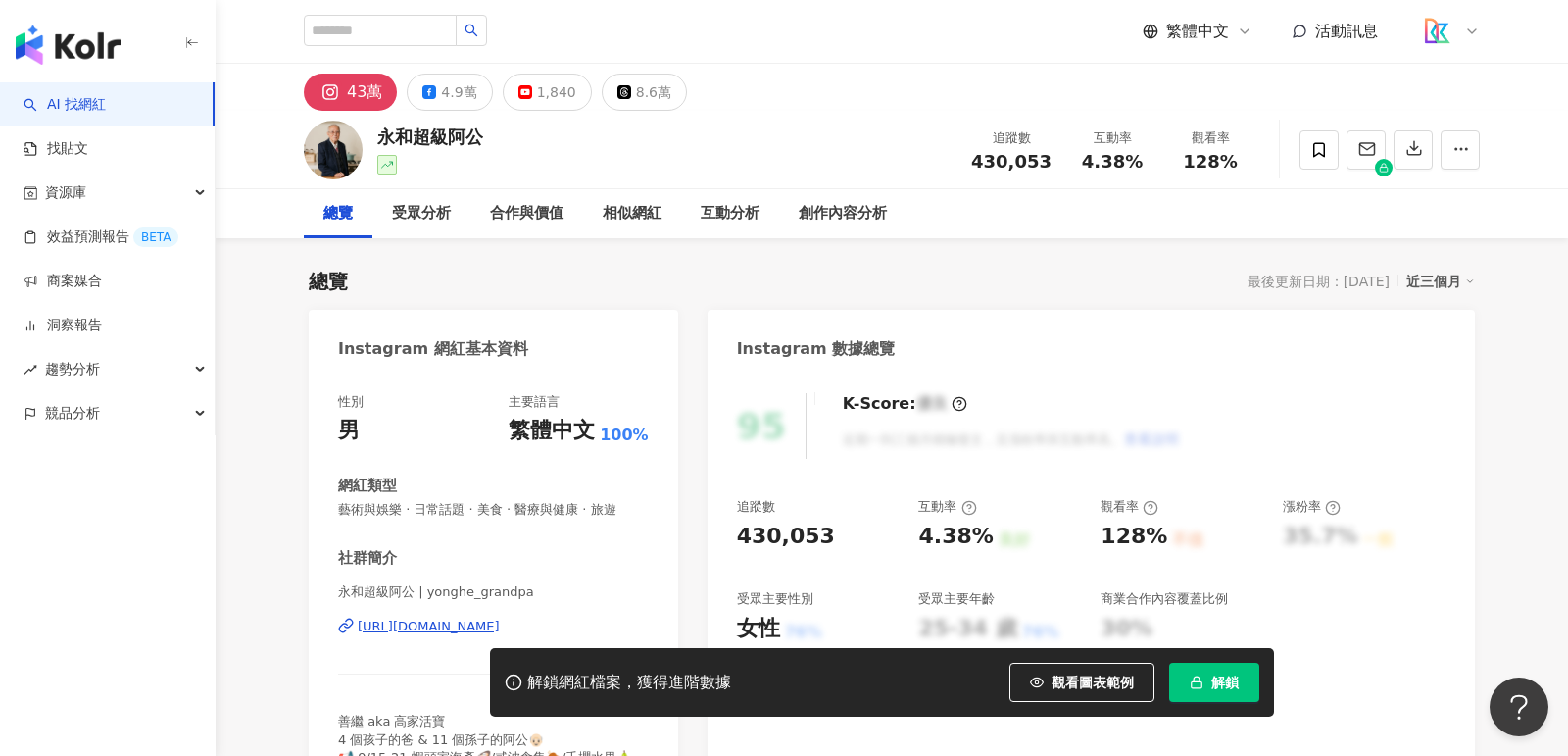
click at [500, 626] on div "https://www.instagram.com/yonghe_grandpa/" at bounding box center [428, 627] width 142 height 18
